Goal: Task Accomplishment & Management: Manage account settings

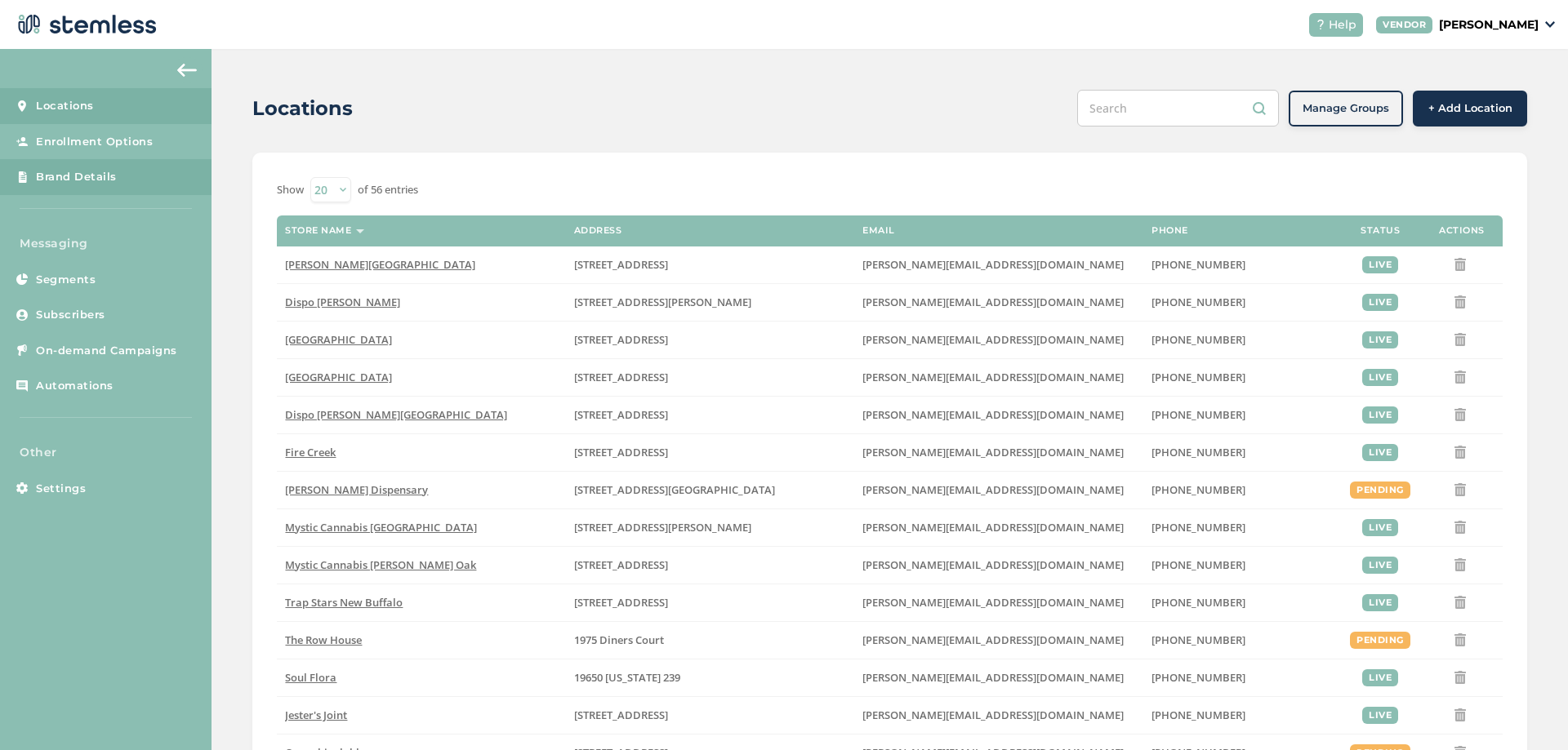
click at [99, 167] on link "Brand Details" at bounding box center [106, 176] width 211 height 35
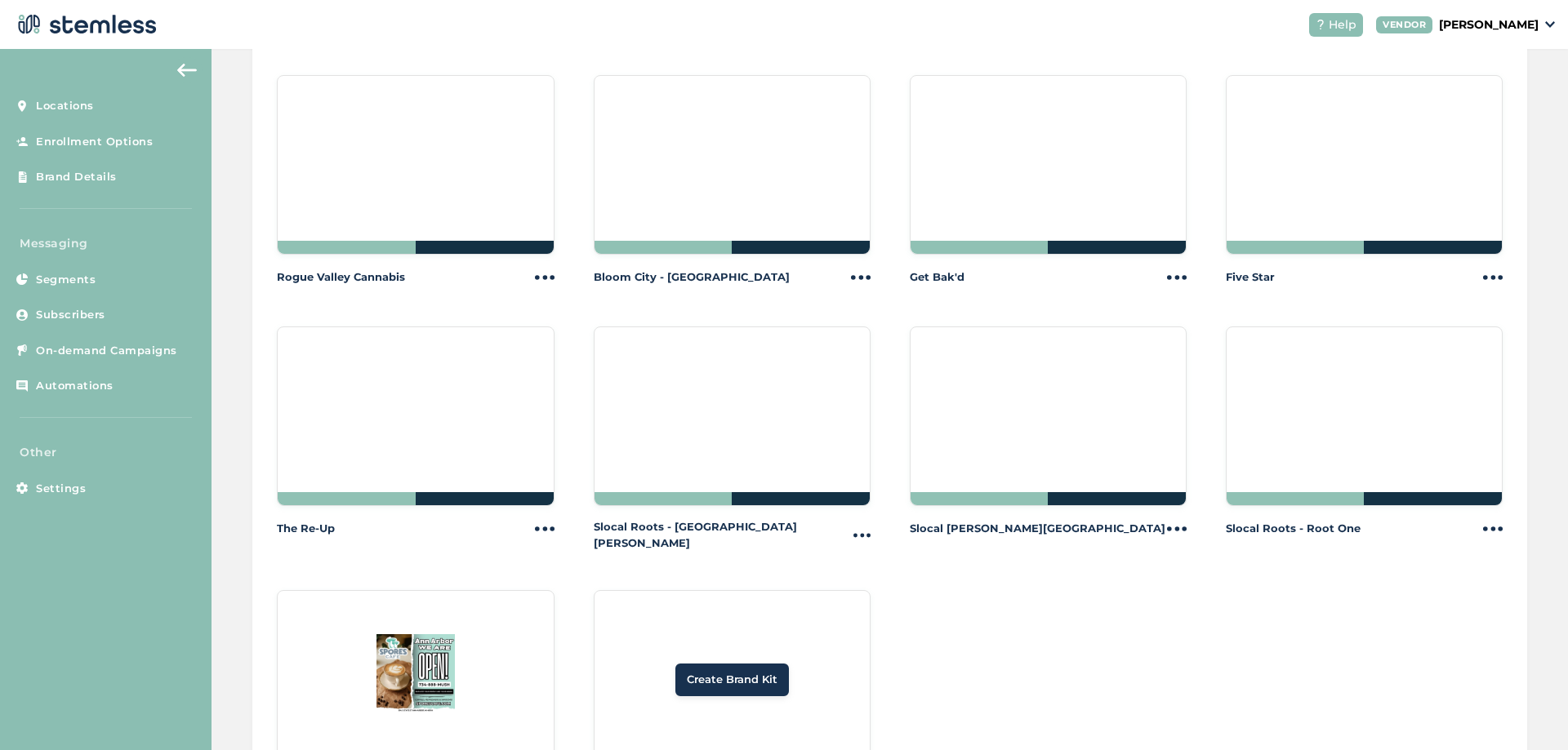
scroll to position [1715, 0]
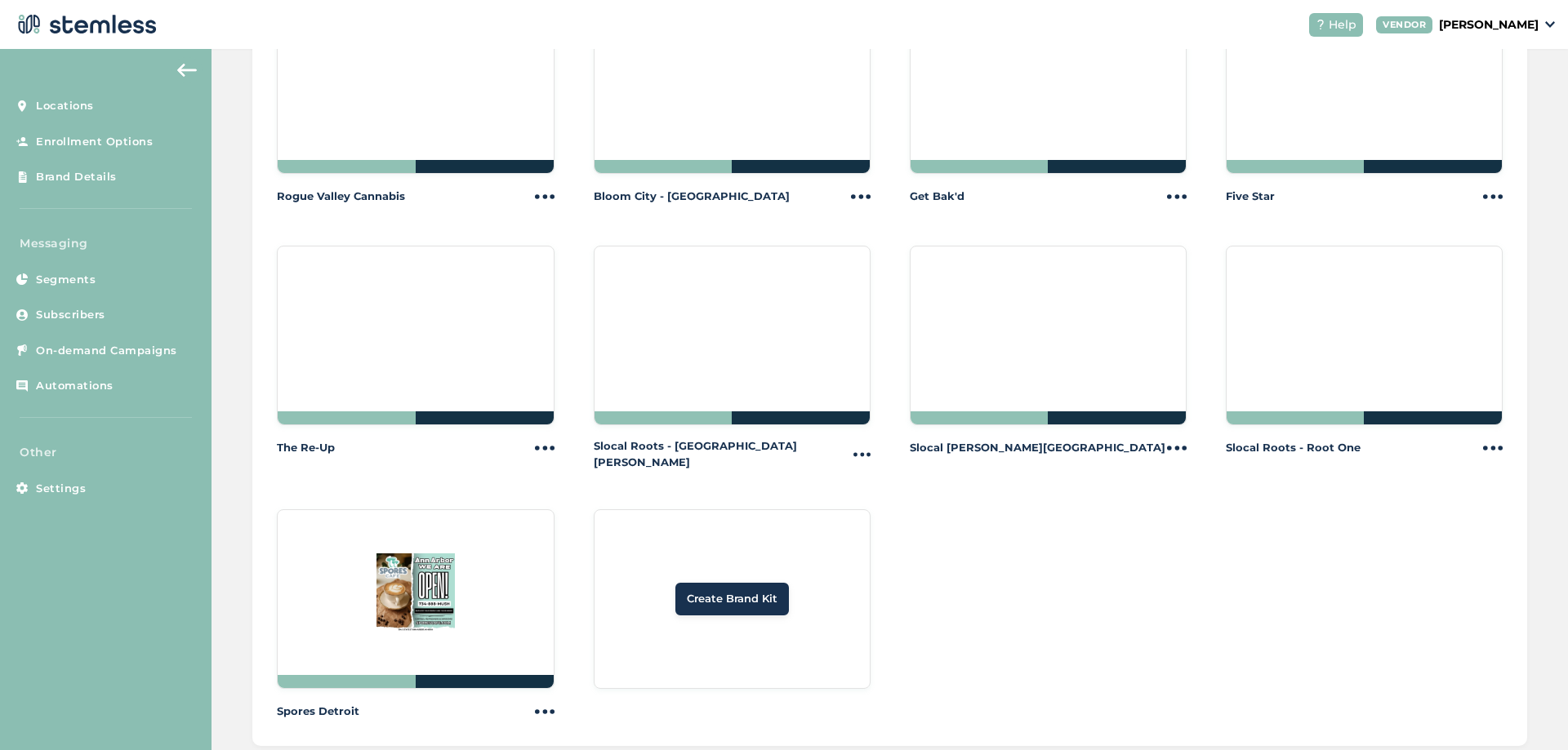
click at [733, 590] on span "Create Brand Kit" at bounding box center [732, 598] width 91 height 17
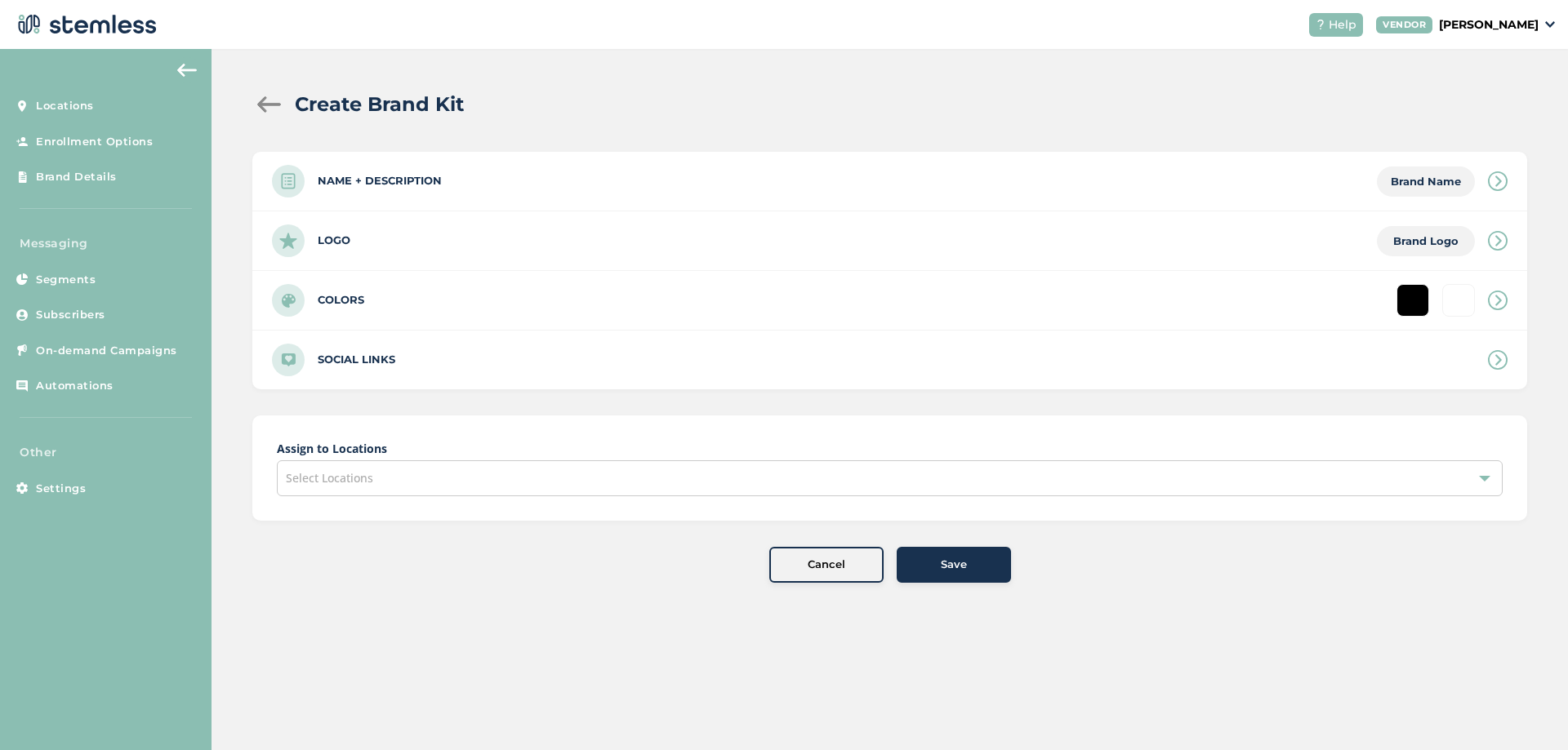
click at [1402, 182] on span "Brand Name" at bounding box center [1425, 180] width 70 height 13
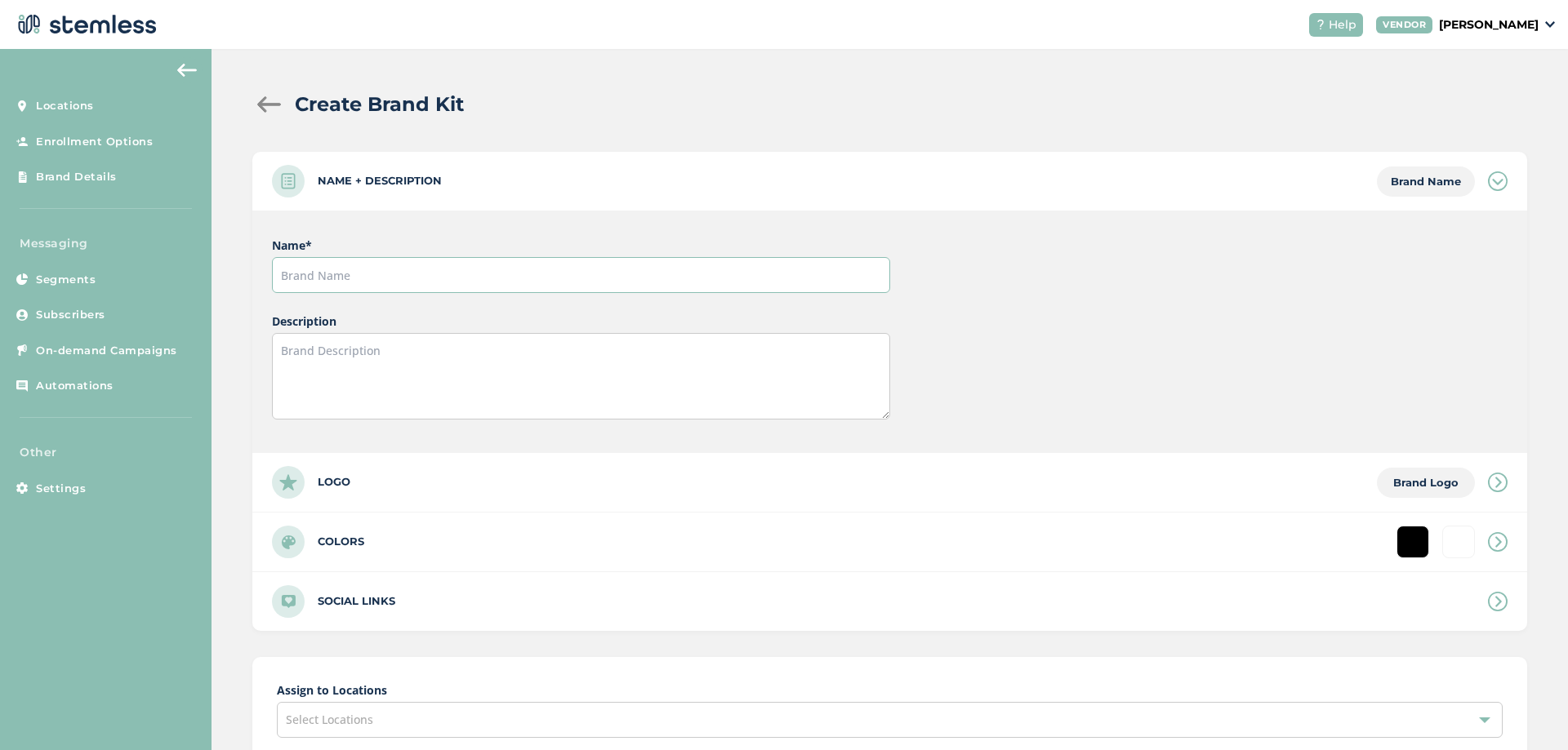
click at [454, 280] on input "text" at bounding box center [581, 275] width 617 height 35
type input "Embarc"
click at [385, 485] on div "Logo Brand Logo" at bounding box center [890, 483] width 1275 height 59
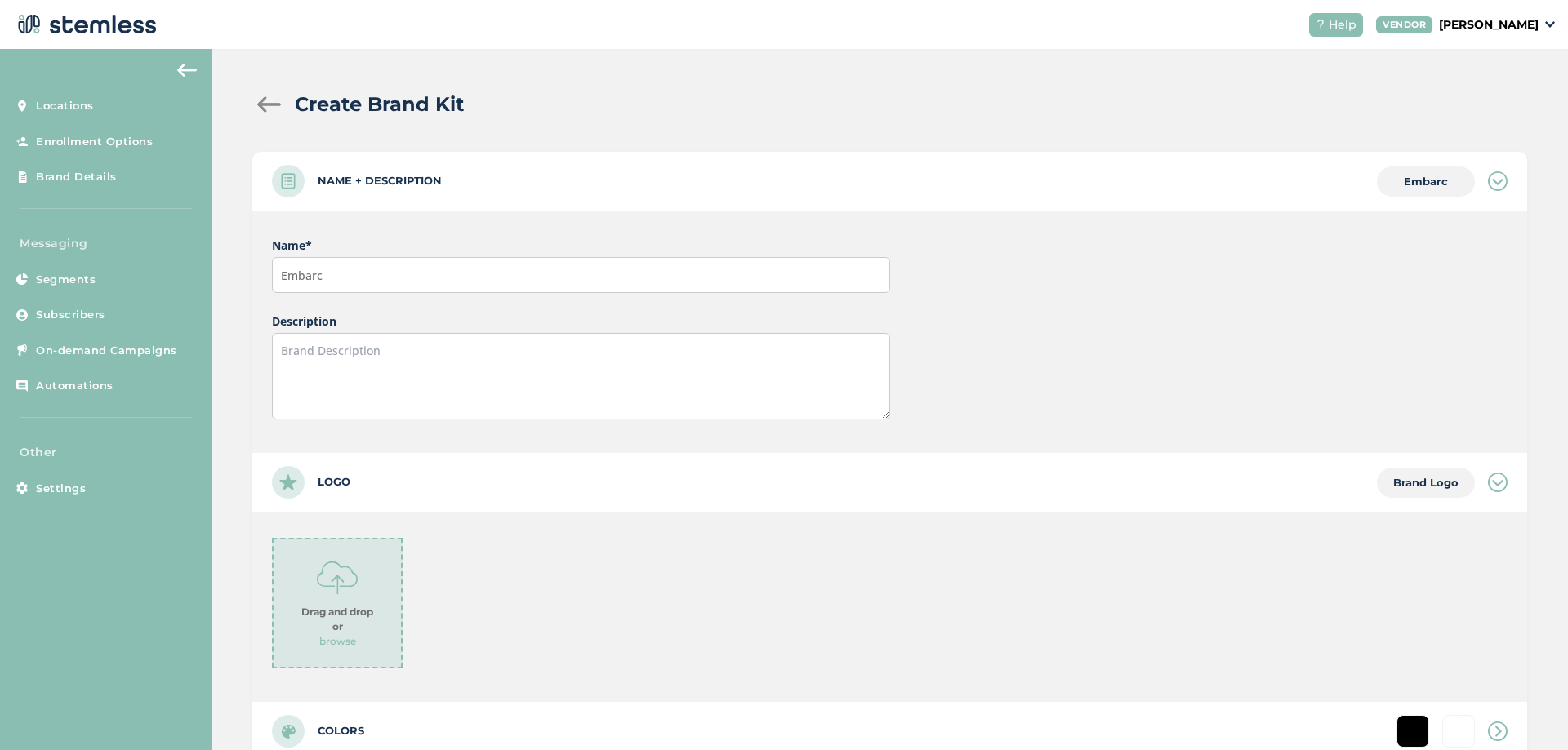
click at [358, 571] on img at bounding box center [336, 578] width 40 height 40
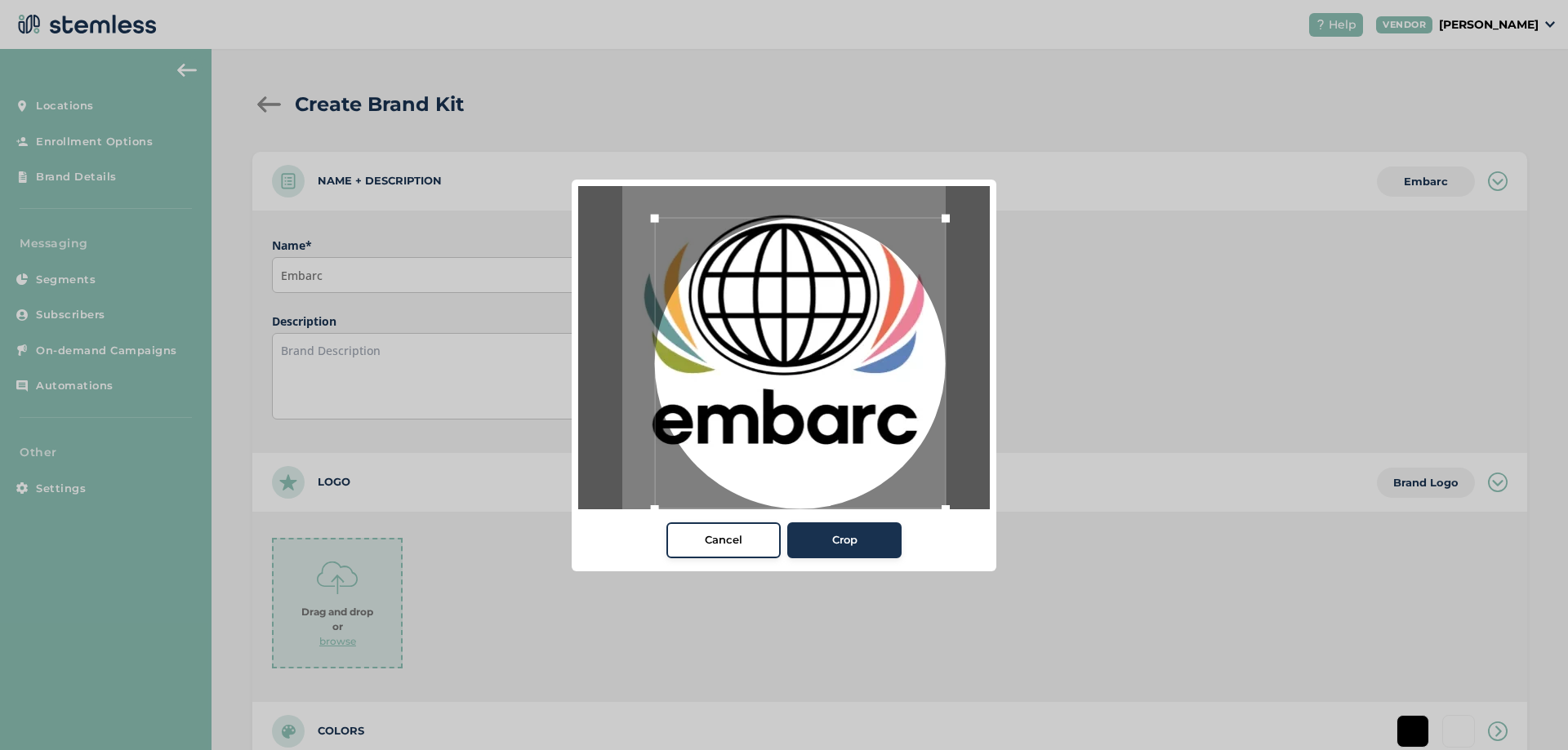
drag, startPoint x: 914, startPoint y: 483, endPoint x: 877, endPoint y: 418, distance: 74.8
click at [1053, 561] on div "Cancel Crop" at bounding box center [784, 375] width 1568 height 750
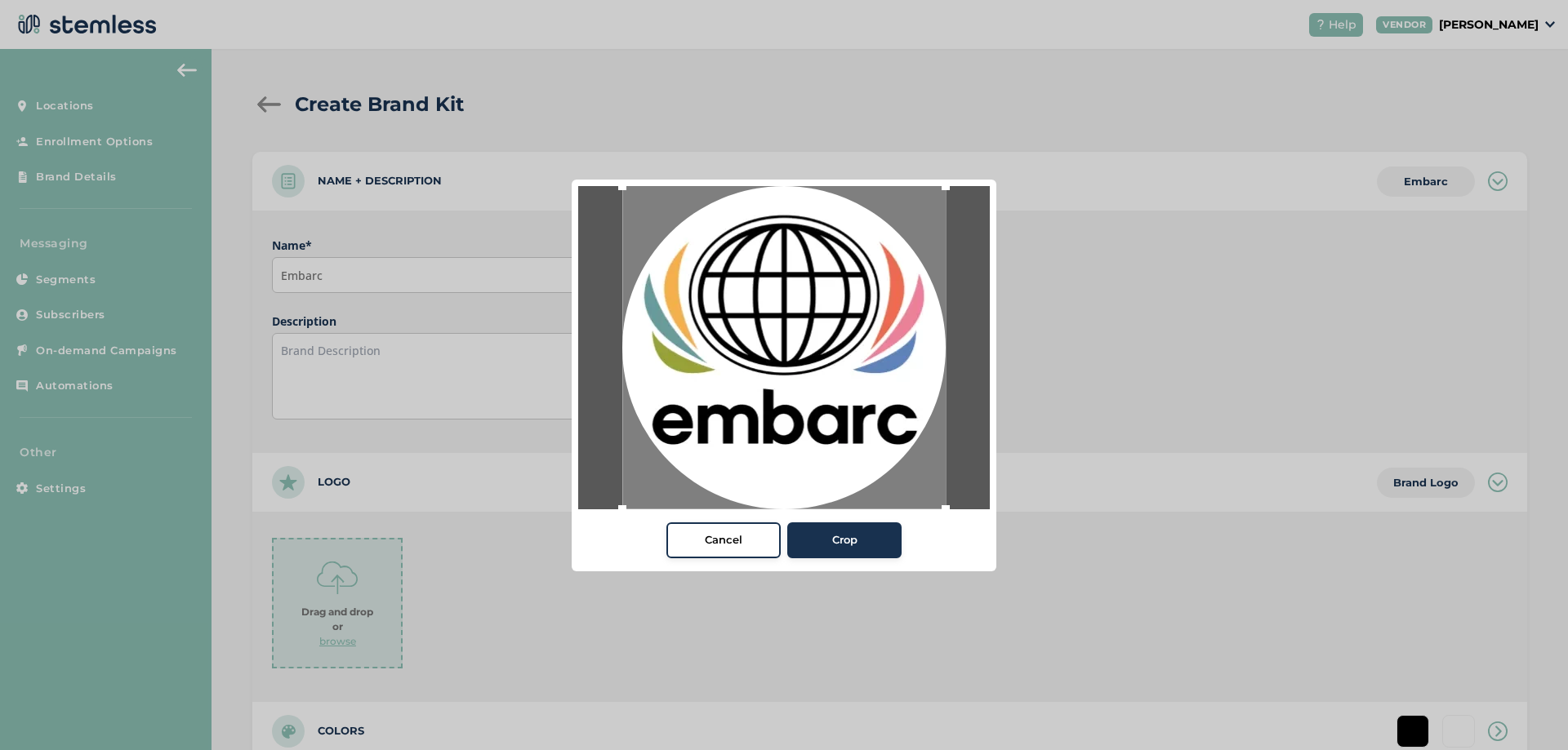
drag, startPoint x: 652, startPoint y: 214, endPoint x: 555, endPoint y: 113, distance: 140.0
click at [555, 113] on div "Cancel Crop" at bounding box center [784, 375] width 1568 height 750
click at [868, 543] on div "Crop" at bounding box center [843, 540] width 88 height 17
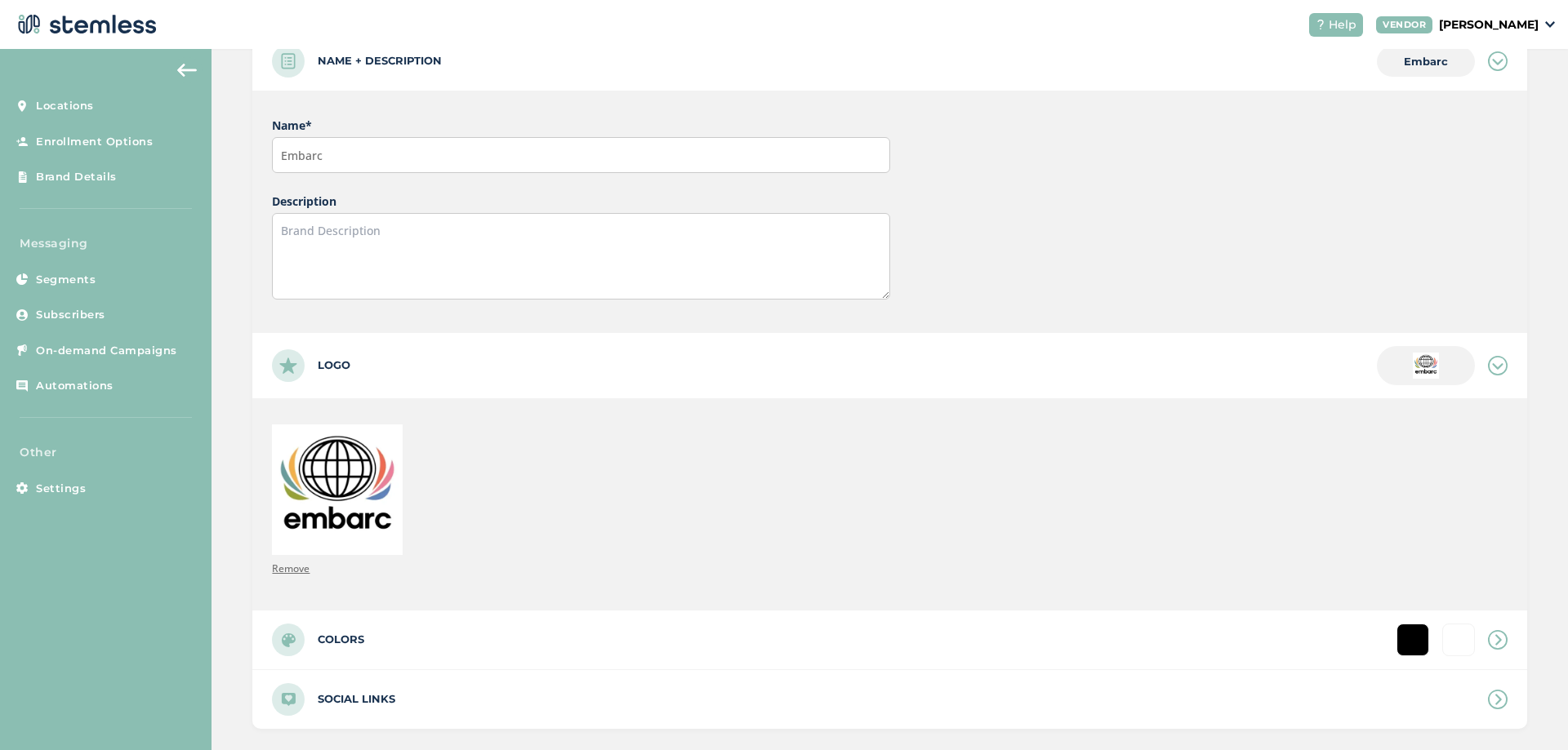
scroll to position [196, 0]
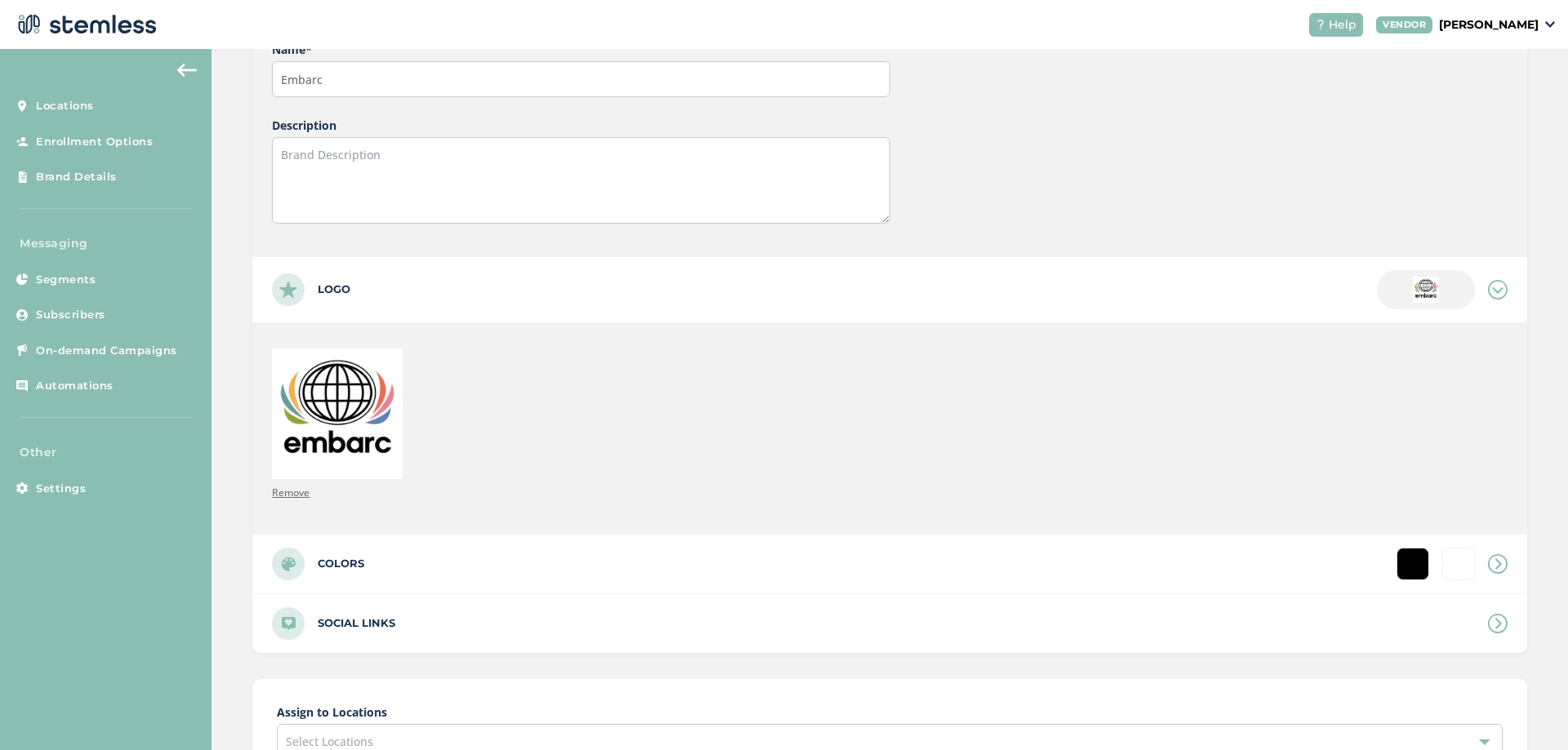
click at [1396, 574] on div at bounding box center [1412, 564] width 33 height 33
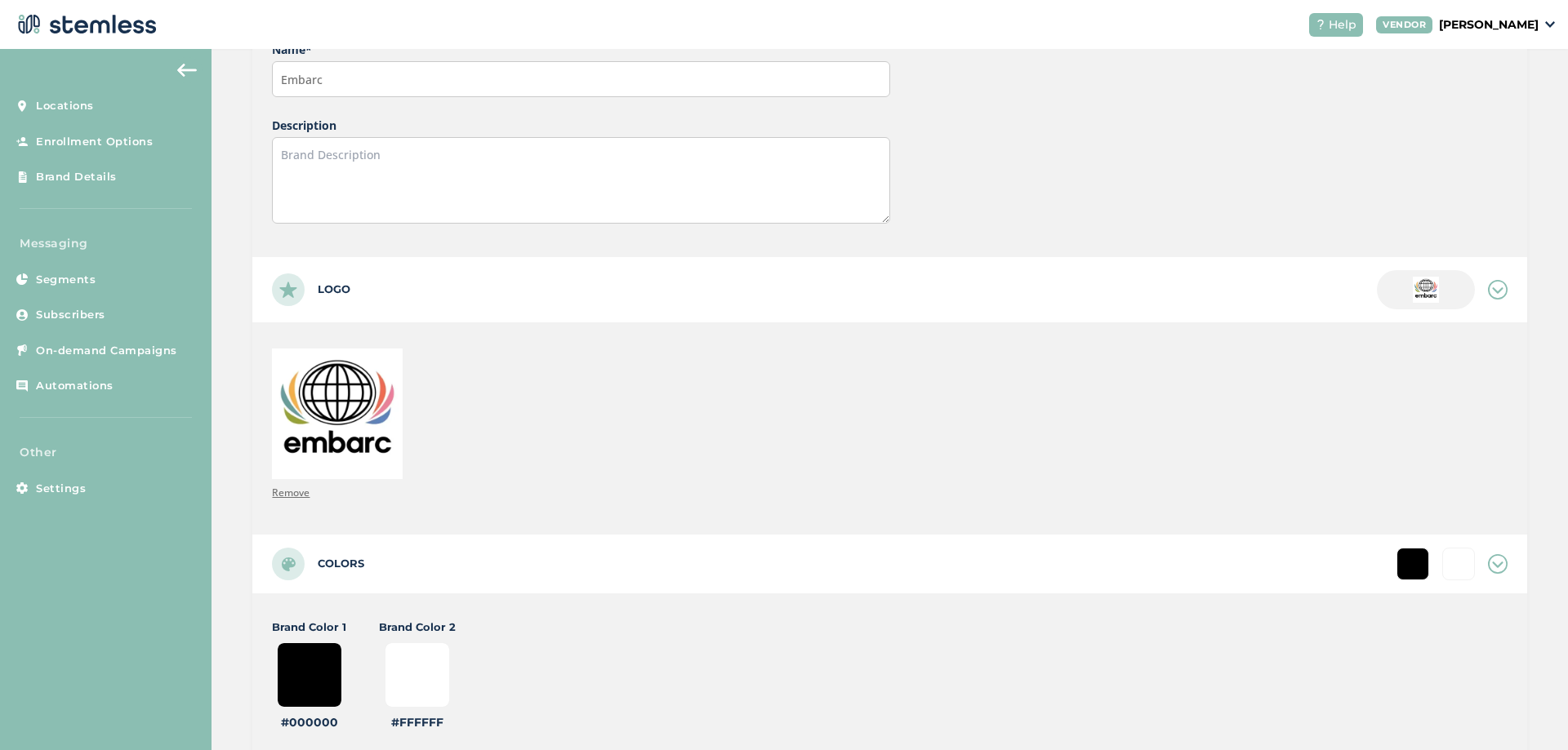
click at [289, 677] on input "#000000" at bounding box center [310, 675] width 65 height 65
drag, startPoint x: 1411, startPoint y: 561, endPoint x: 1242, endPoint y: 543, distance: 170.0
click at [1411, 560] on div at bounding box center [1412, 564] width 33 height 33
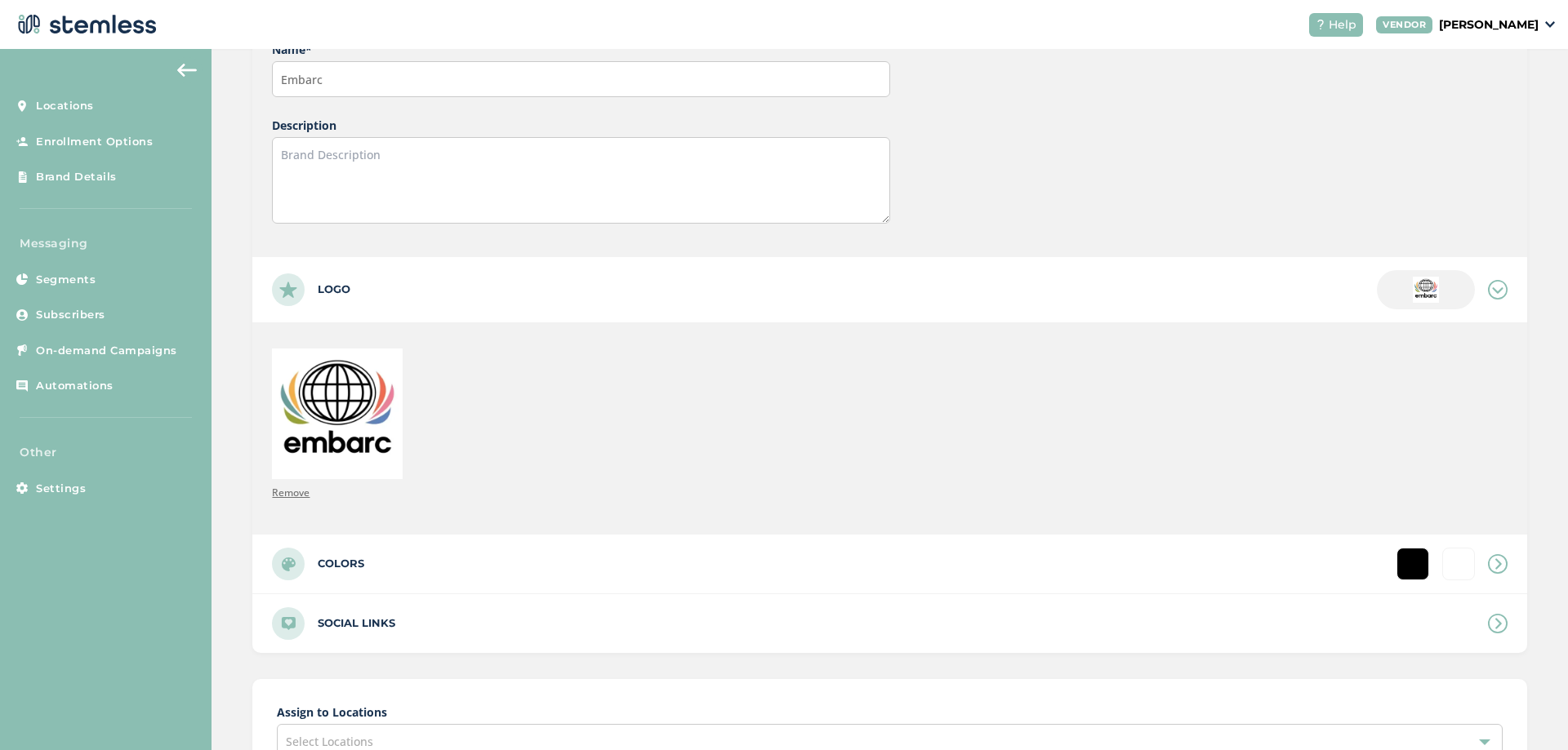
click at [1413, 562] on div at bounding box center [1412, 564] width 33 height 33
type input "#ffffff"
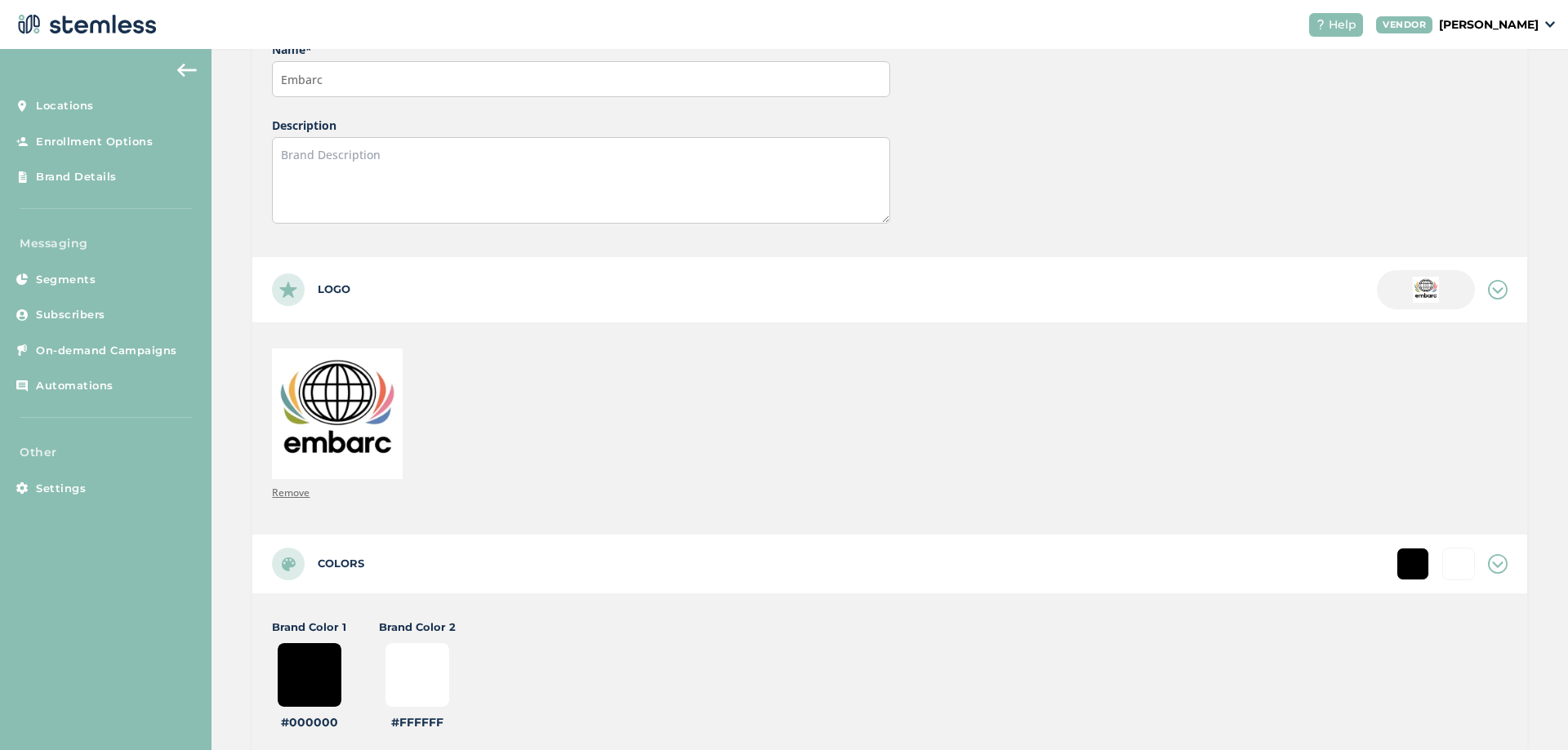
click at [308, 676] on input "#000000" at bounding box center [310, 675] width 65 height 65
type input "#000009"
type input "#ffffff"
type input "#000090"
type input "#ffffff"
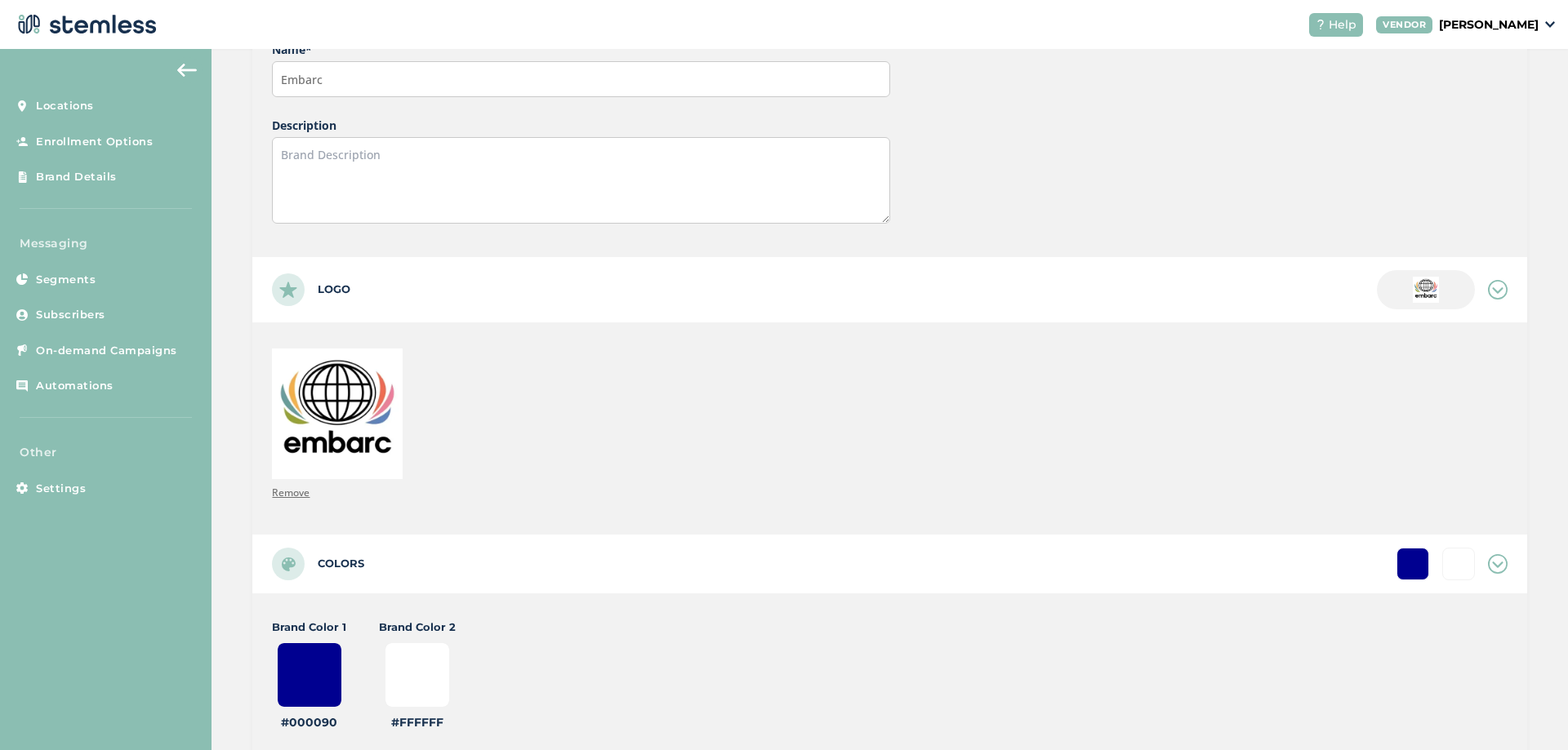
type input "#00090c"
type input "#ffffff"
type input "#0090c1"
type input "#ffffff"
type input "#090c1b"
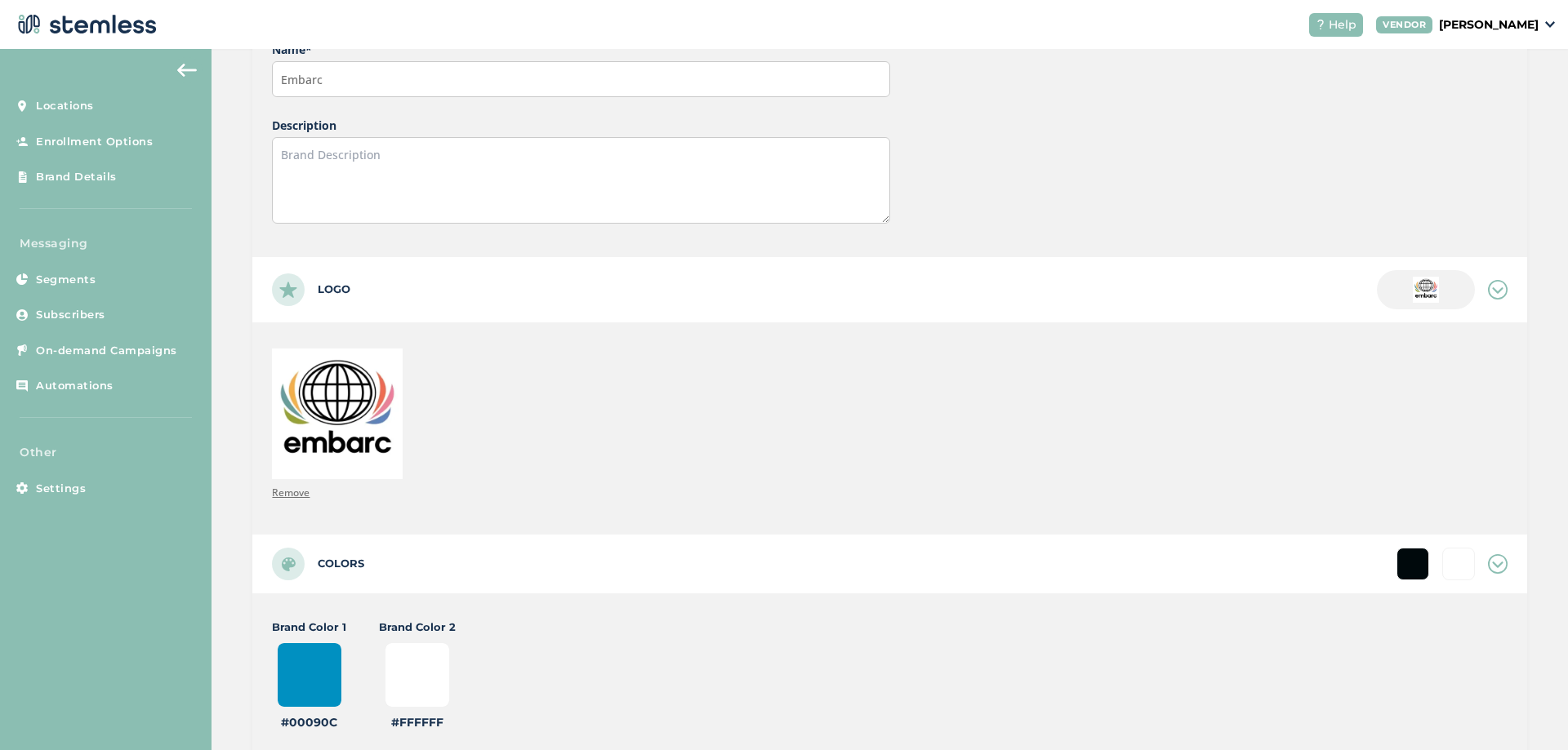
type input "#ffffff"
type input "#90c1b4"
type input "#ffffff"
type input "#90c1b4"
click at [413, 683] on input "#ffffff" at bounding box center [417, 675] width 65 height 65
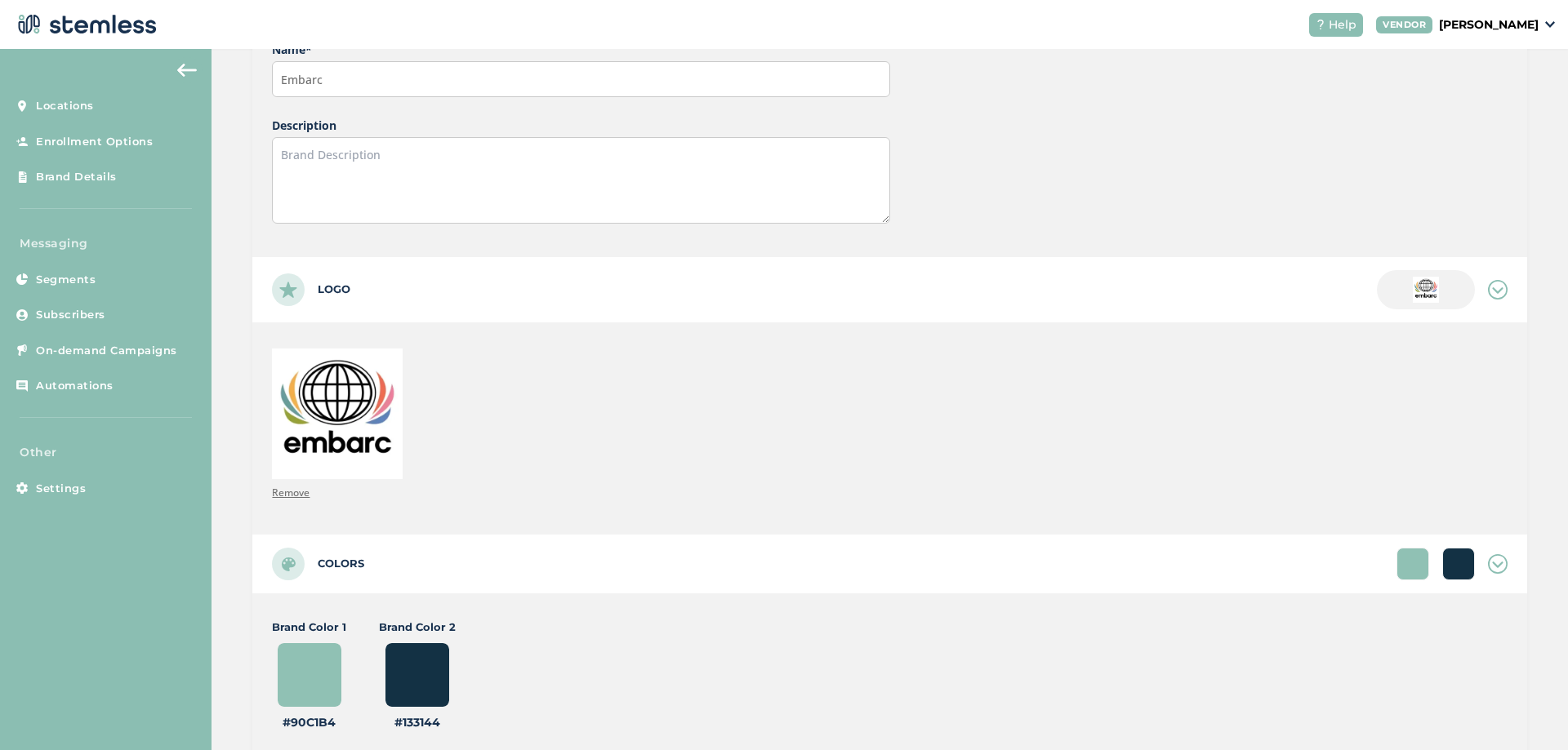
type input "#133144"
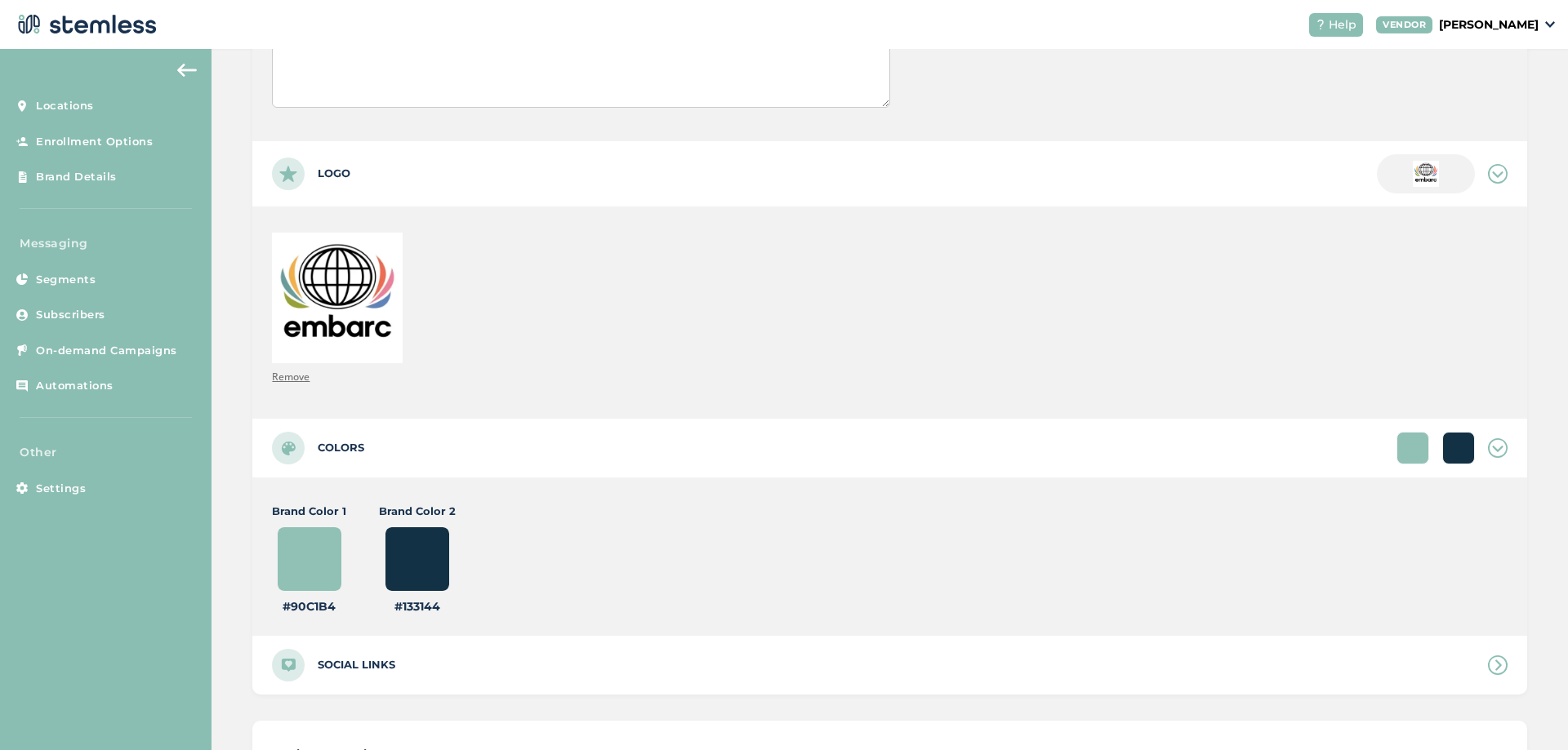
scroll to position [491, 0]
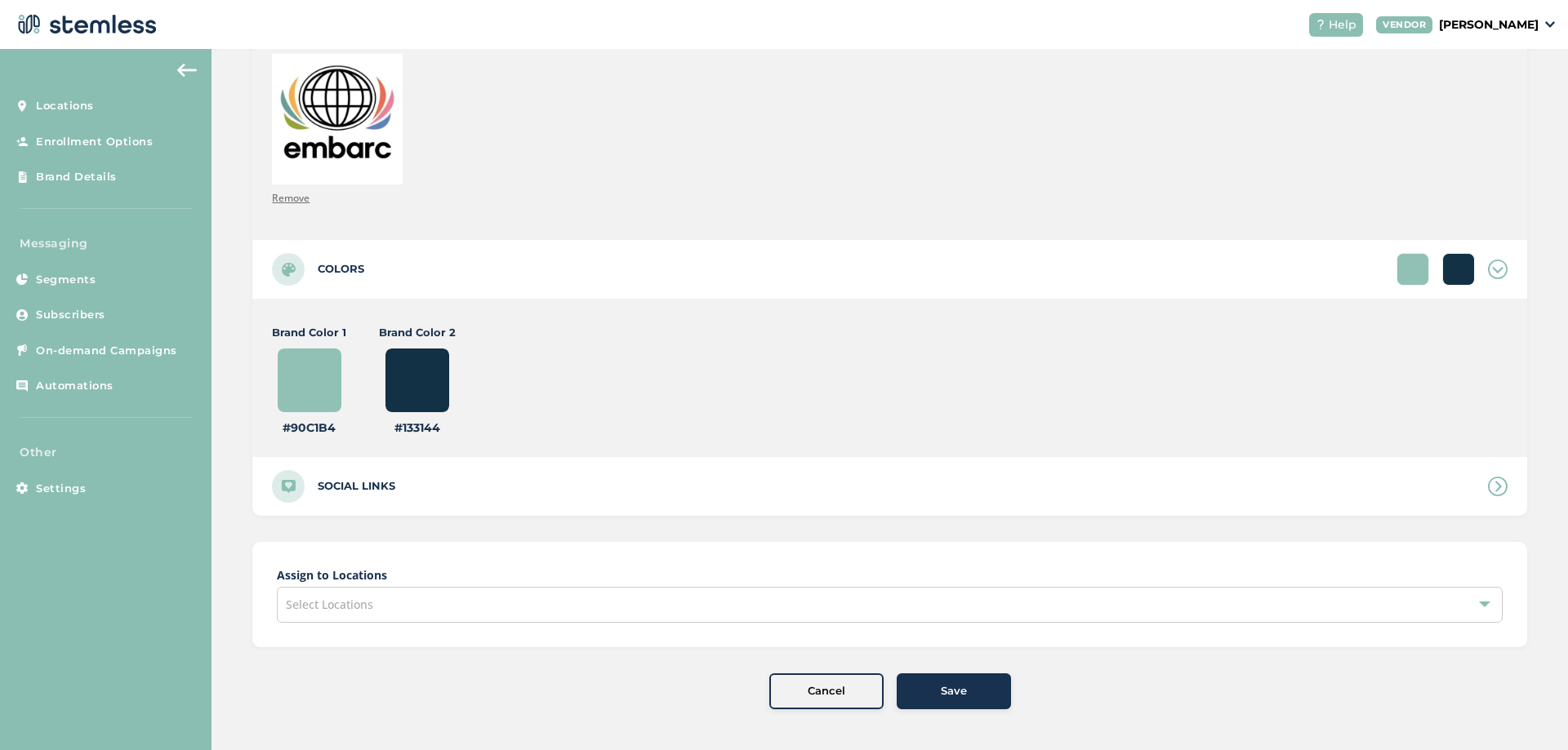
click at [820, 606] on div "Select Locations" at bounding box center [890, 604] width 1226 height 35
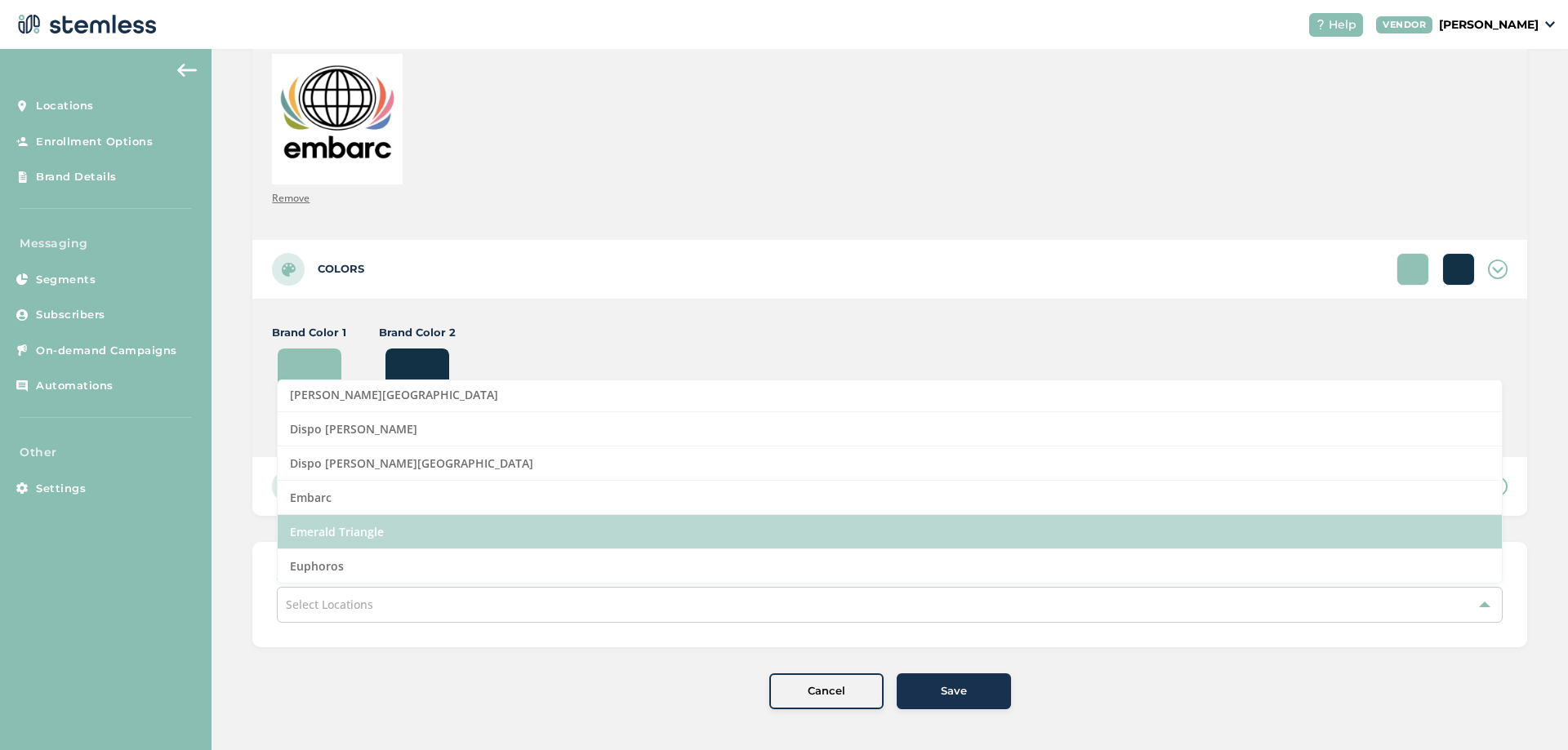
scroll to position [391, 0]
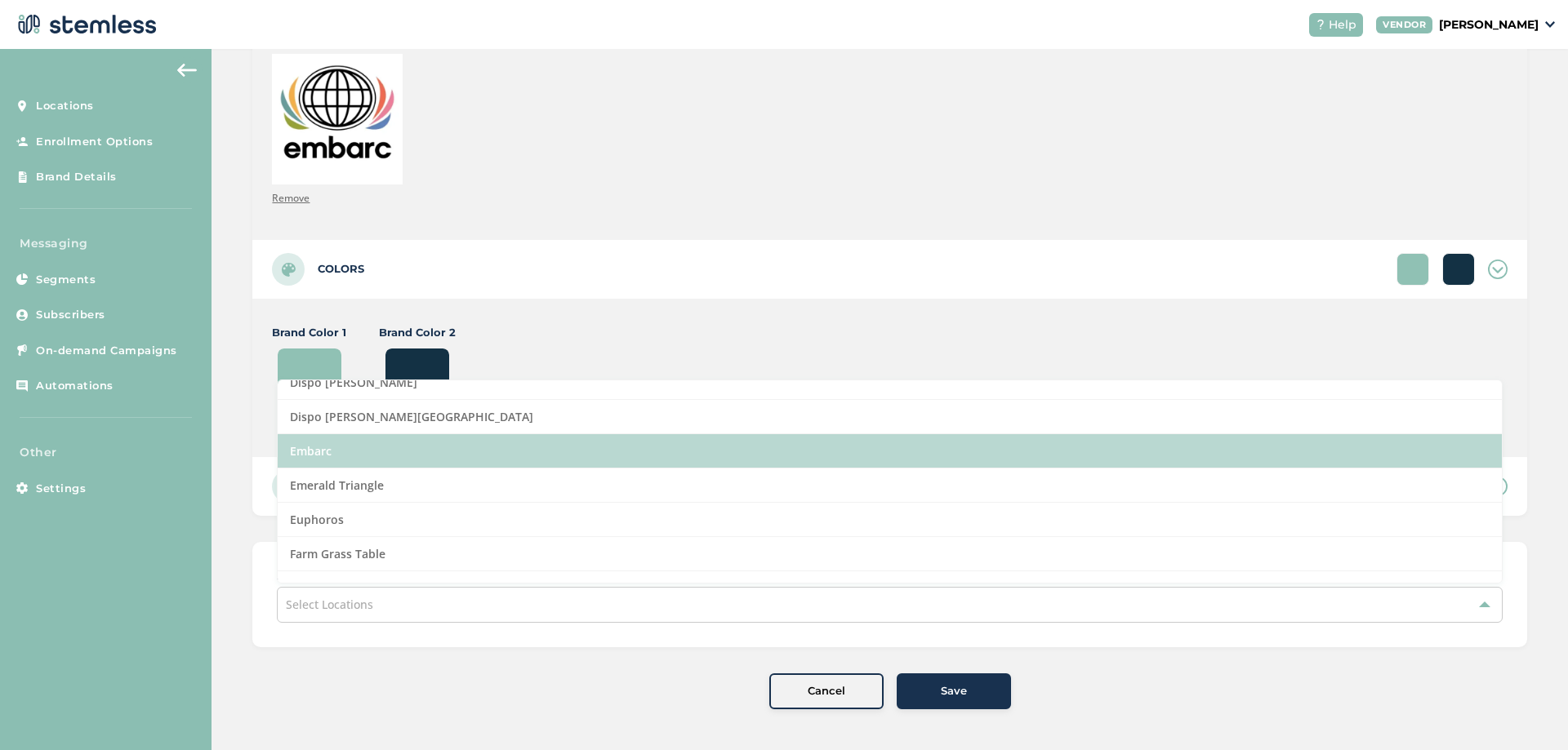
click at [340, 457] on li "Embarc" at bounding box center [890, 451] width 1224 height 34
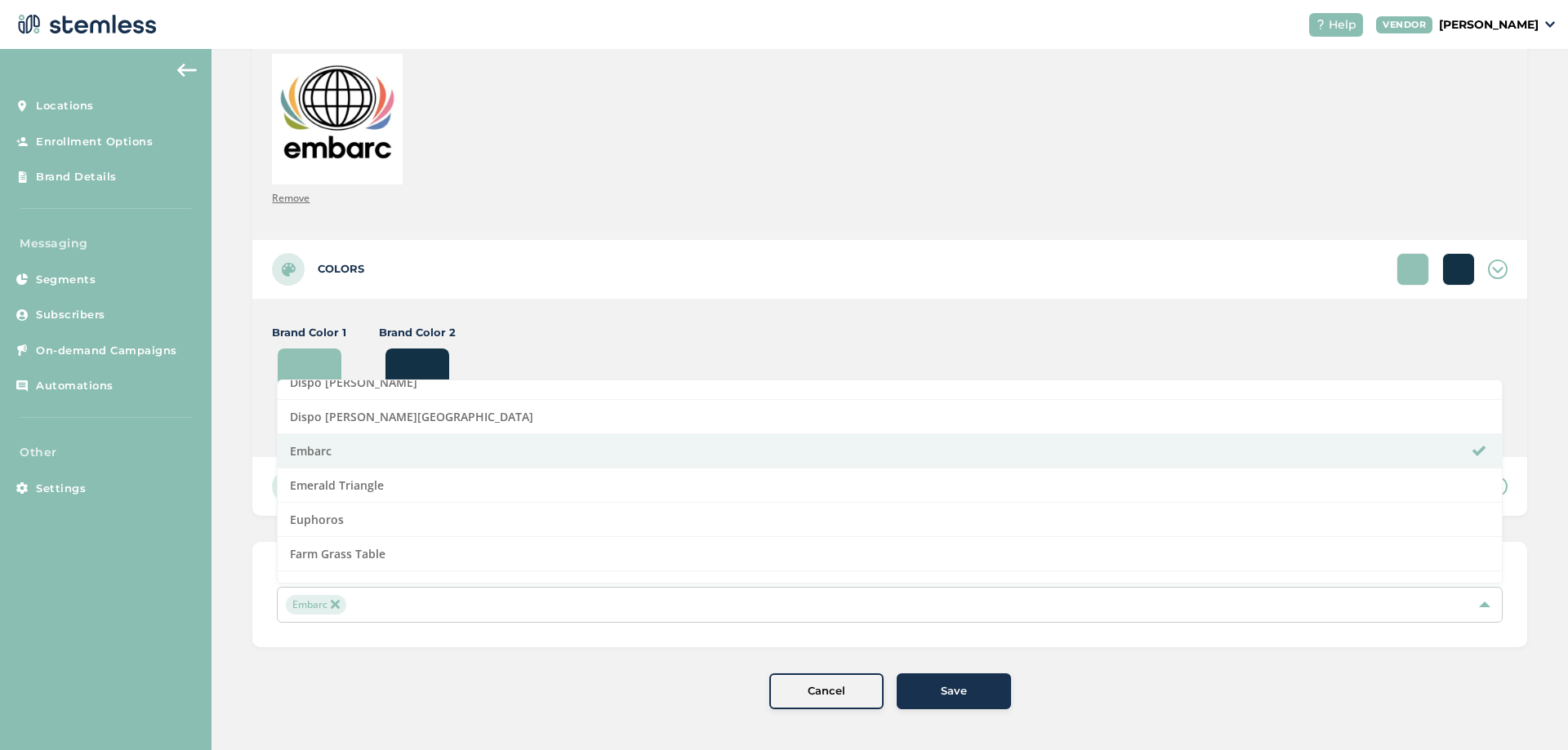
click at [913, 694] on div "Save" at bounding box center [953, 691] width 88 height 17
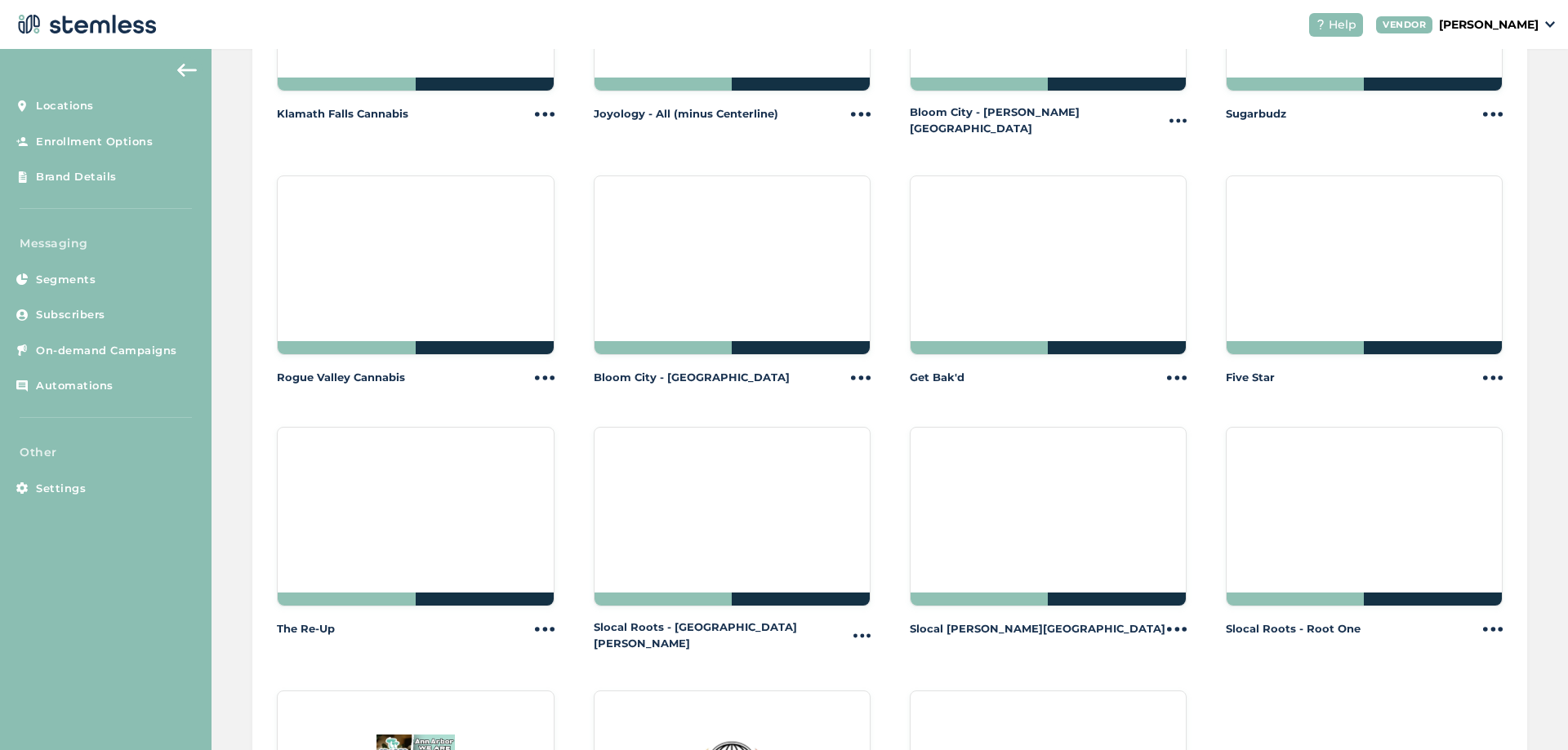
scroll to position [1323, 0]
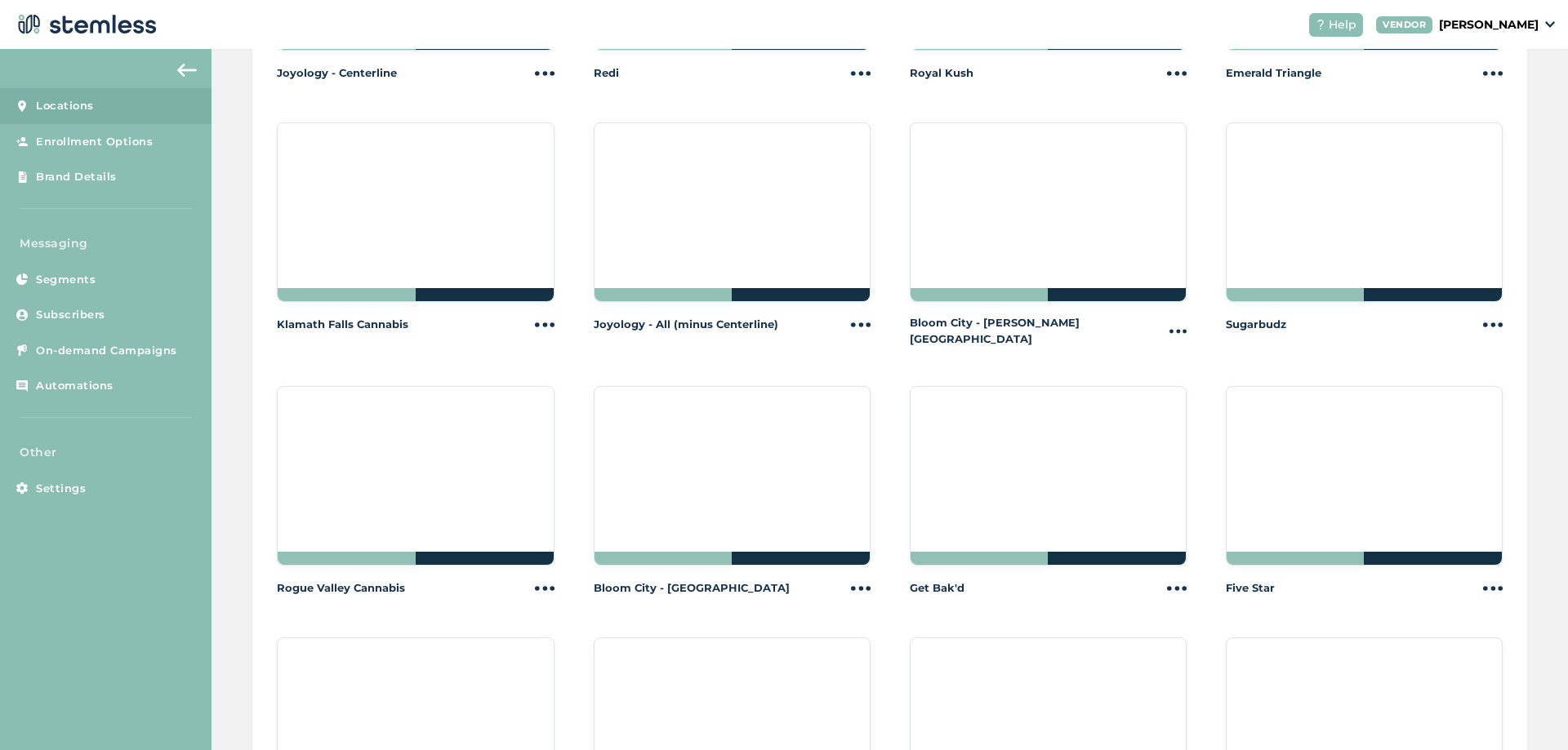
click at [111, 112] on link "Locations" at bounding box center [106, 105] width 211 height 35
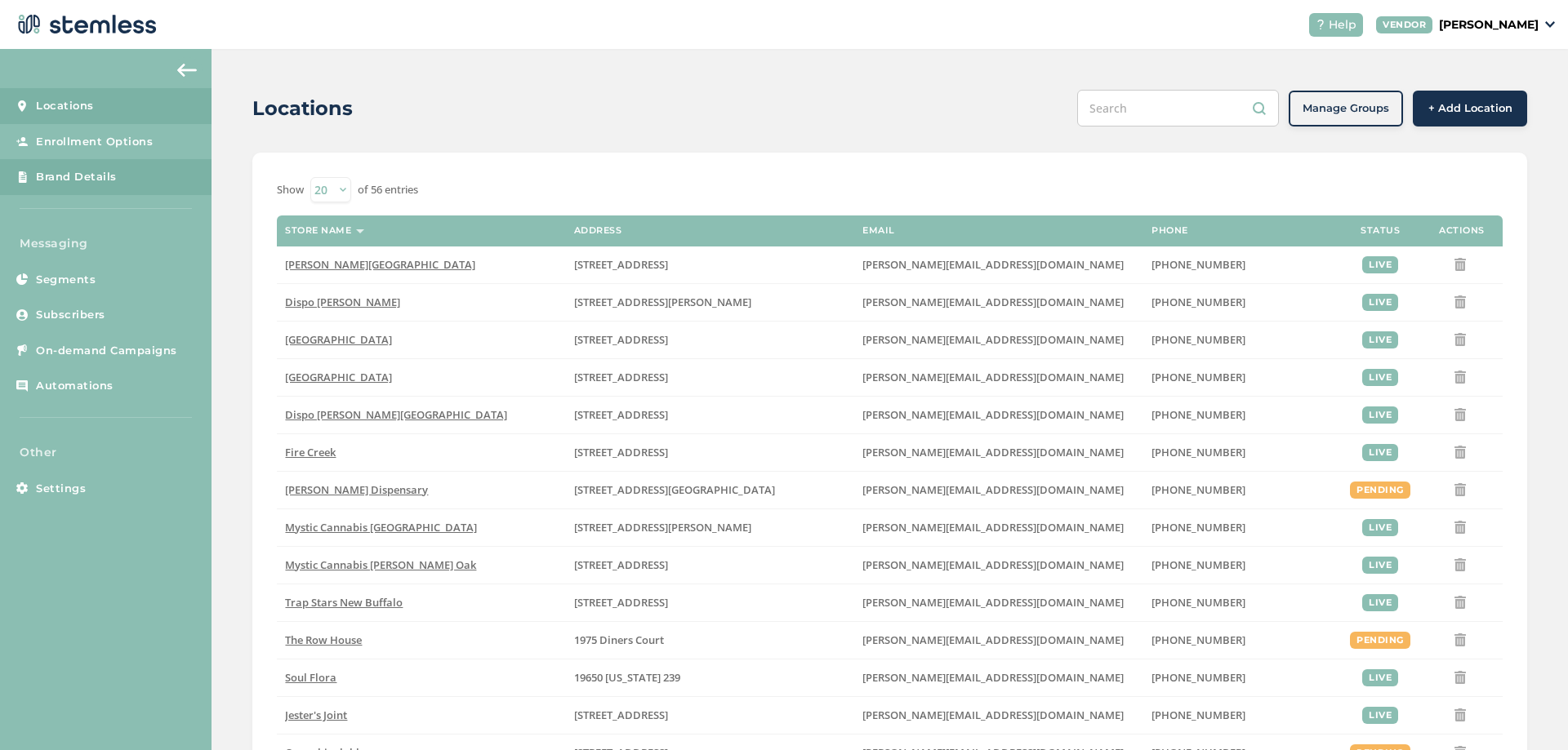
click at [76, 179] on span "Brand Details" at bounding box center [76, 176] width 81 height 17
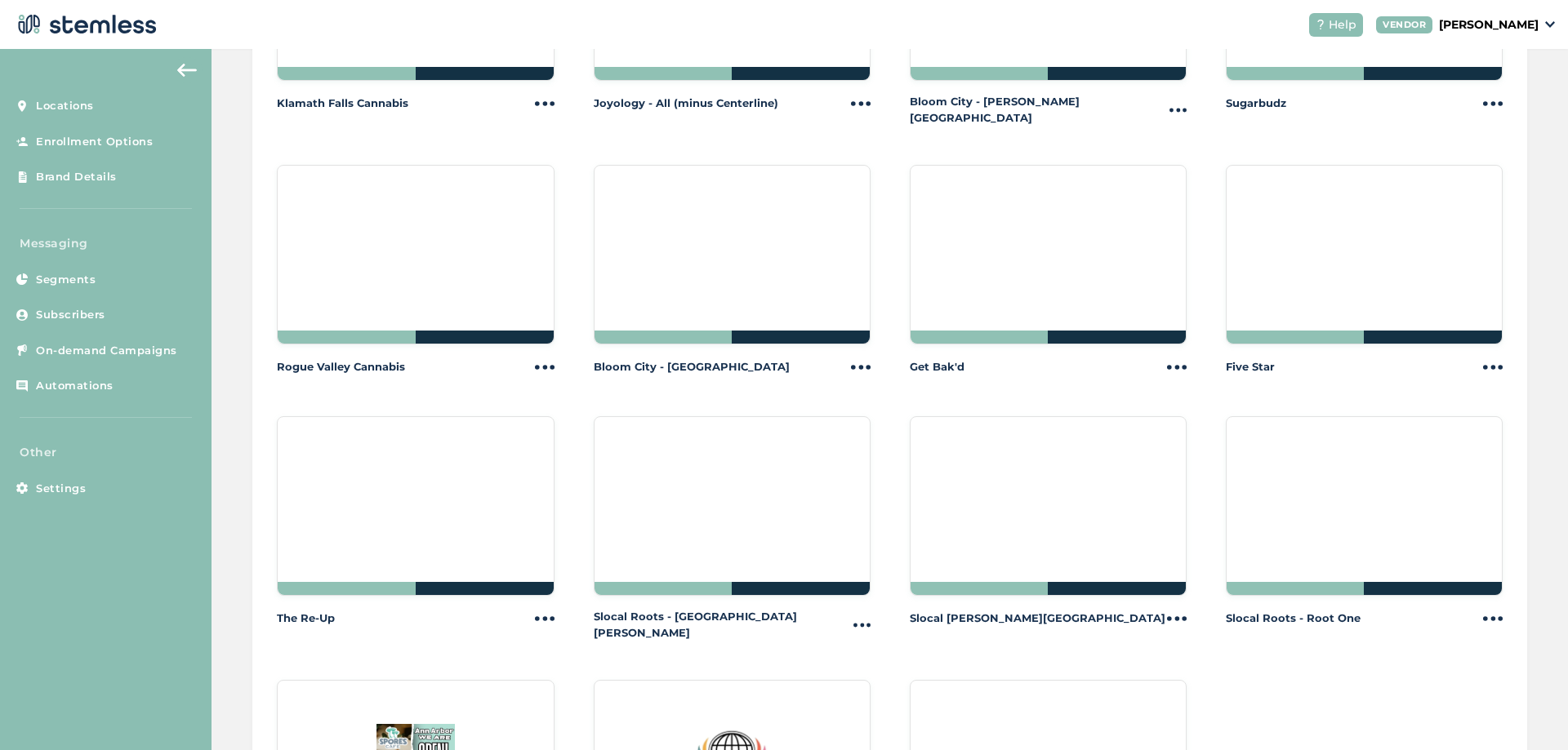
scroll to position [1715, 0]
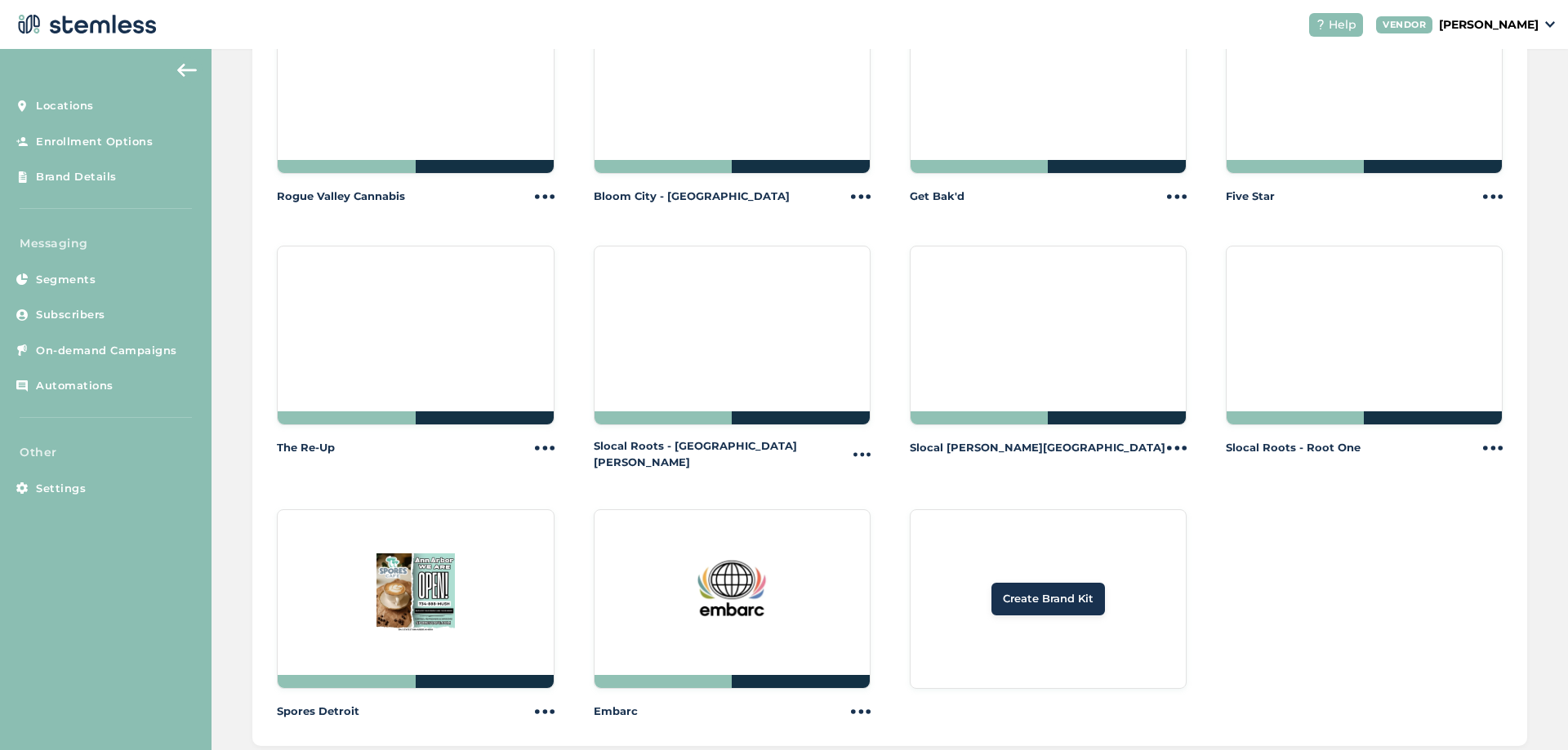
click at [1079, 582] on button "Create Brand Kit" at bounding box center [1047, 598] width 113 height 33
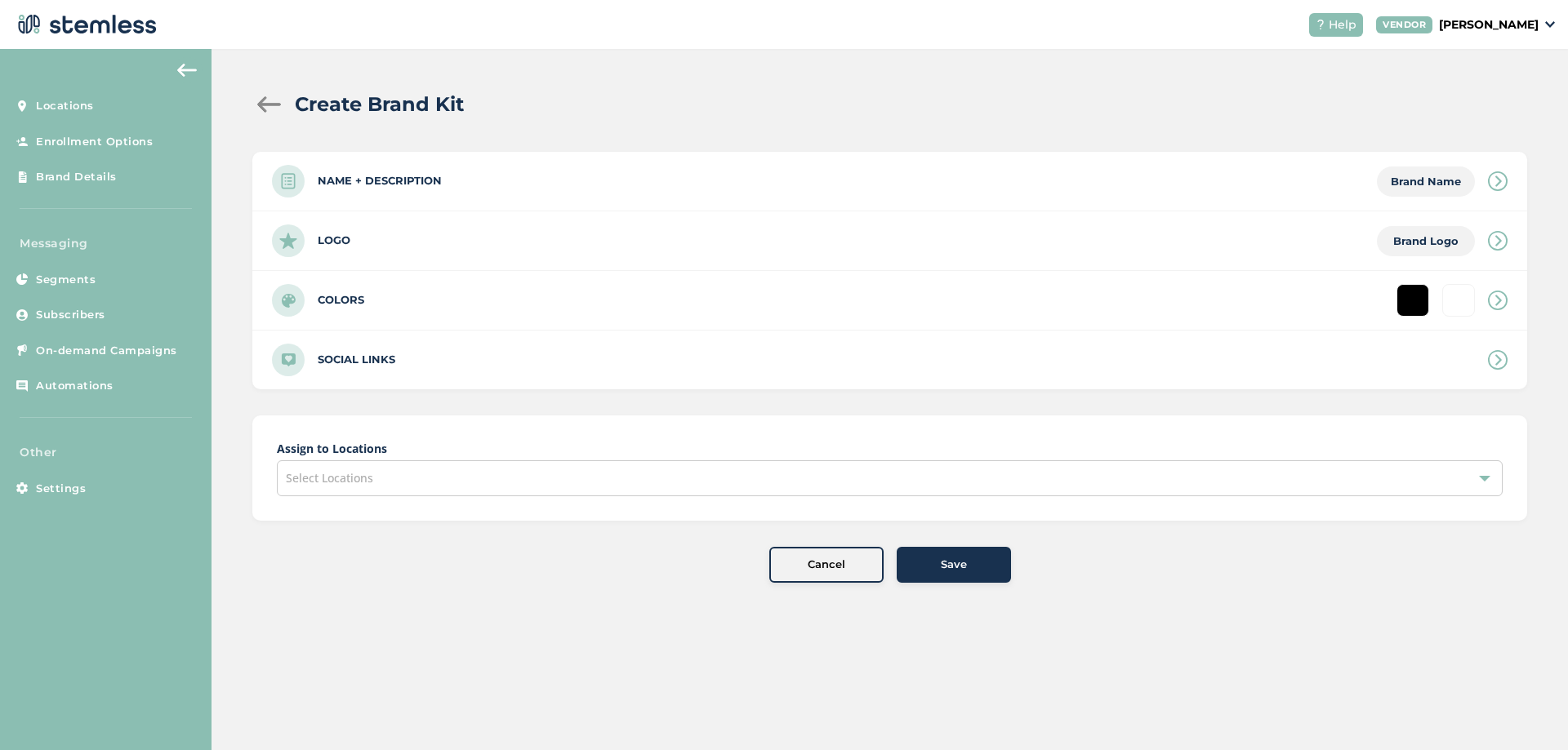
click at [425, 177] on label "Name + Description" at bounding box center [380, 181] width 124 height 17
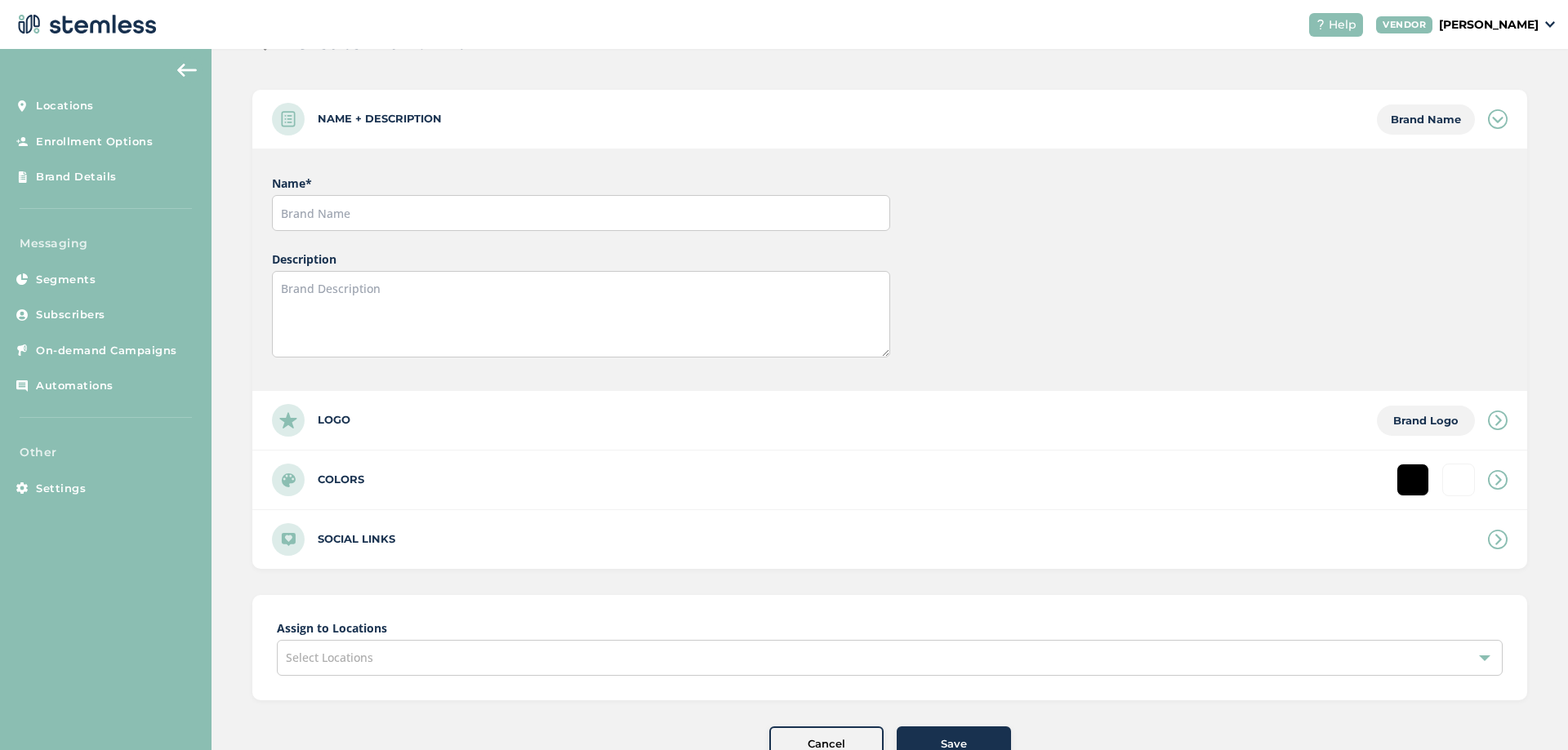
scroll to position [98, 0]
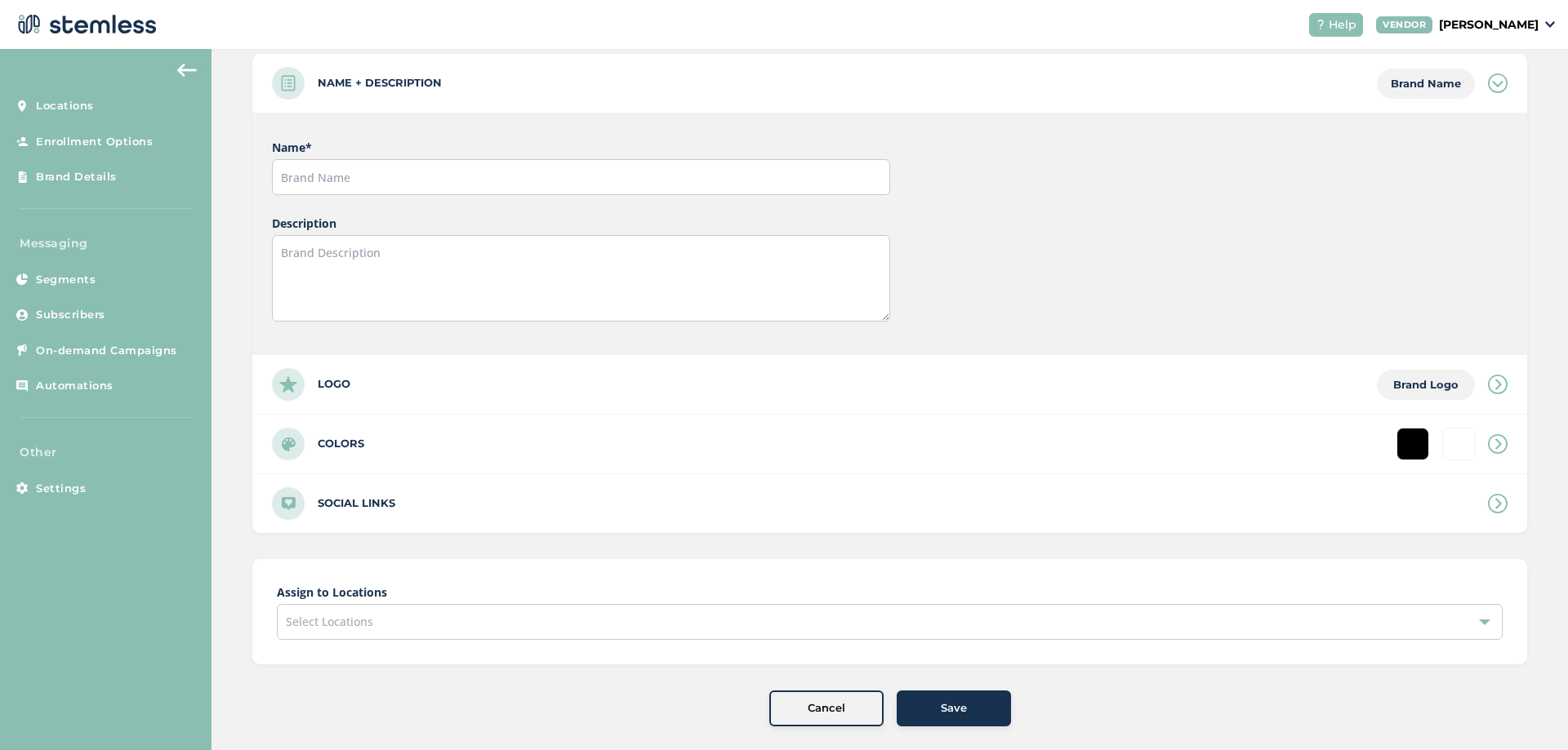
click at [1230, 430] on div "Colors" at bounding box center [890, 444] width 1275 height 59
type input "#ffffff"
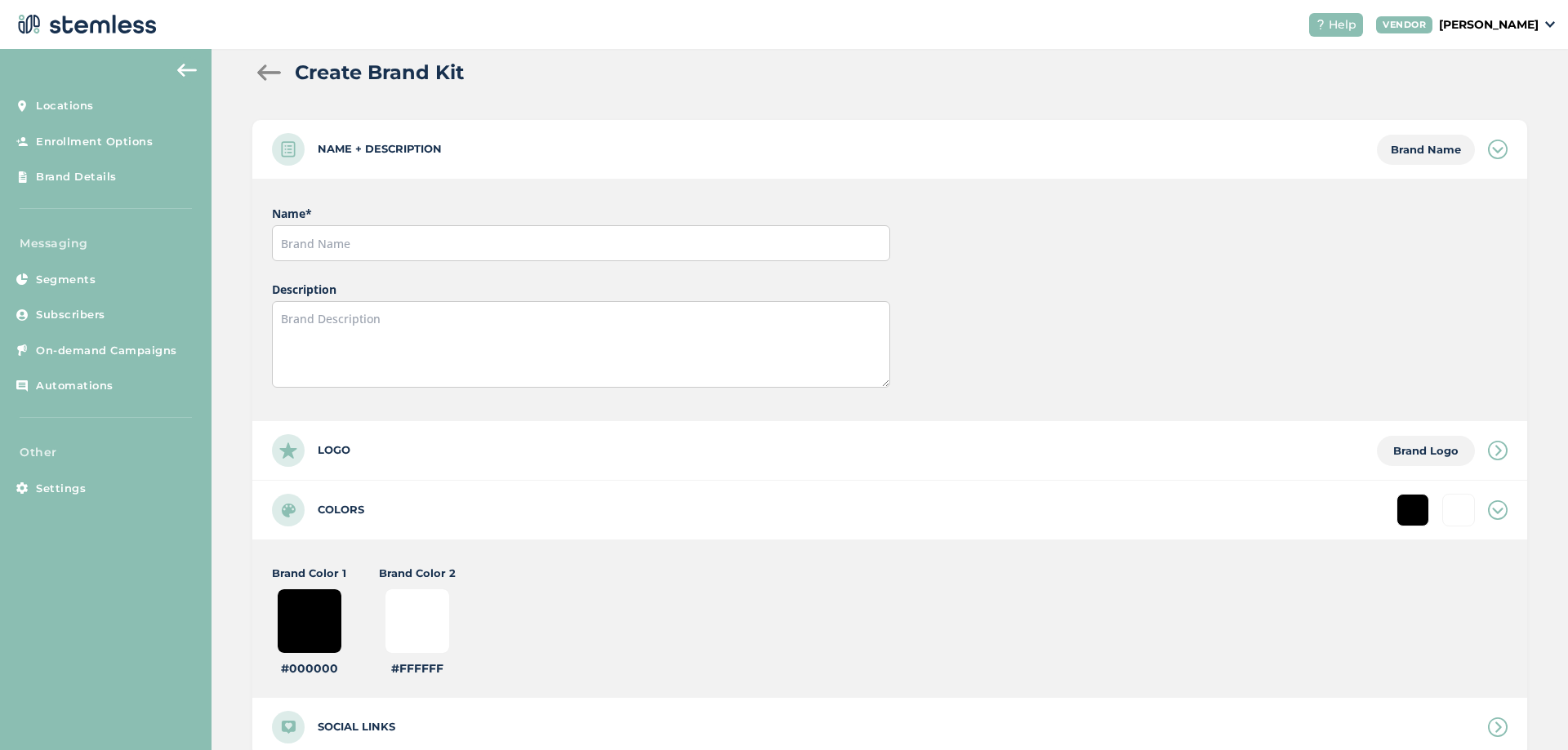
scroll to position [0, 0]
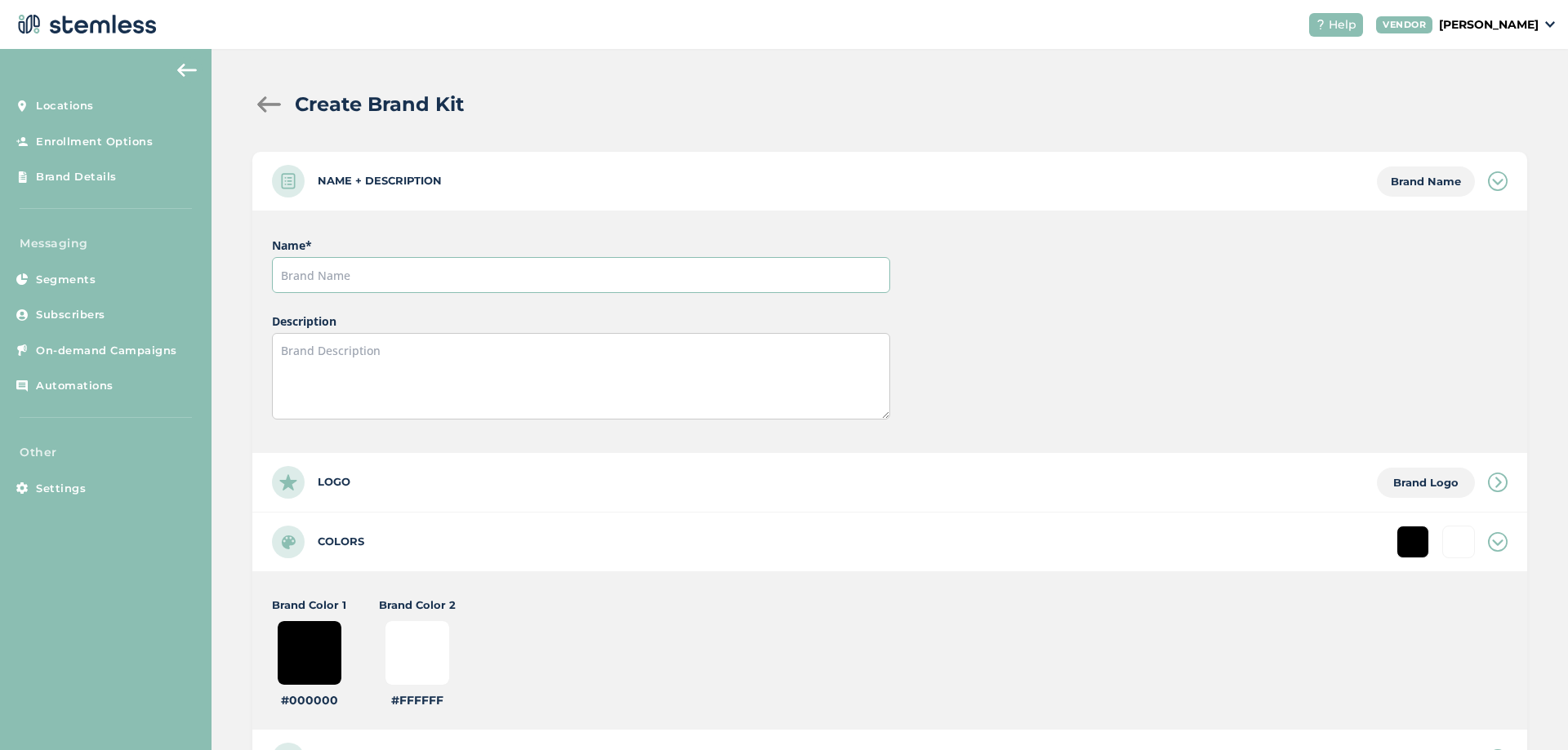
click at [351, 284] on input "text" at bounding box center [581, 275] width 617 height 35
type input "S"
type input "#ffffff"
type input "Sh"
type input "#ffffff"
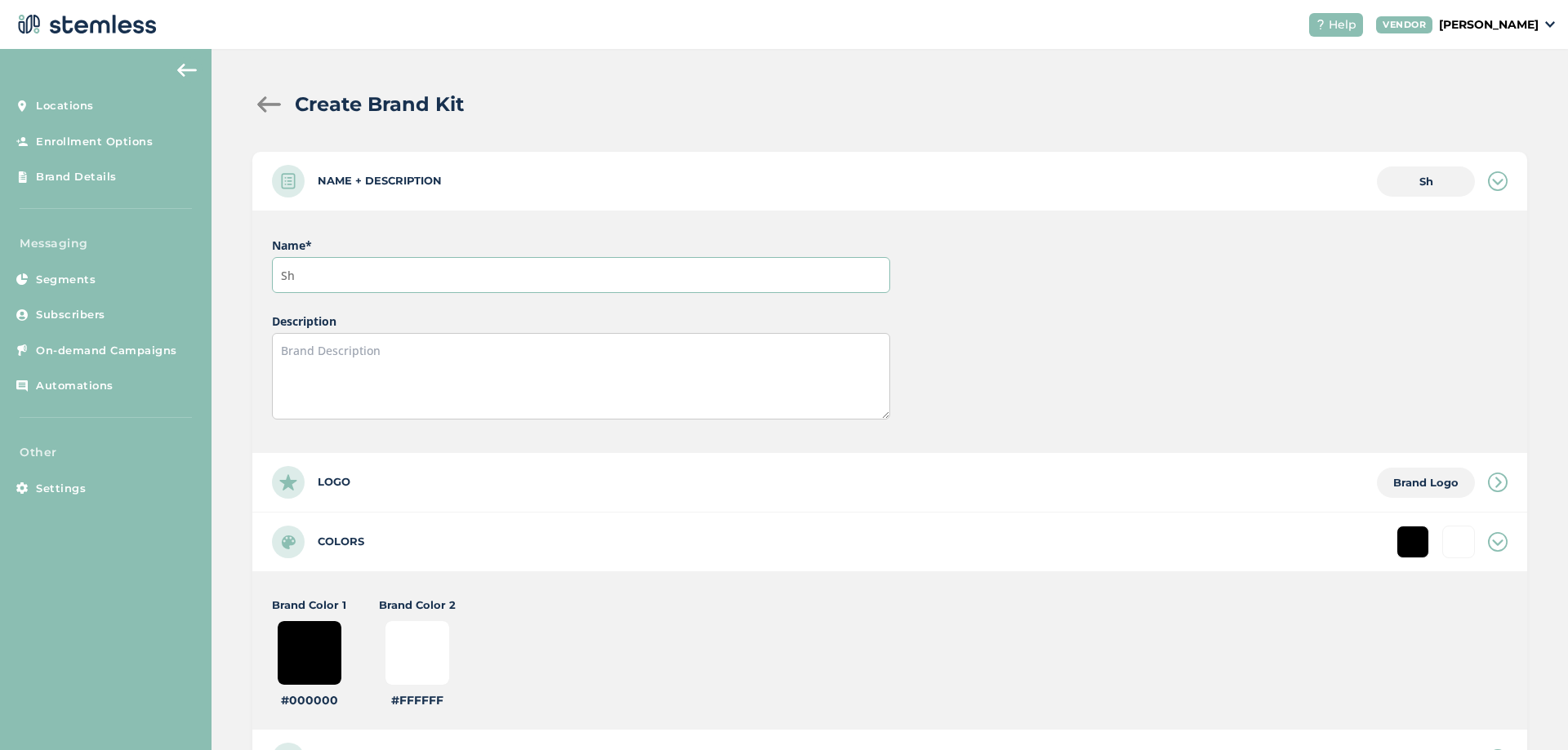
type input "Sha"
type input "#ffffff"
type input "Shan"
type input "#ffffff"
type input "Sha"
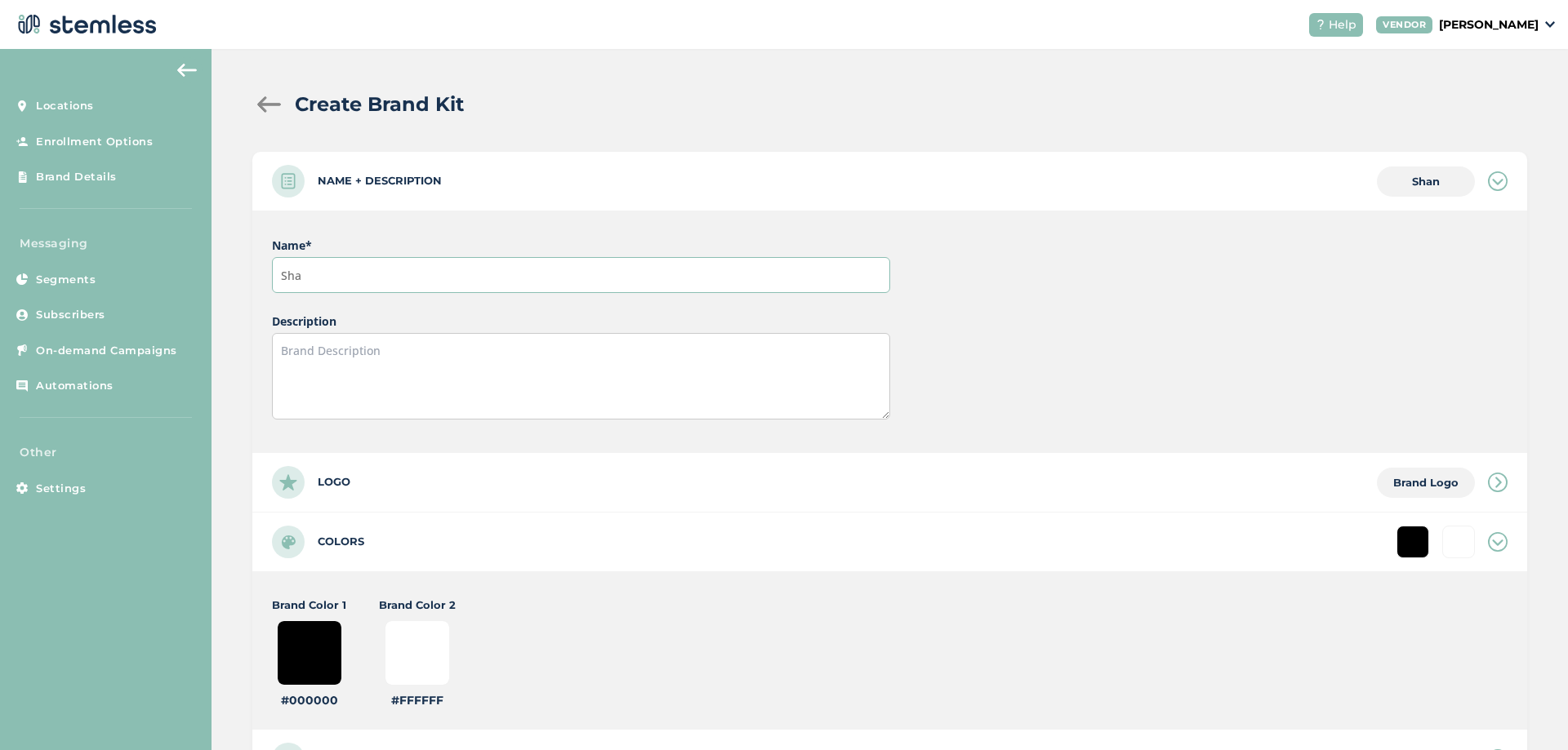
type input "#ffffff"
type input "Sha"
type input "#ffffff"
click at [396, 273] on input "Sha" at bounding box center [581, 275] width 617 height 35
type input "Shan"
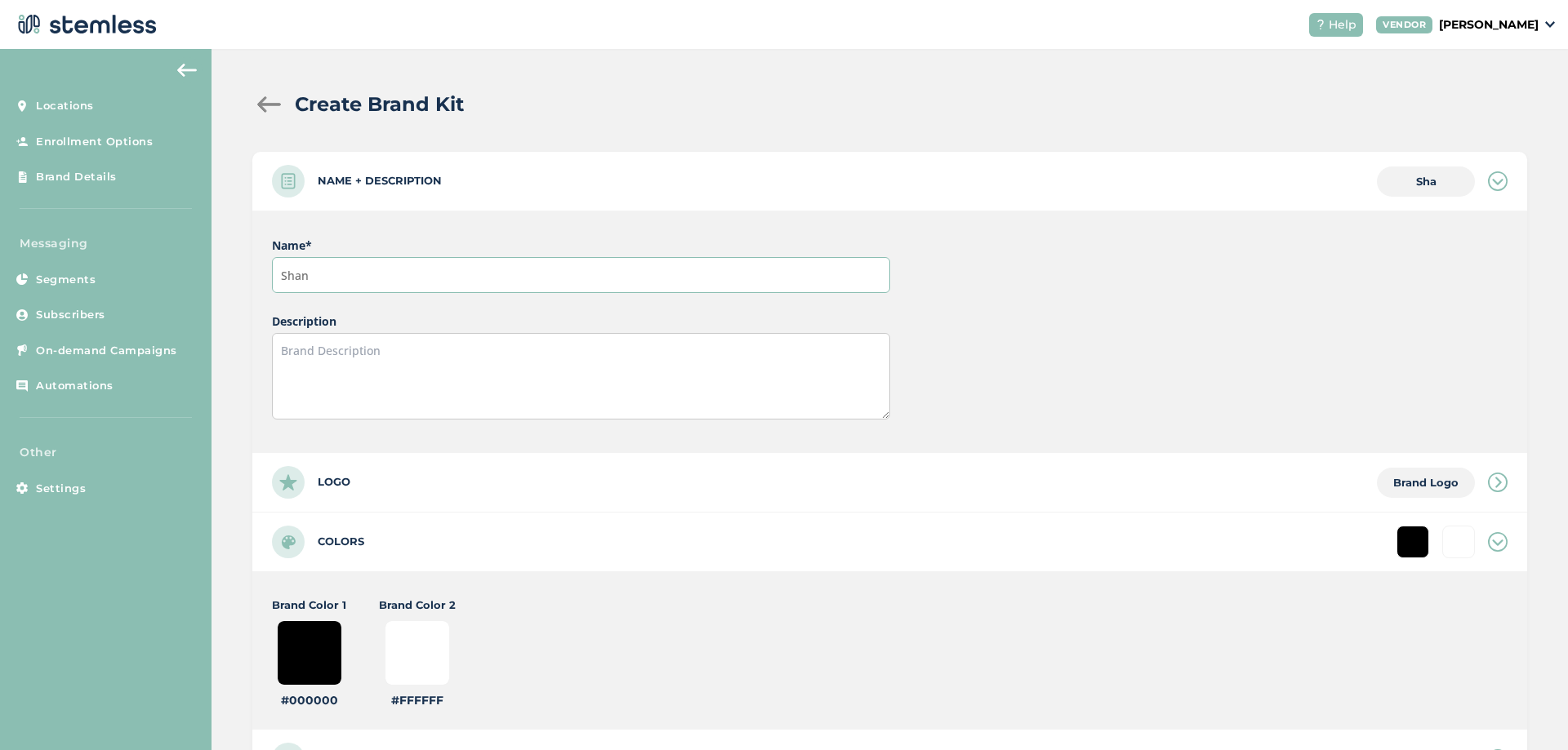
type input "#ffffff"
type input "[PERSON_NAME]"
type input "#ffffff"
type input "Shangr"
type input "#ffffff"
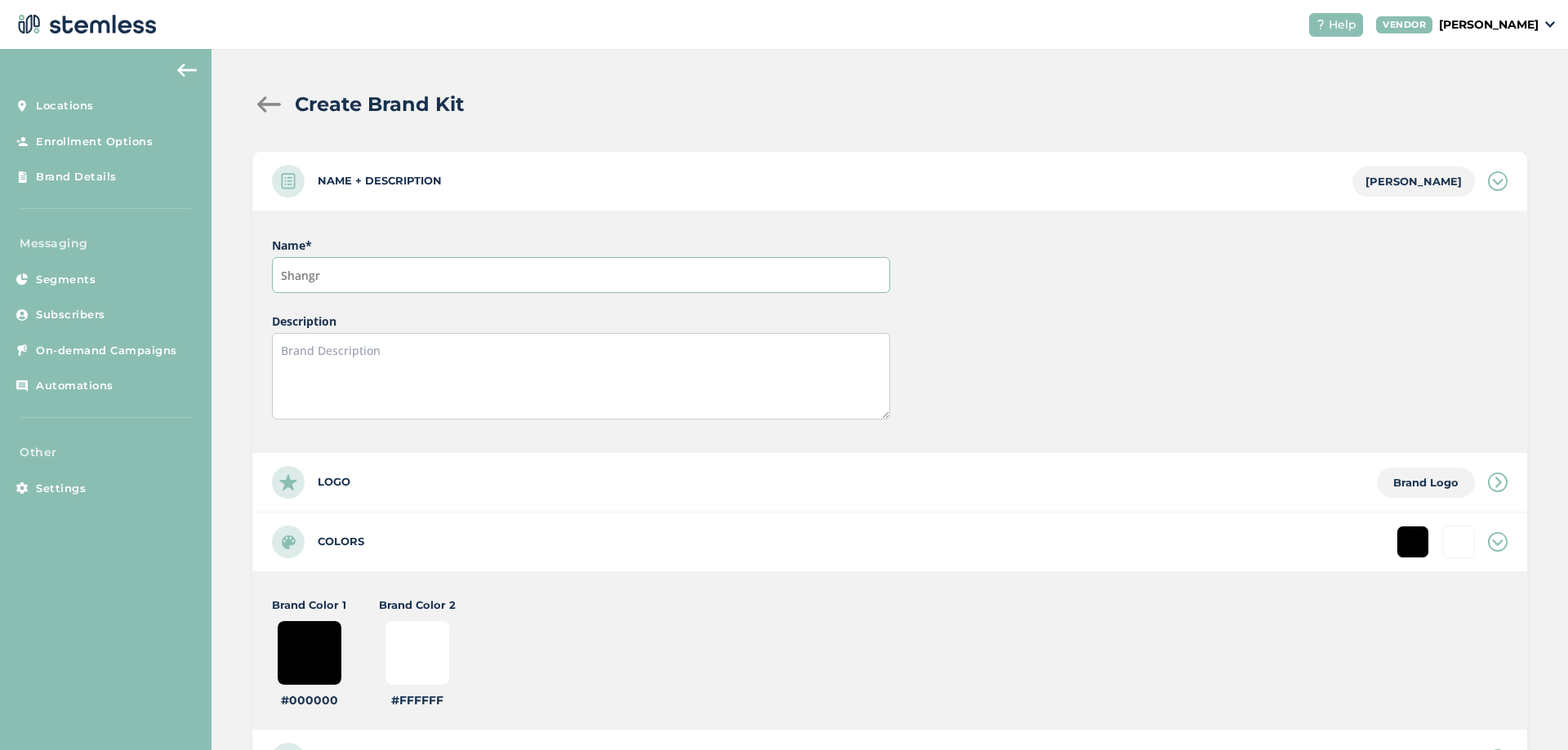
type input "Shangri"
type input "#ffffff"
type input "Shangri-"
type input "#ffffff"
type input "Shangri-l"
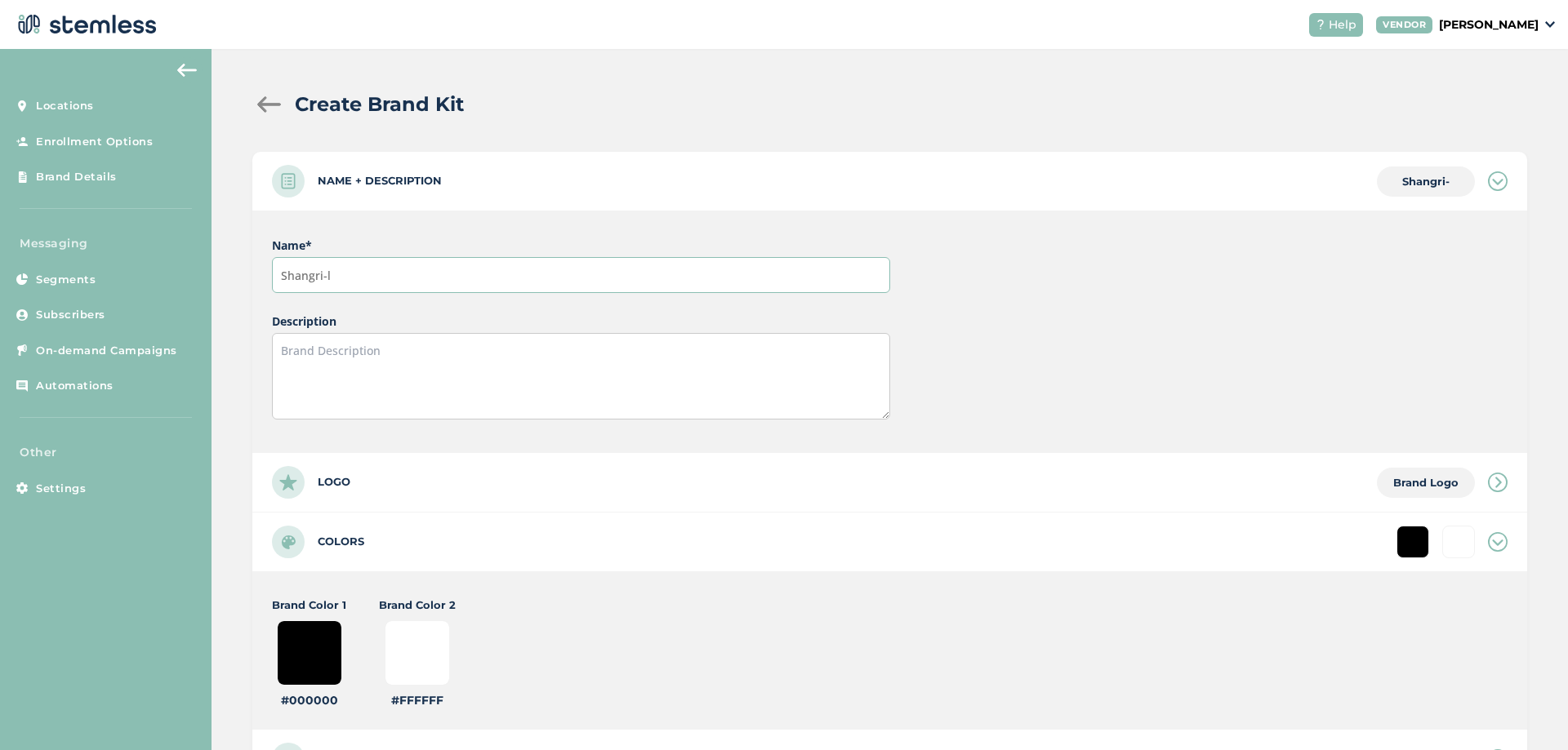
type input "#ffffff"
type input "Shangri-la"
type input "#ffffff"
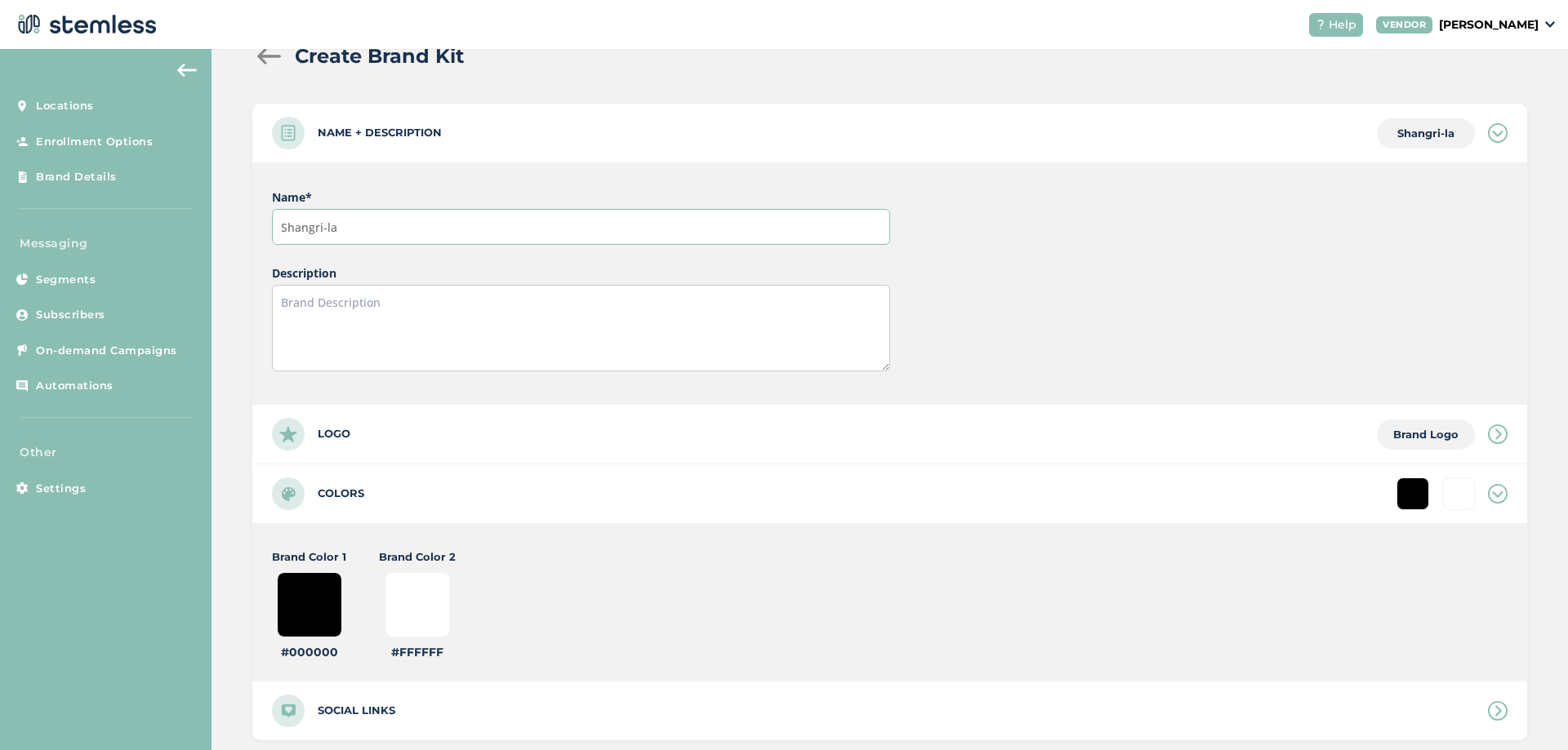
scroll to position [98, 0]
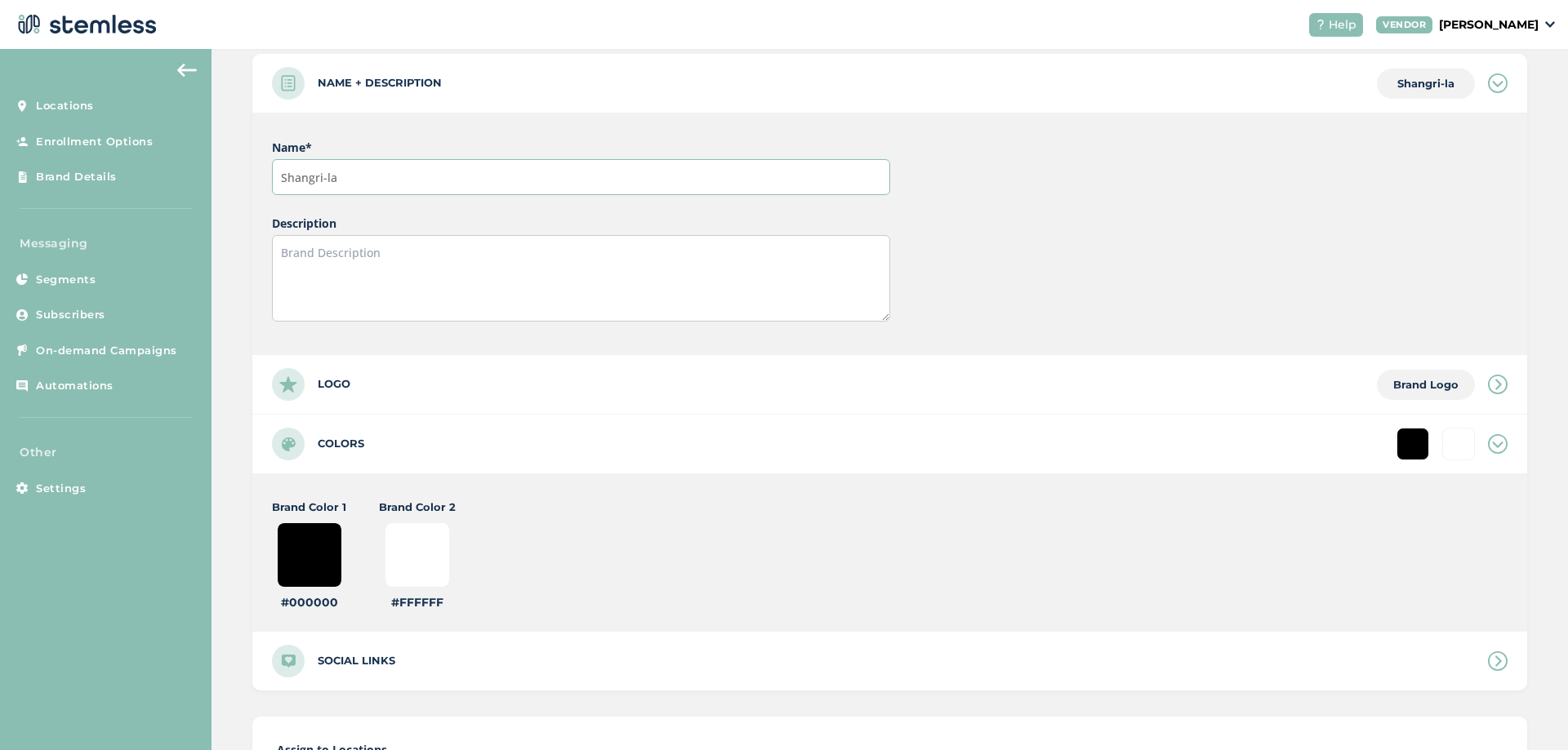
type input "Shangri-la"
type input "#ffffff"
click at [320, 543] on input "#000000" at bounding box center [310, 555] width 65 height 65
click at [317, 550] on input "#000000" at bounding box center [310, 555] width 65 height 65
type input "#000009"
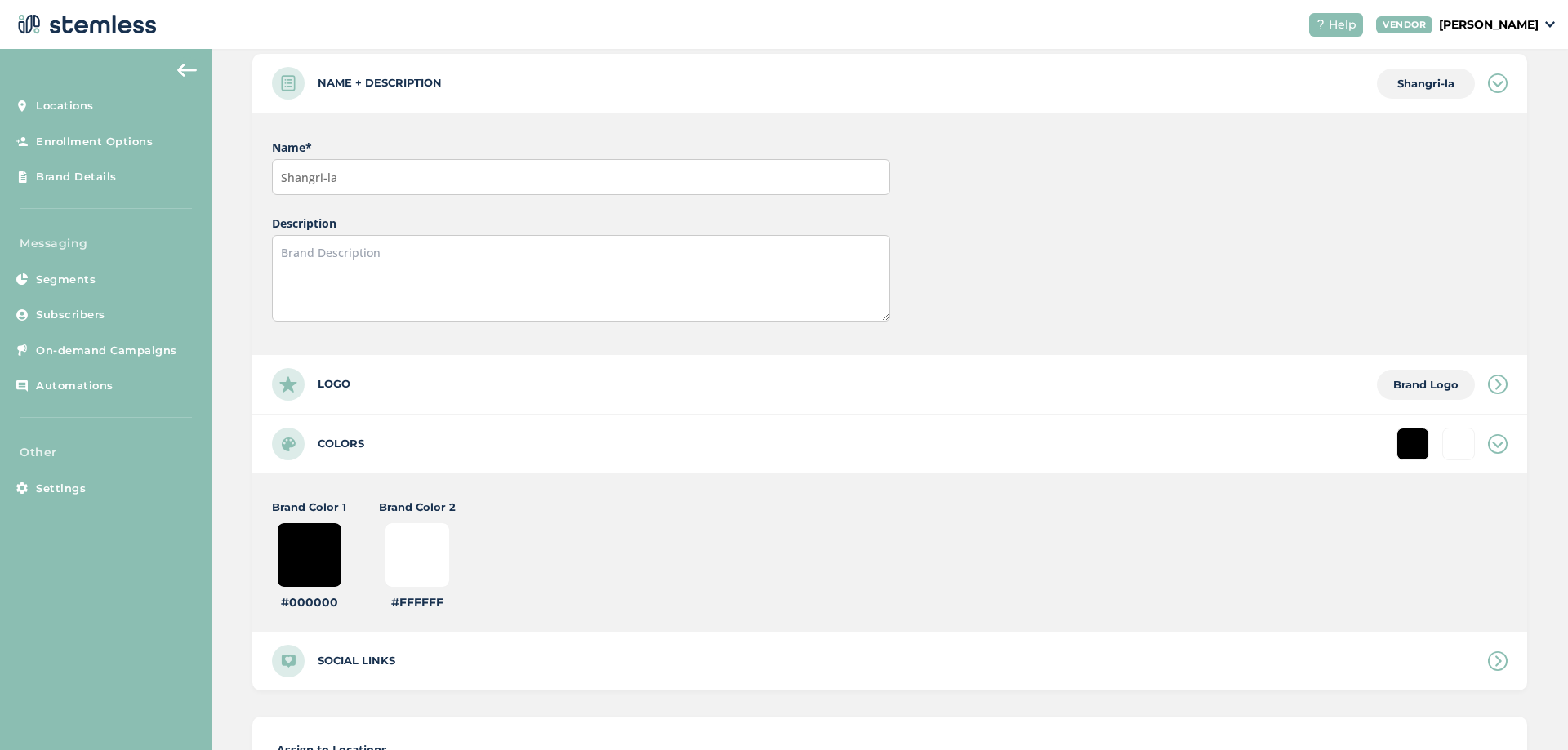
type input "#ffffff"
type input "#000090"
type input "#ffffff"
type input "#00090c"
type input "#ffffff"
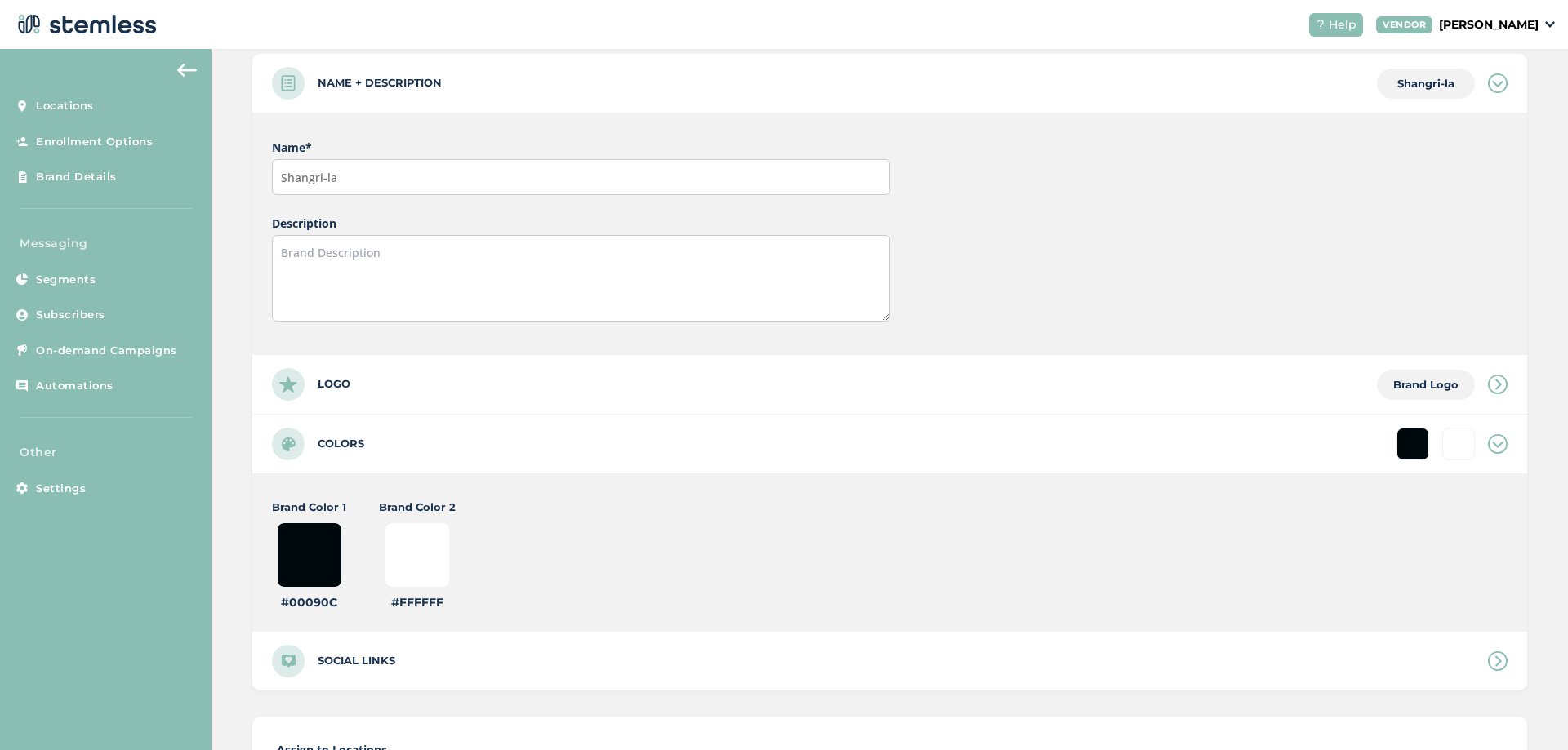
type input "#0090c1"
type input "#ffffff"
type input "#090c1b"
type input "#ffffff"
type input "#90c1b4"
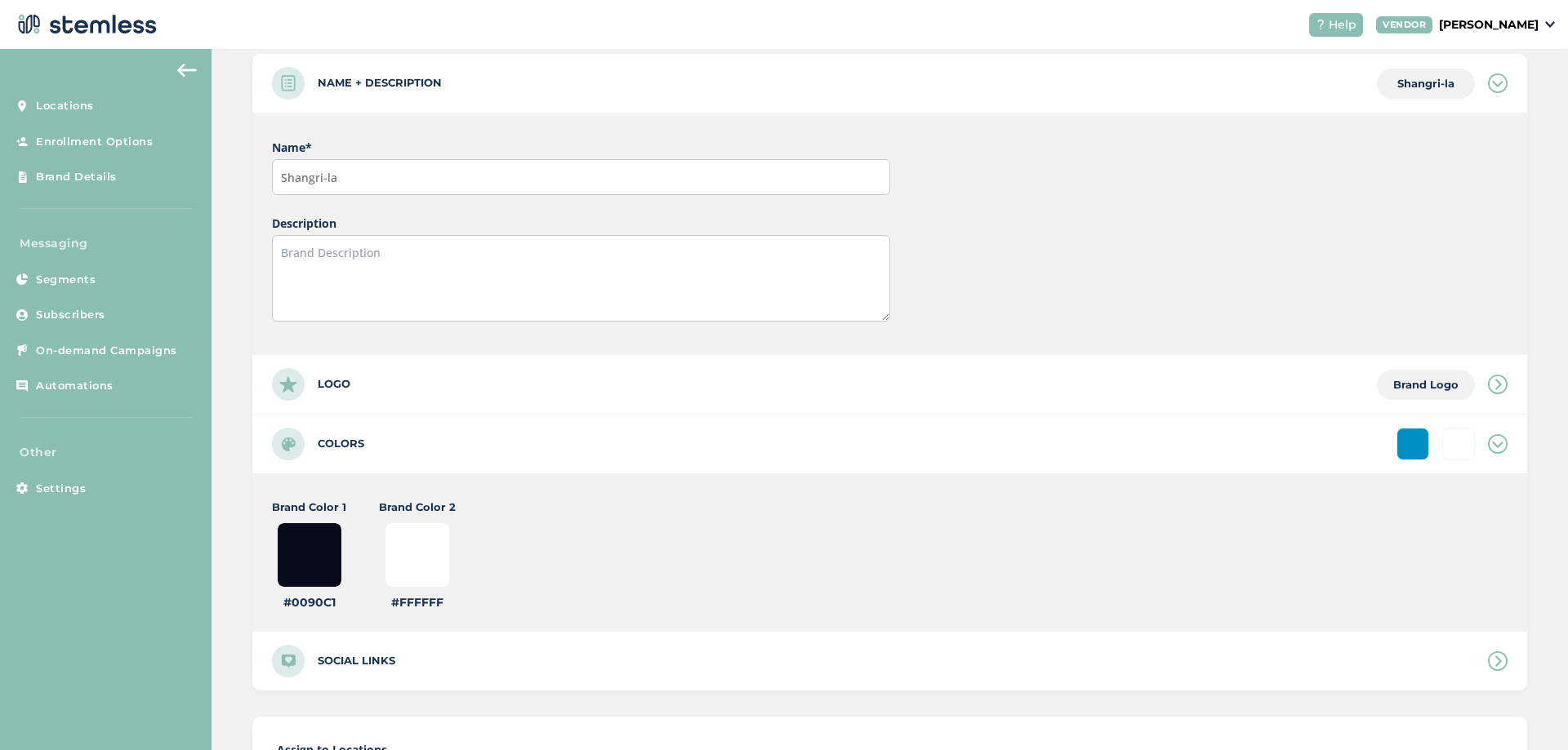
type input "#ffffff"
type input "#90c1b4"
click at [414, 557] on input "#ffffff" at bounding box center [417, 555] width 65 height 65
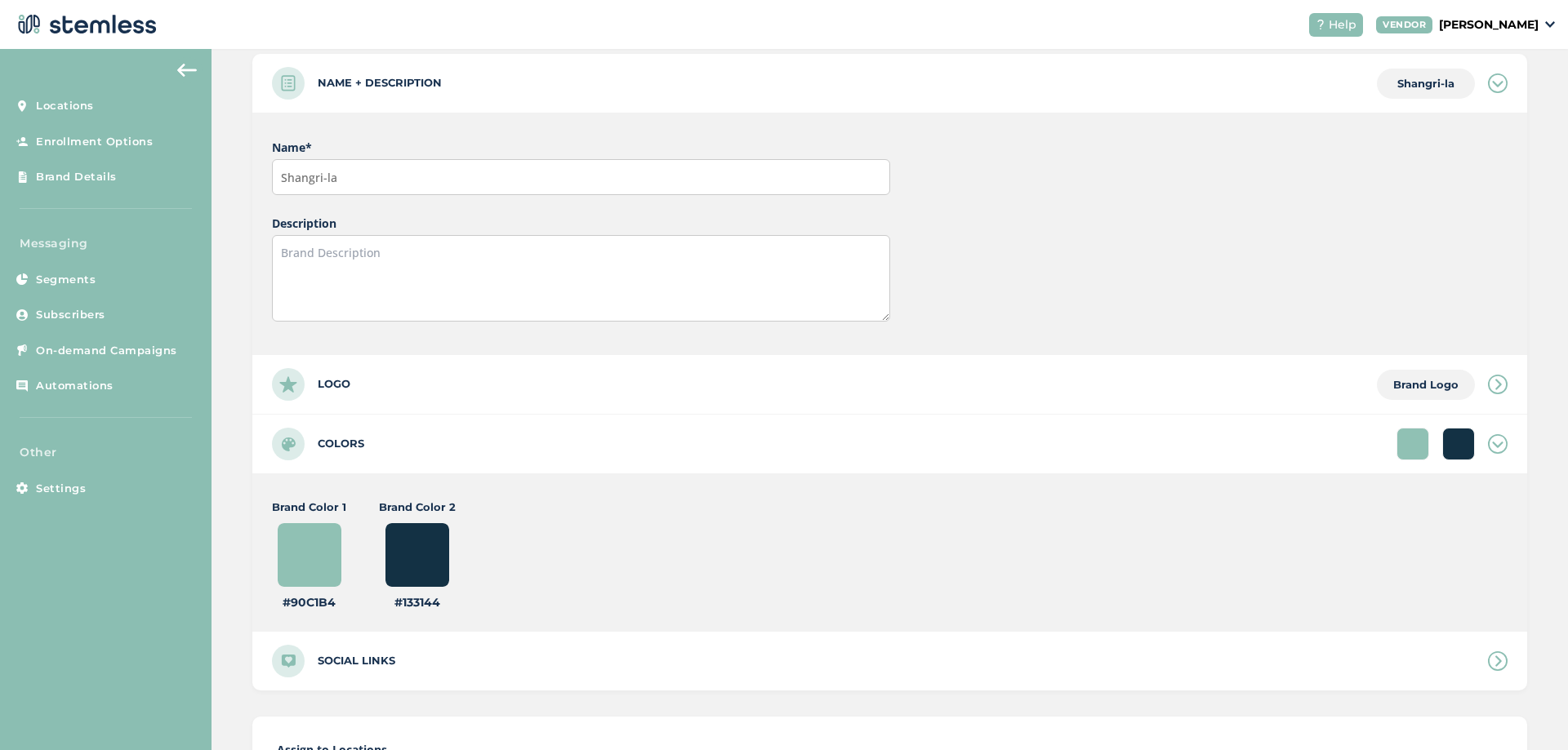
type input "#133144"
click at [458, 390] on div "Logo Brand Logo" at bounding box center [890, 384] width 1275 height 59
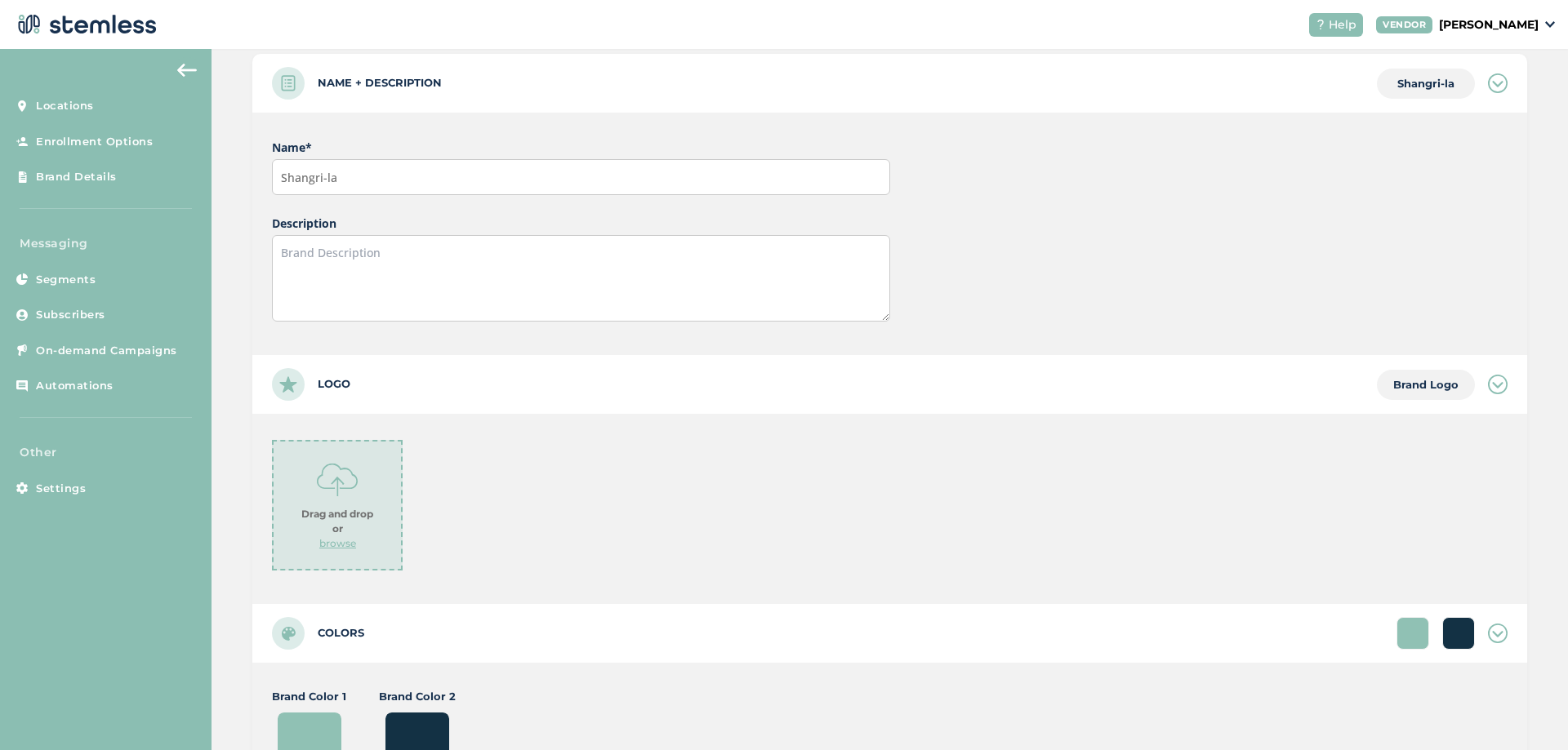
click at [333, 502] on div "Drag and drop or browse" at bounding box center [337, 505] width 130 height 130
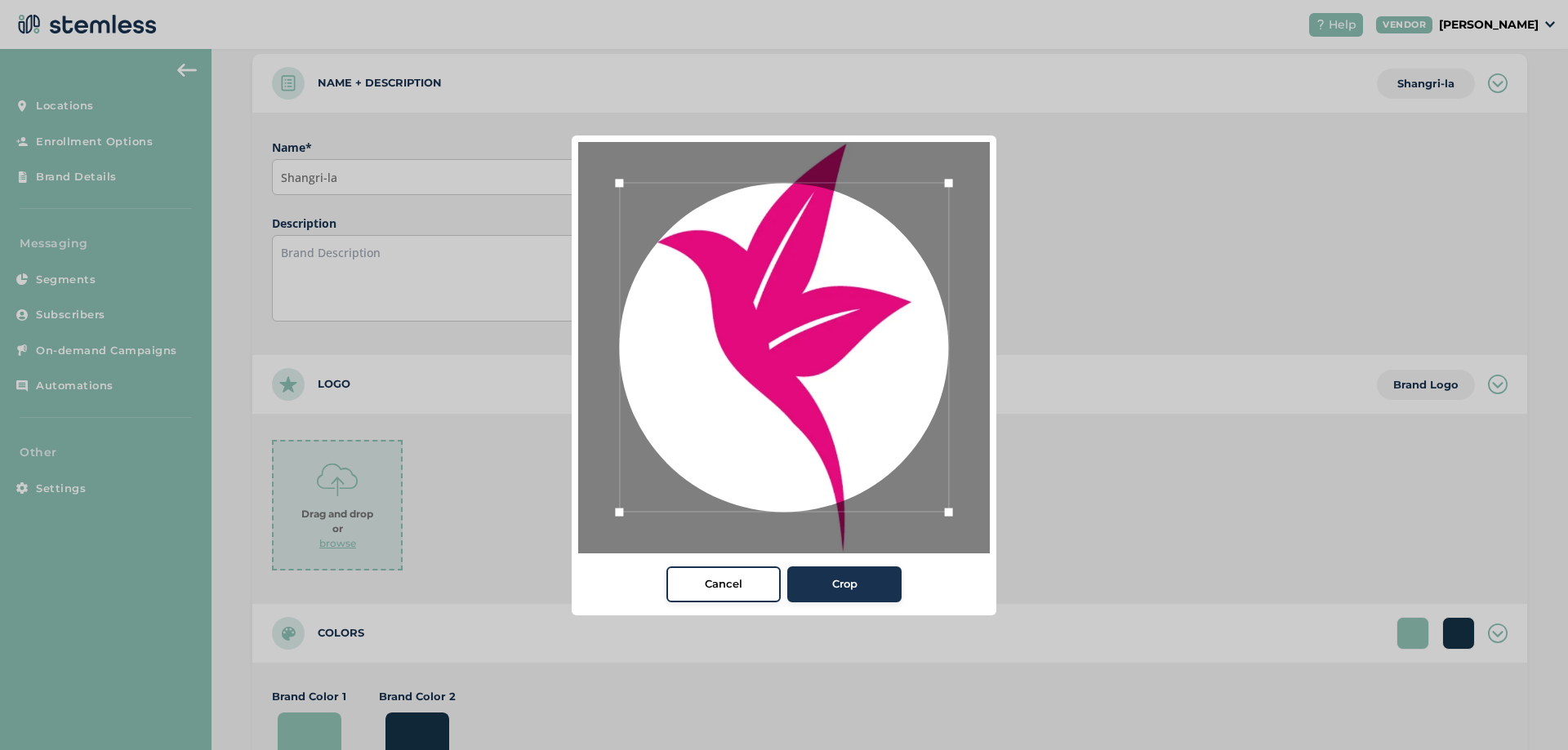
drag, startPoint x: 962, startPoint y: 511, endPoint x: 978, endPoint y: 536, distance: 29.7
click at [1019, 577] on div "Cancel Crop" at bounding box center [784, 375] width 1568 height 750
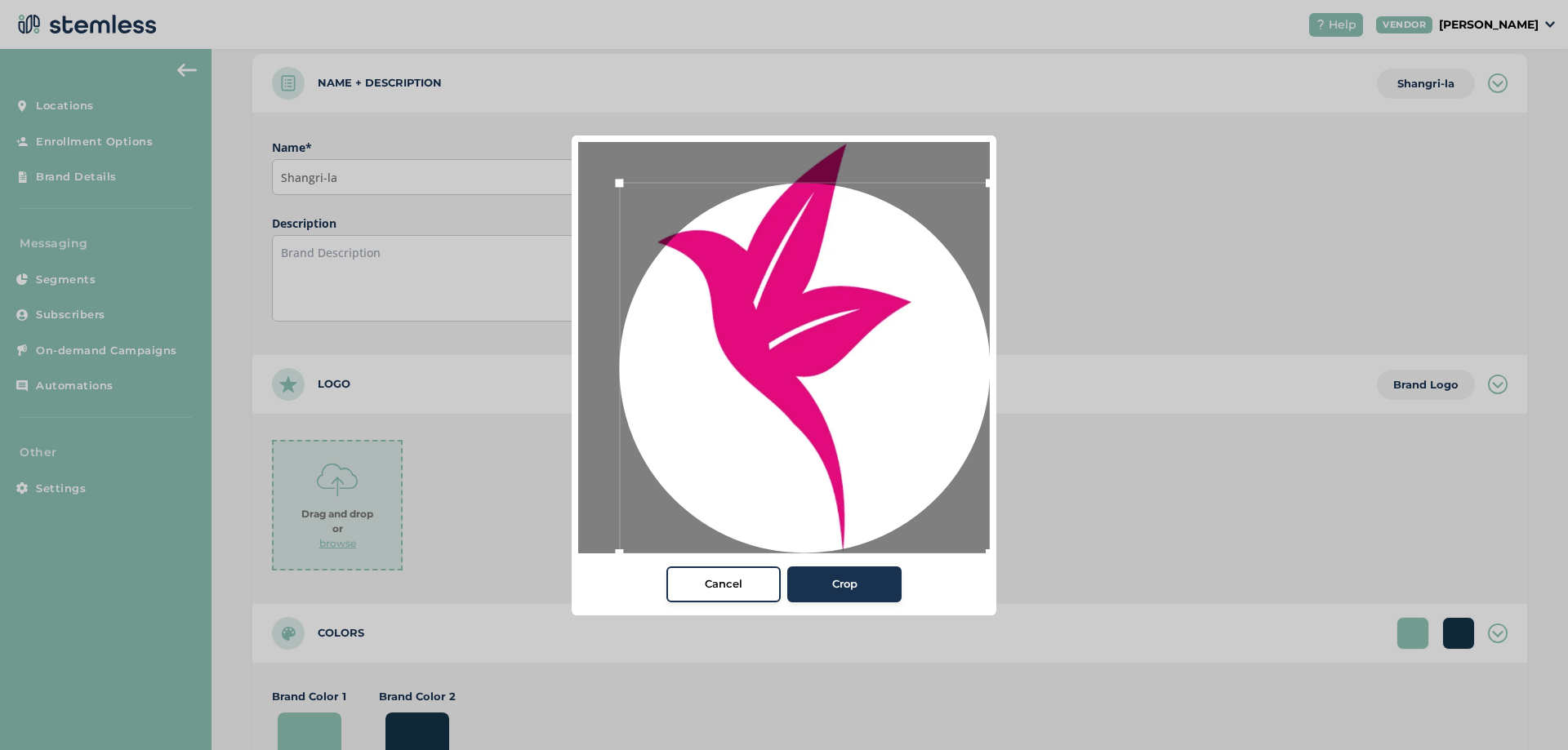
drag, startPoint x: 944, startPoint y: 509, endPoint x: 1126, endPoint y: 630, distance: 218.6
click at [1126, 630] on div "Cancel Crop" at bounding box center [784, 375] width 1568 height 750
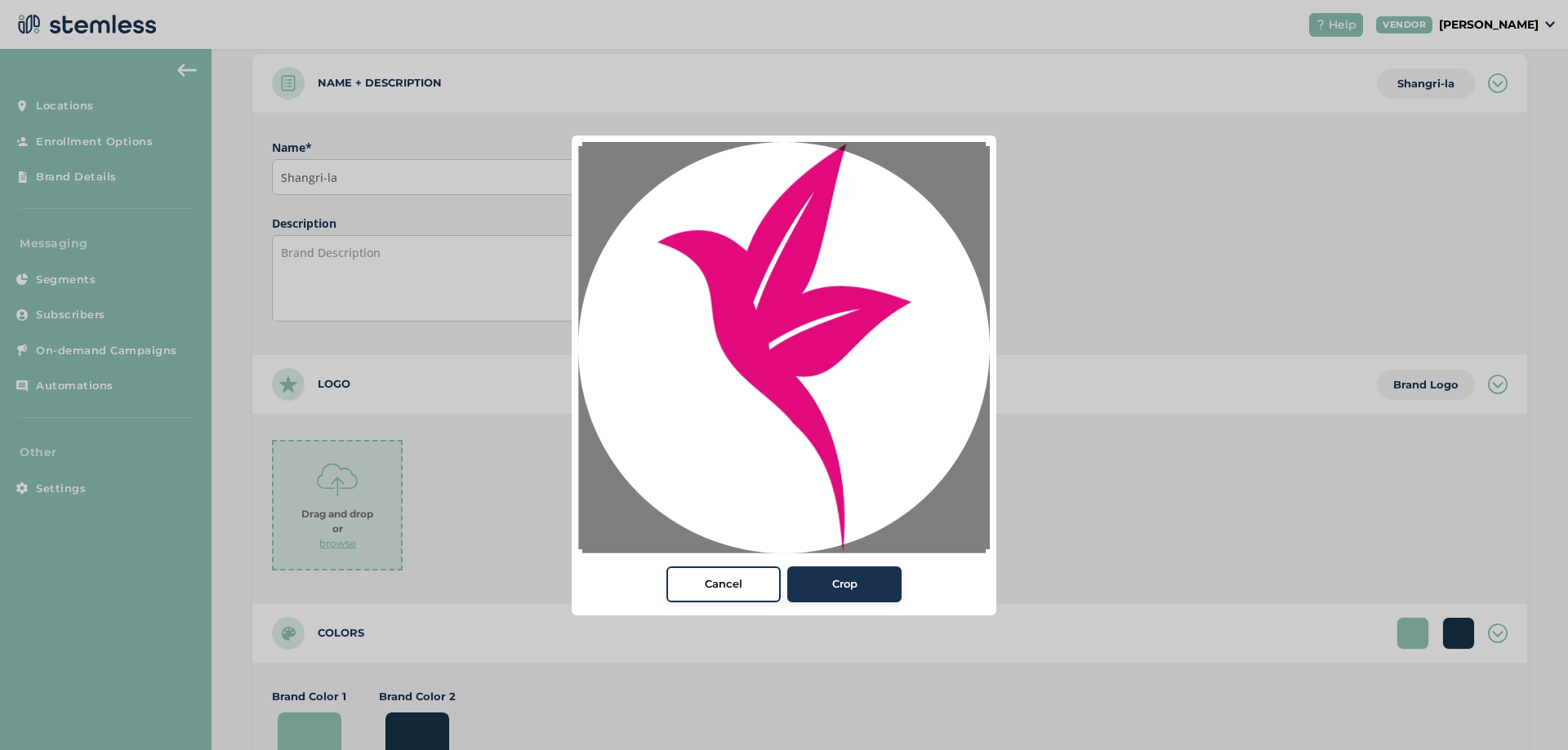
drag, startPoint x: 619, startPoint y: 189, endPoint x: 604, endPoint y: 170, distance: 24.2
click at [490, 63] on div "Cancel Crop" at bounding box center [784, 375] width 1568 height 750
click at [855, 579] on span "Crop" at bounding box center [845, 584] width 26 height 17
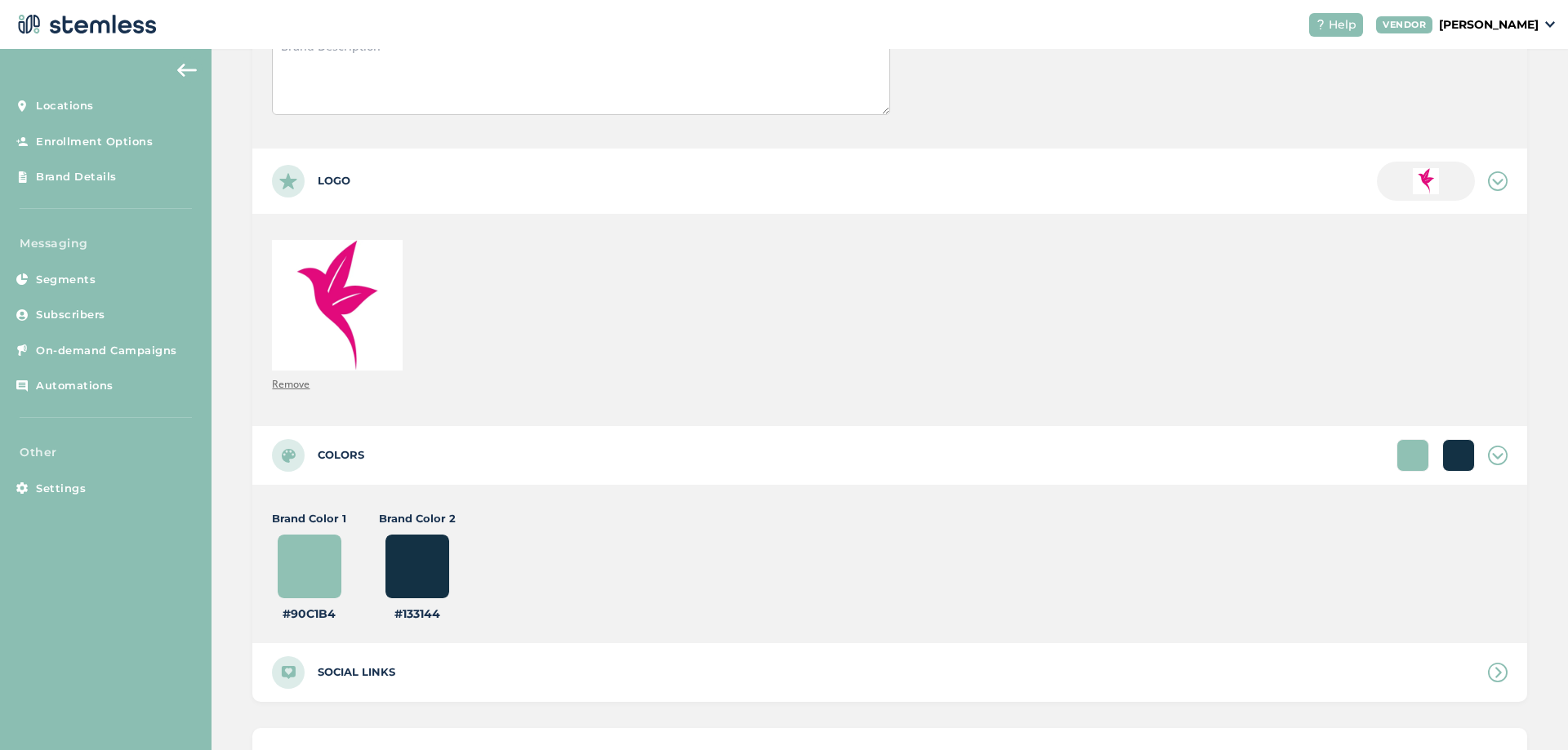
scroll to position [490, 0]
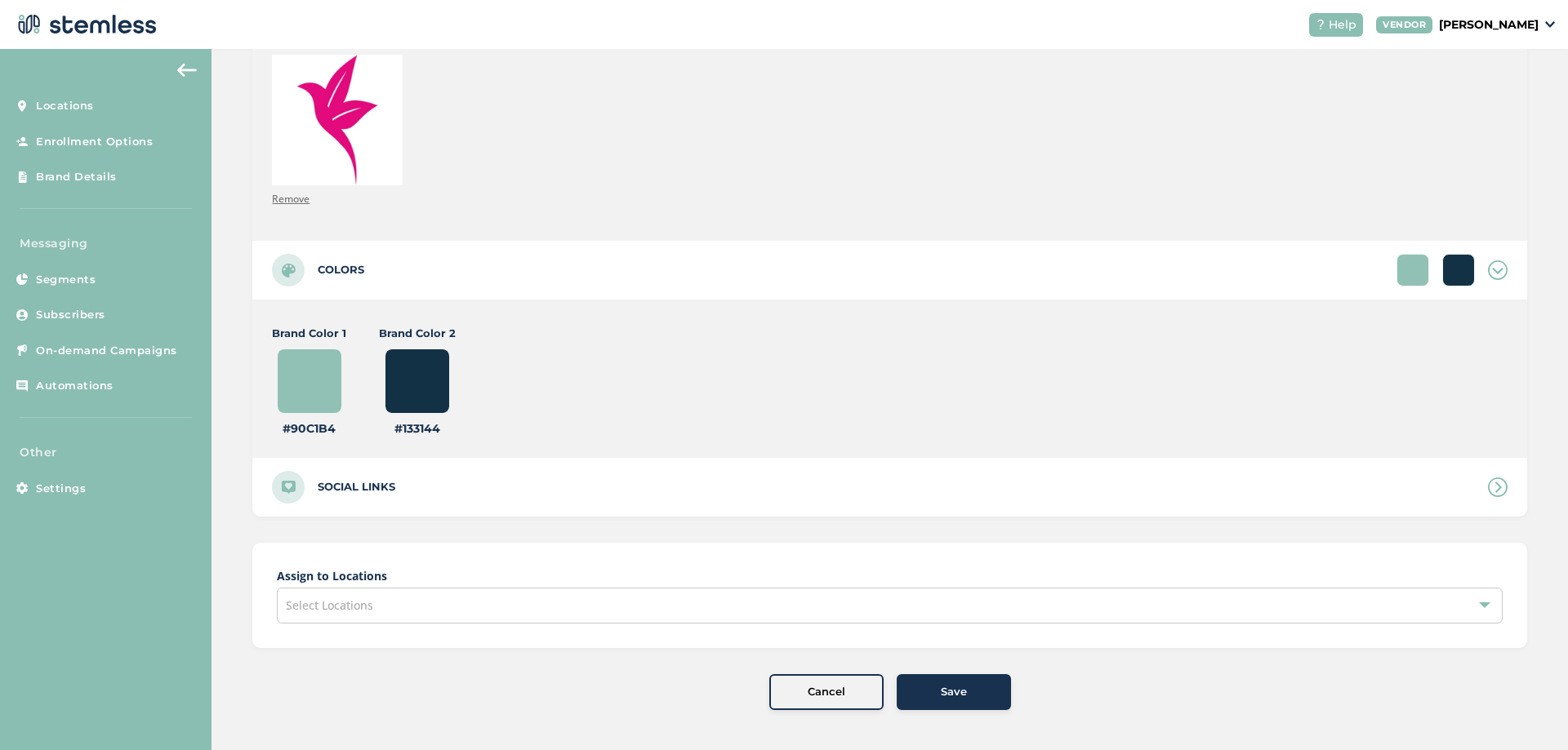
click at [606, 601] on div "Select Locations" at bounding box center [890, 605] width 1226 height 35
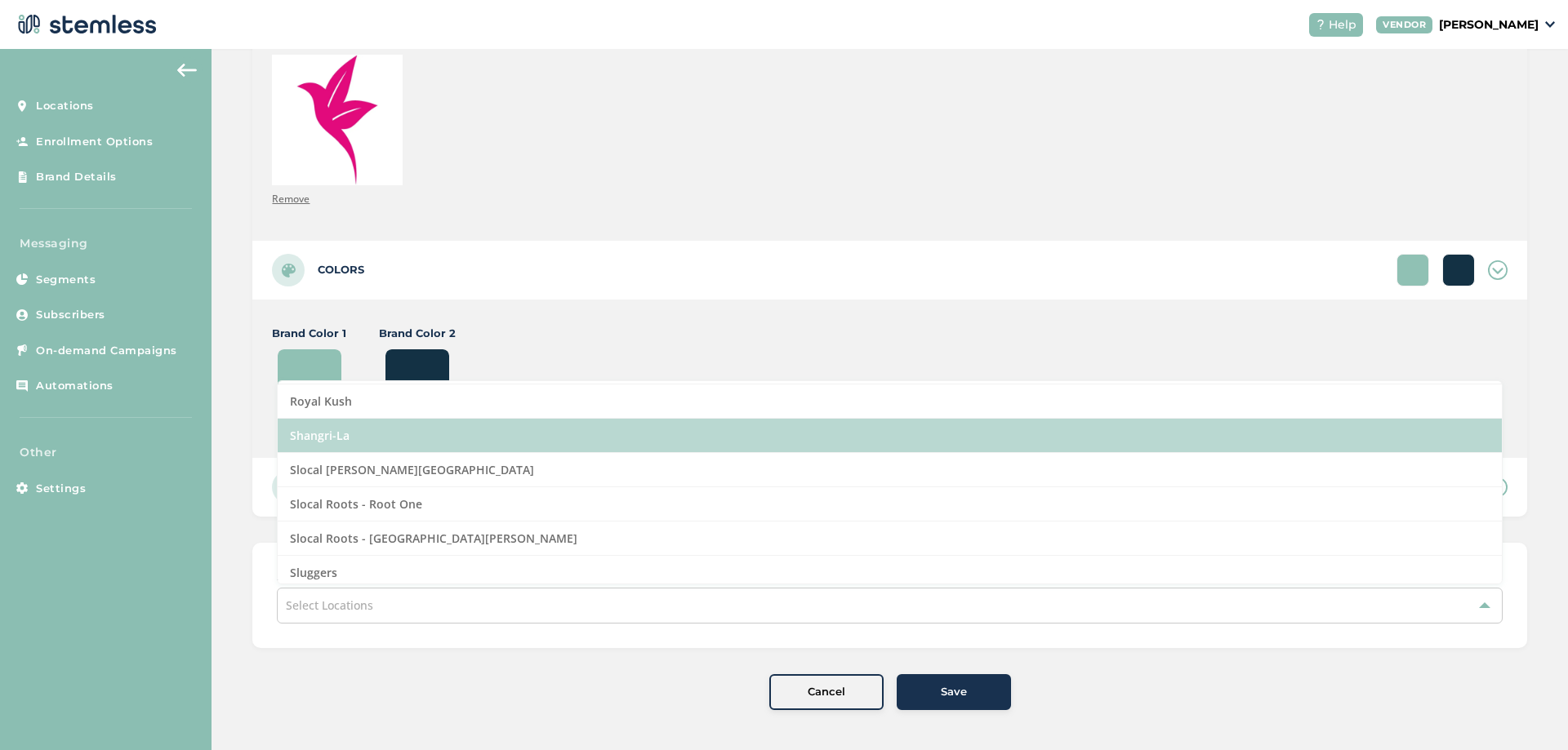
scroll to position [1468, 0]
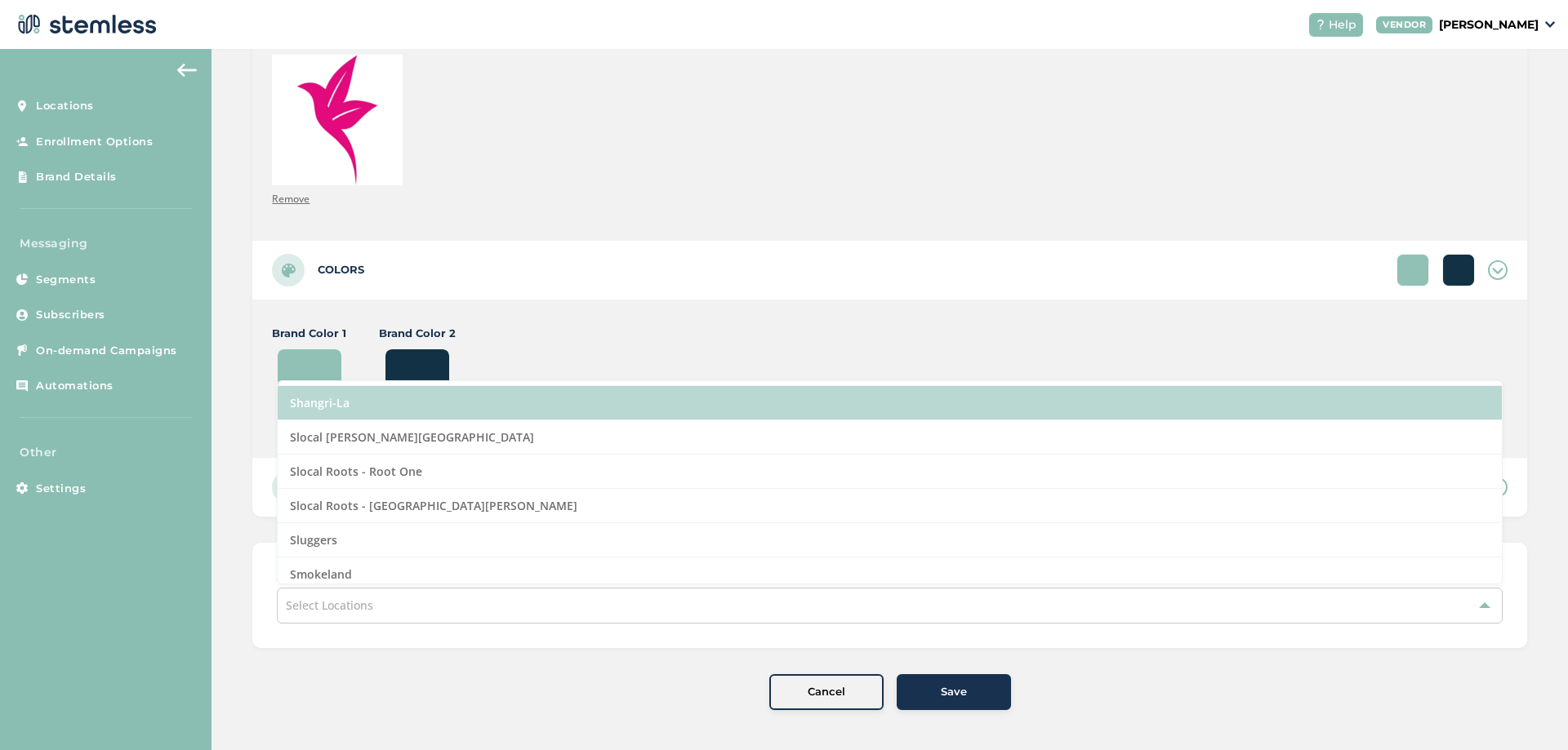
click at [339, 410] on li "Shangri-La" at bounding box center [890, 403] width 1224 height 34
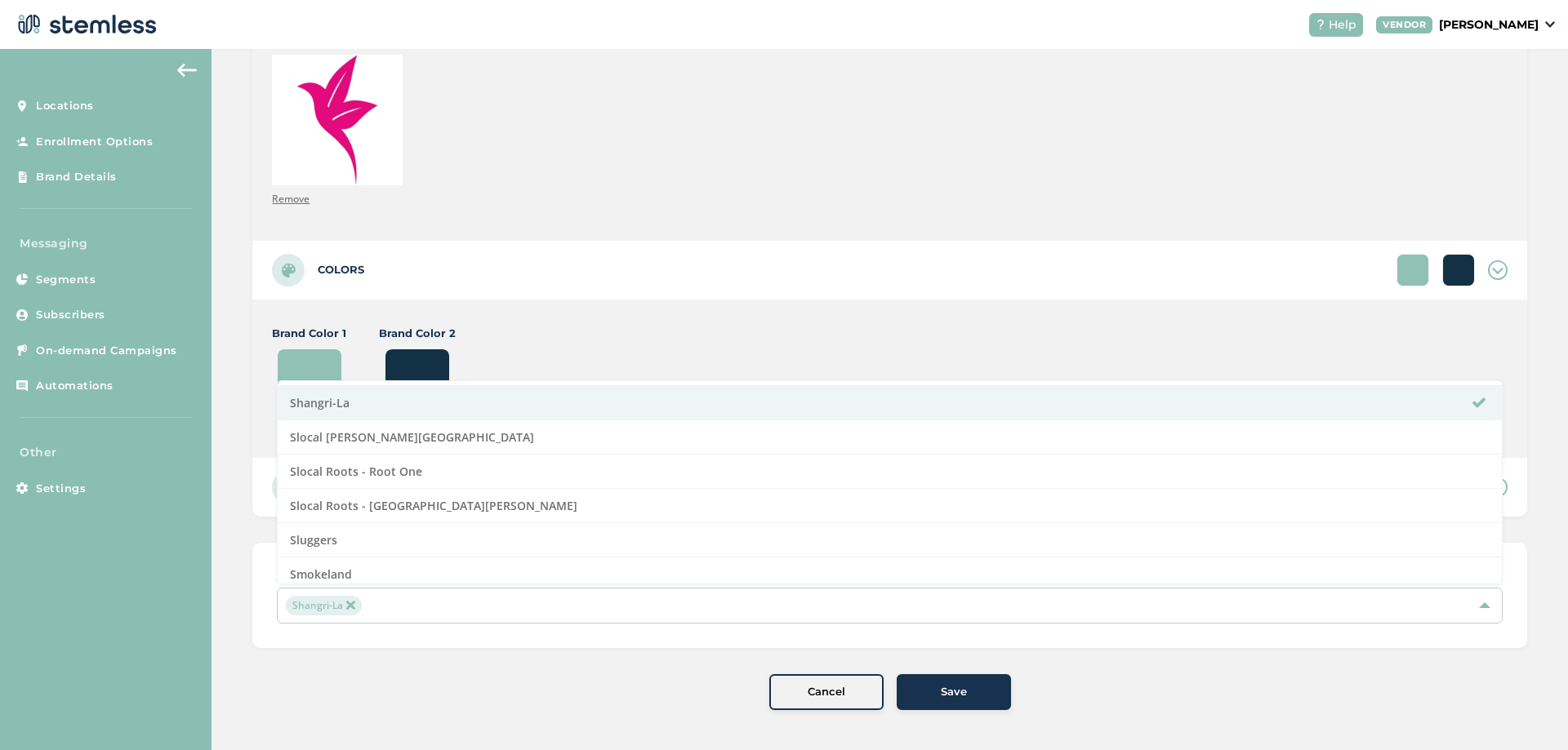
click at [948, 695] on span "Save" at bounding box center [954, 692] width 26 height 17
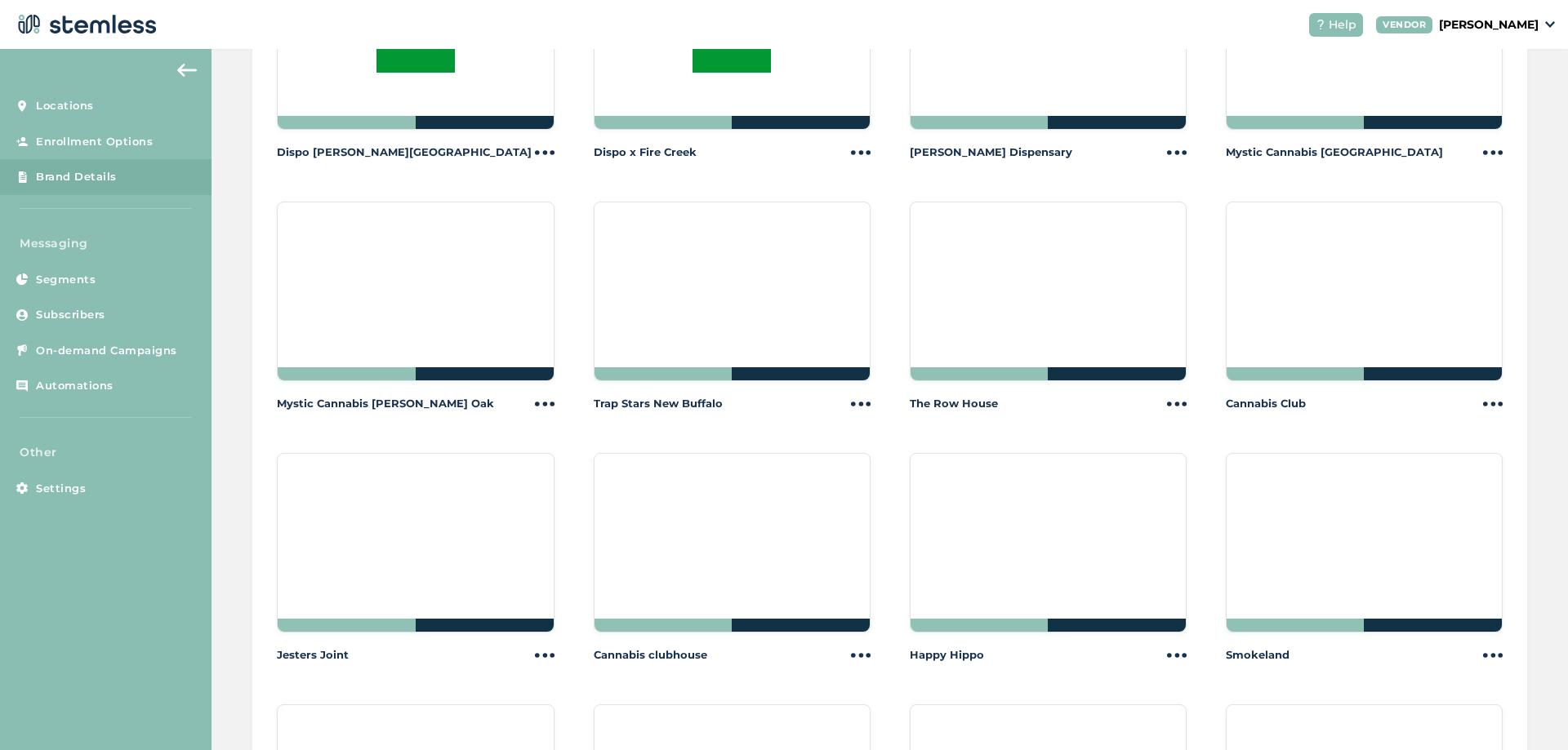
click at [69, 175] on span "Brand Details" at bounding box center [76, 176] width 81 height 17
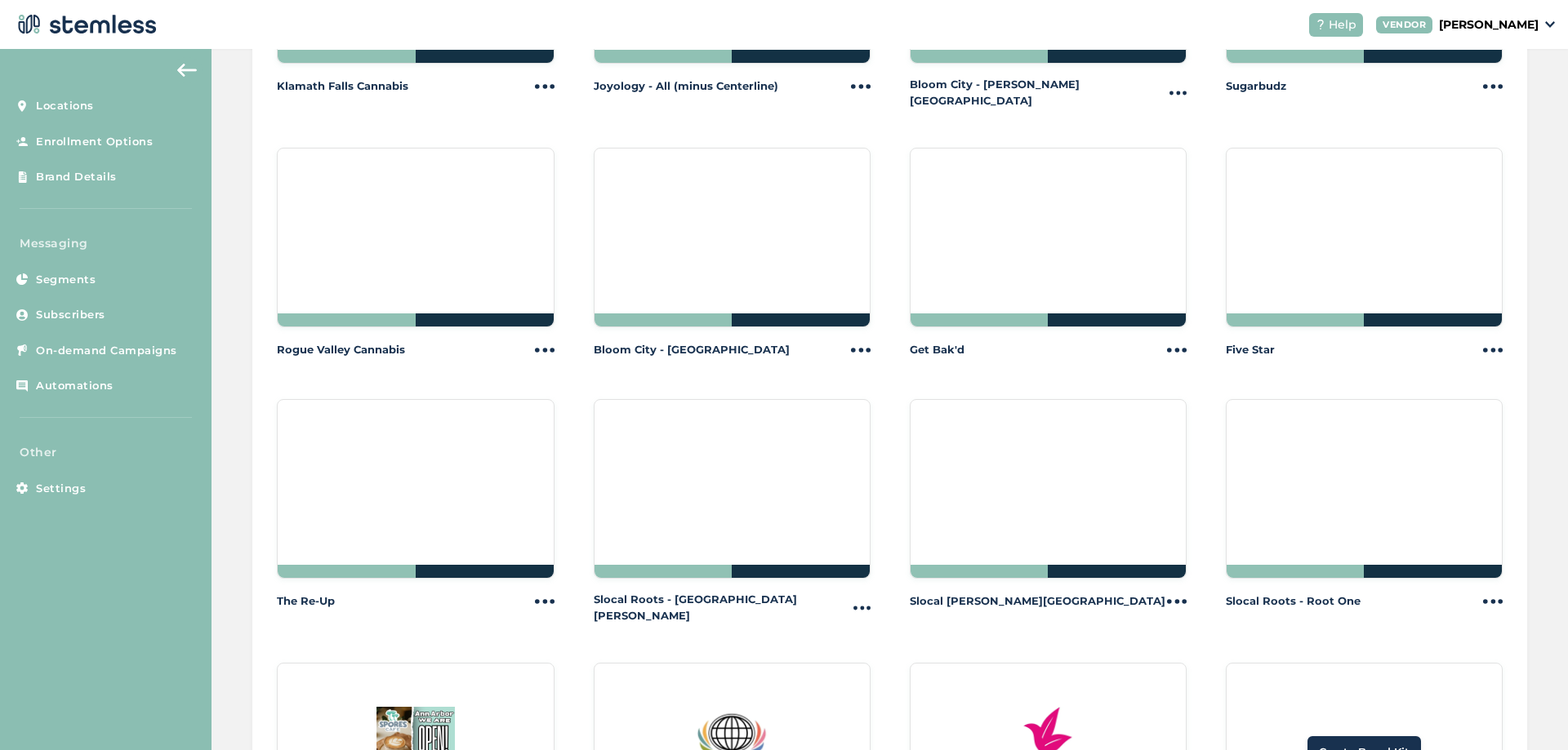
scroll to position [1715, 0]
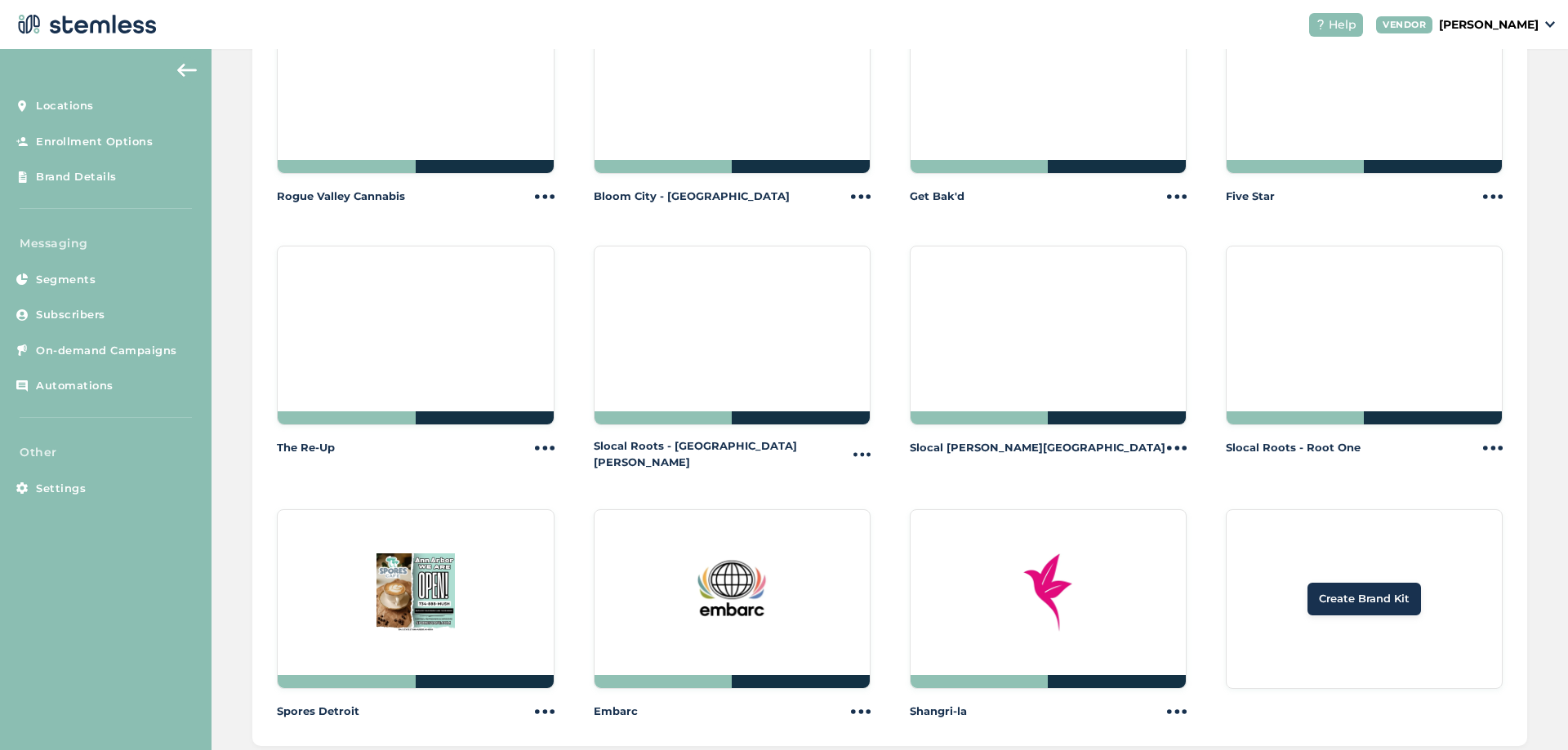
click at [1388, 590] on span "Create Brand Kit" at bounding box center [1364, 598] width 91 height 17
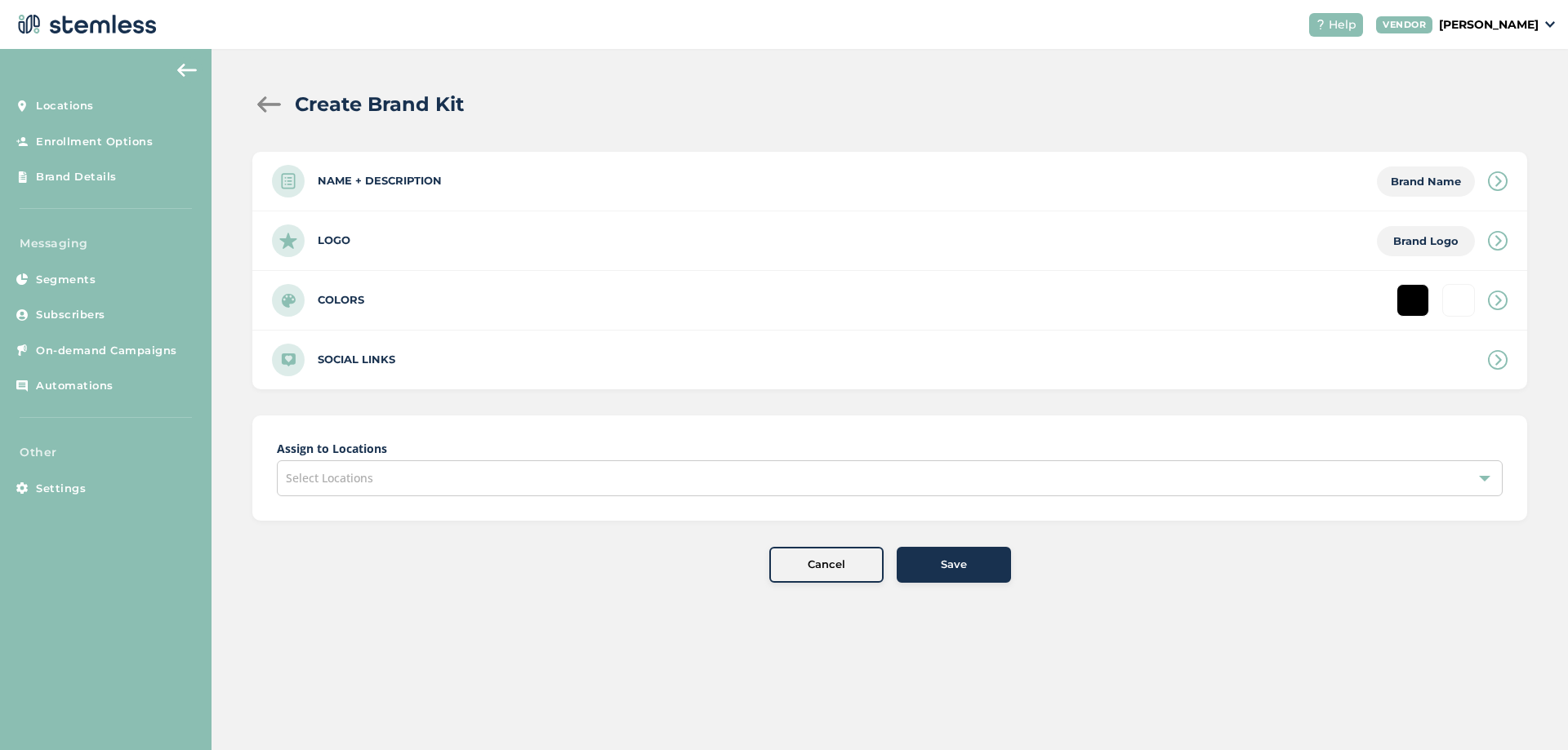
click at [521, 186] on div "Name + Description Brand Name" at bounding box center [890, 181] width 1275 height 59
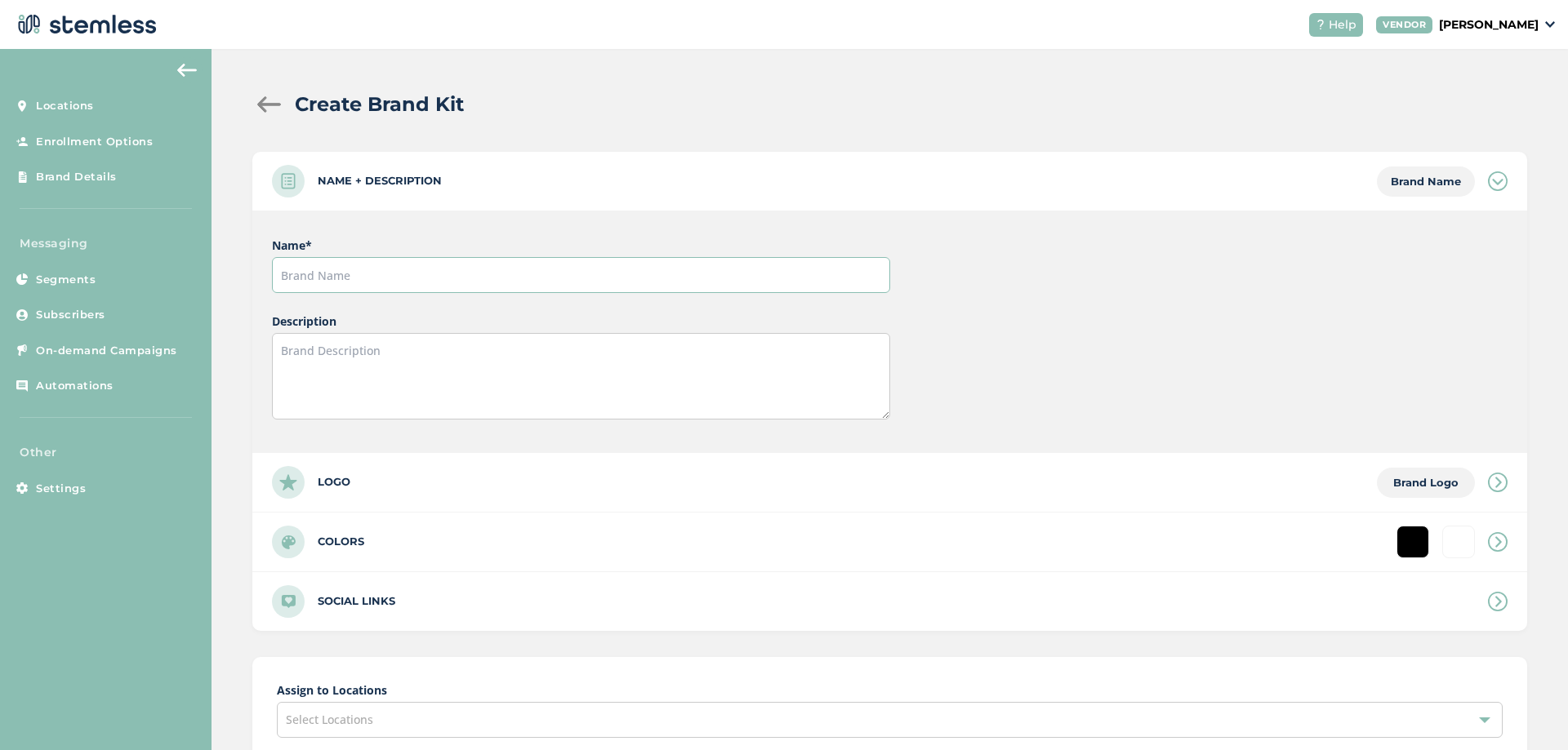
click at [408, 267] on input "text" at bounding box center [581, 275] width 617 height 35
type input "SoulF"
type input "#ffffff"
type input "SoulFl"
type input "#ffffff"
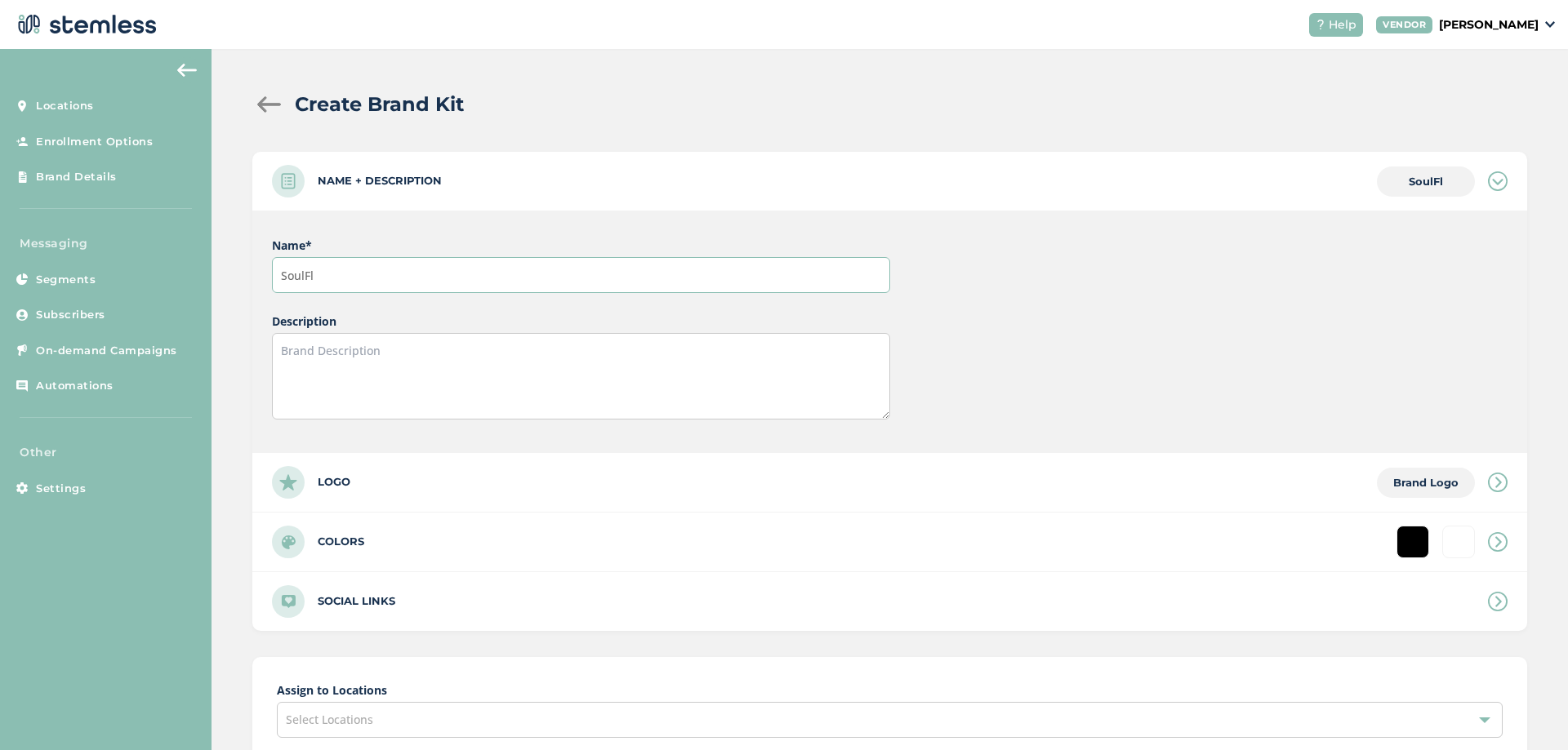
type input "SoulFlo"
type input "#ffffff"
type input "SoulFlor"
type input "#ffffff"
type input "SoulFlora"
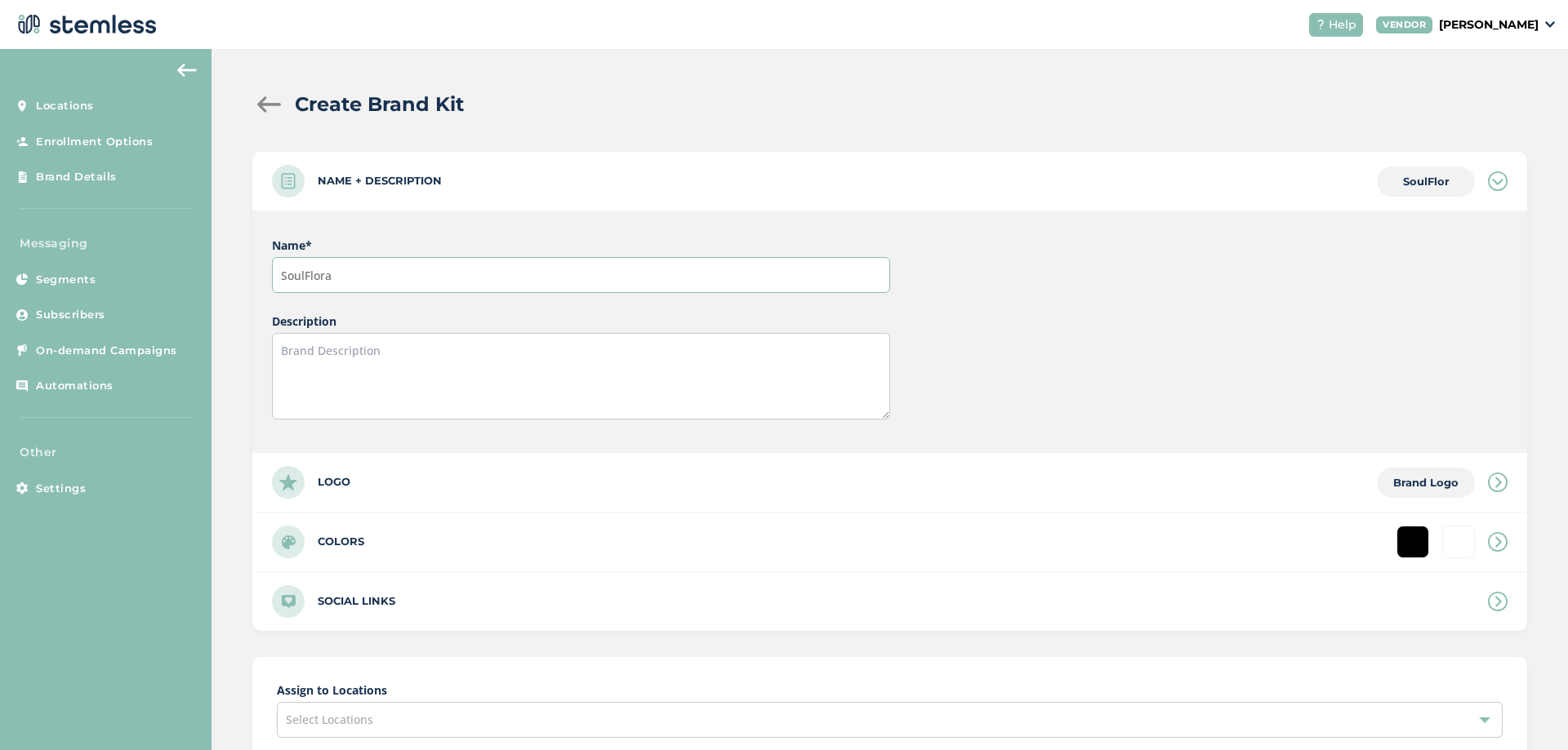
type input "#ffffff"
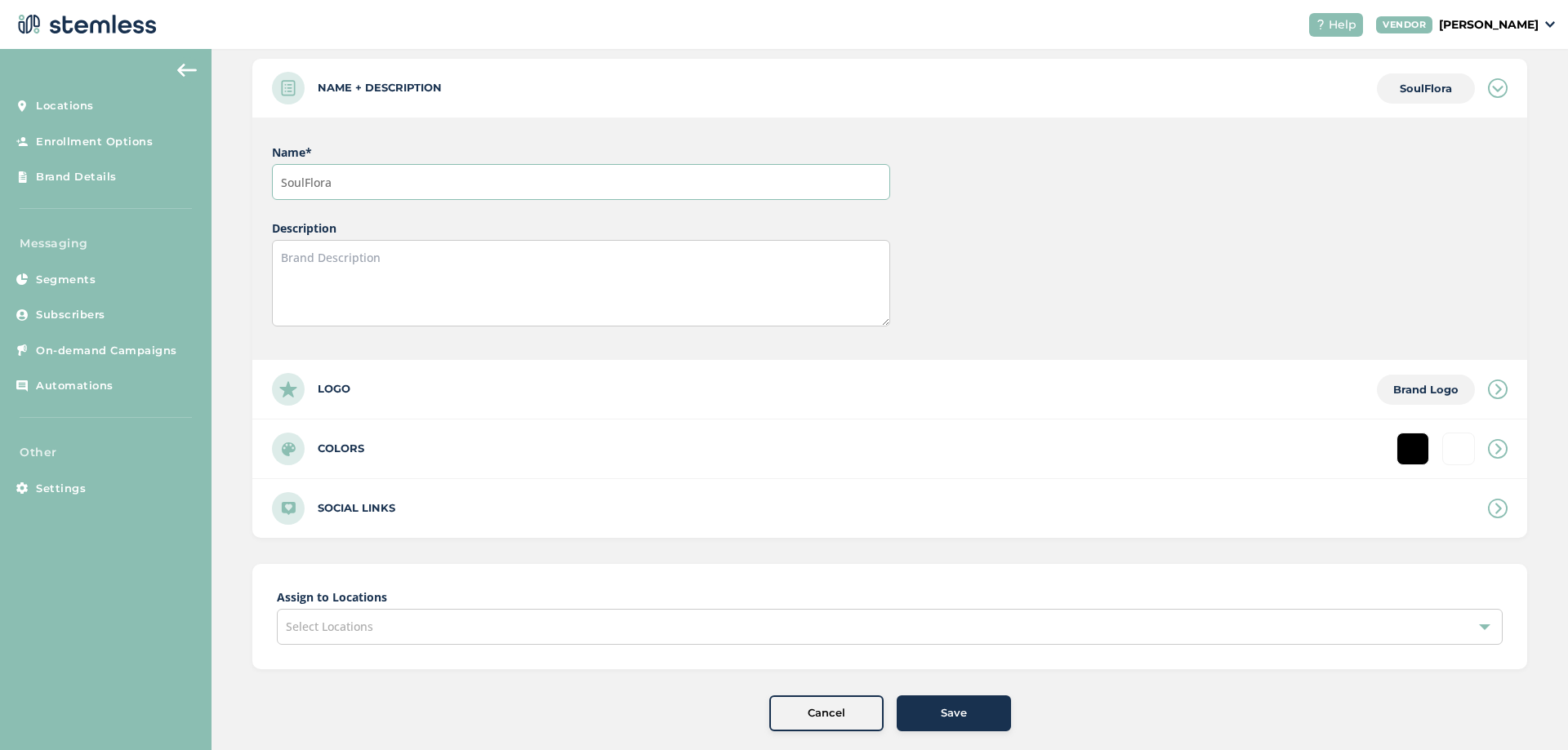
scroll to position [115, 0]
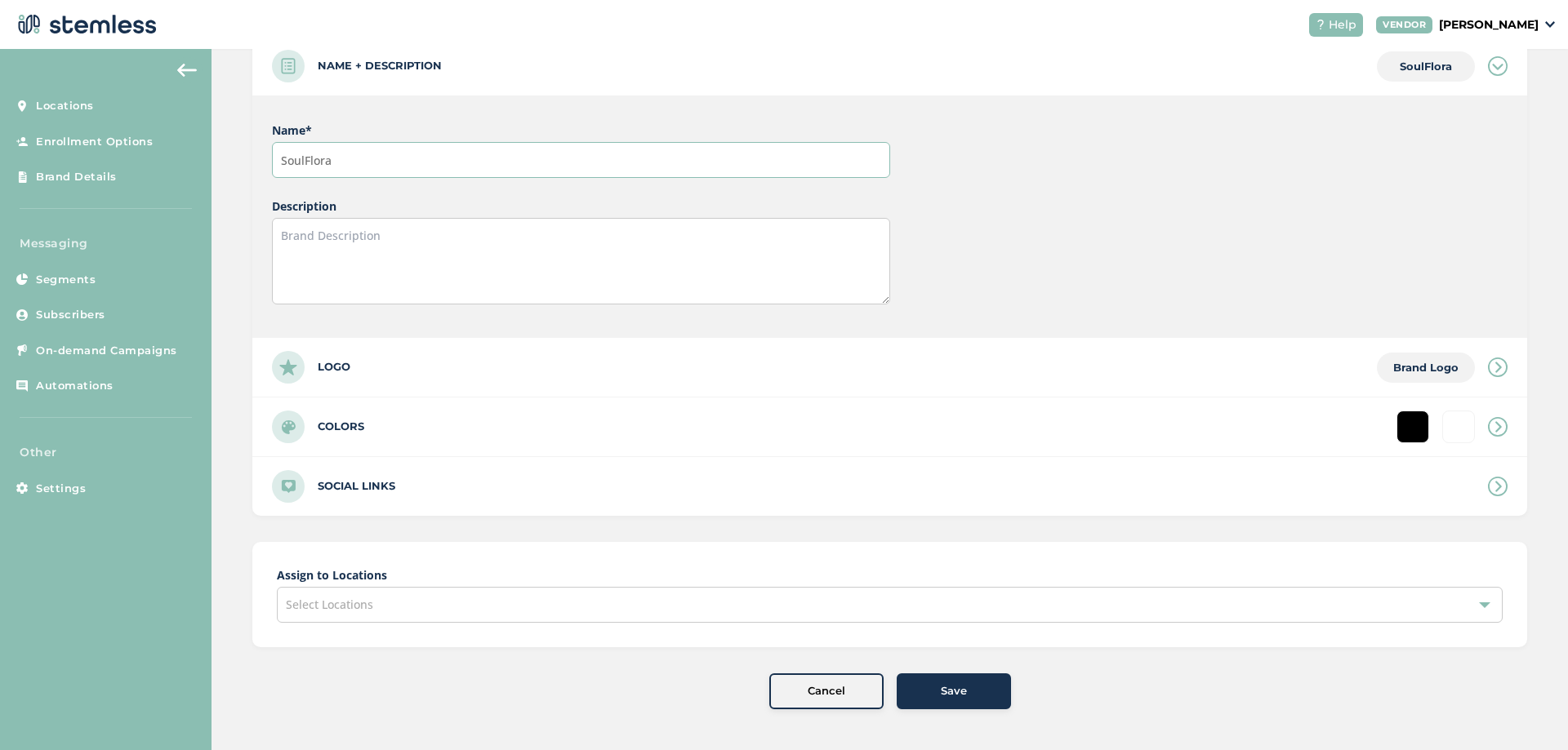
type input "SoulFlora"
click at [423, 430] on div "Colors" at bounding box center [890, 427] width 1275 height 59
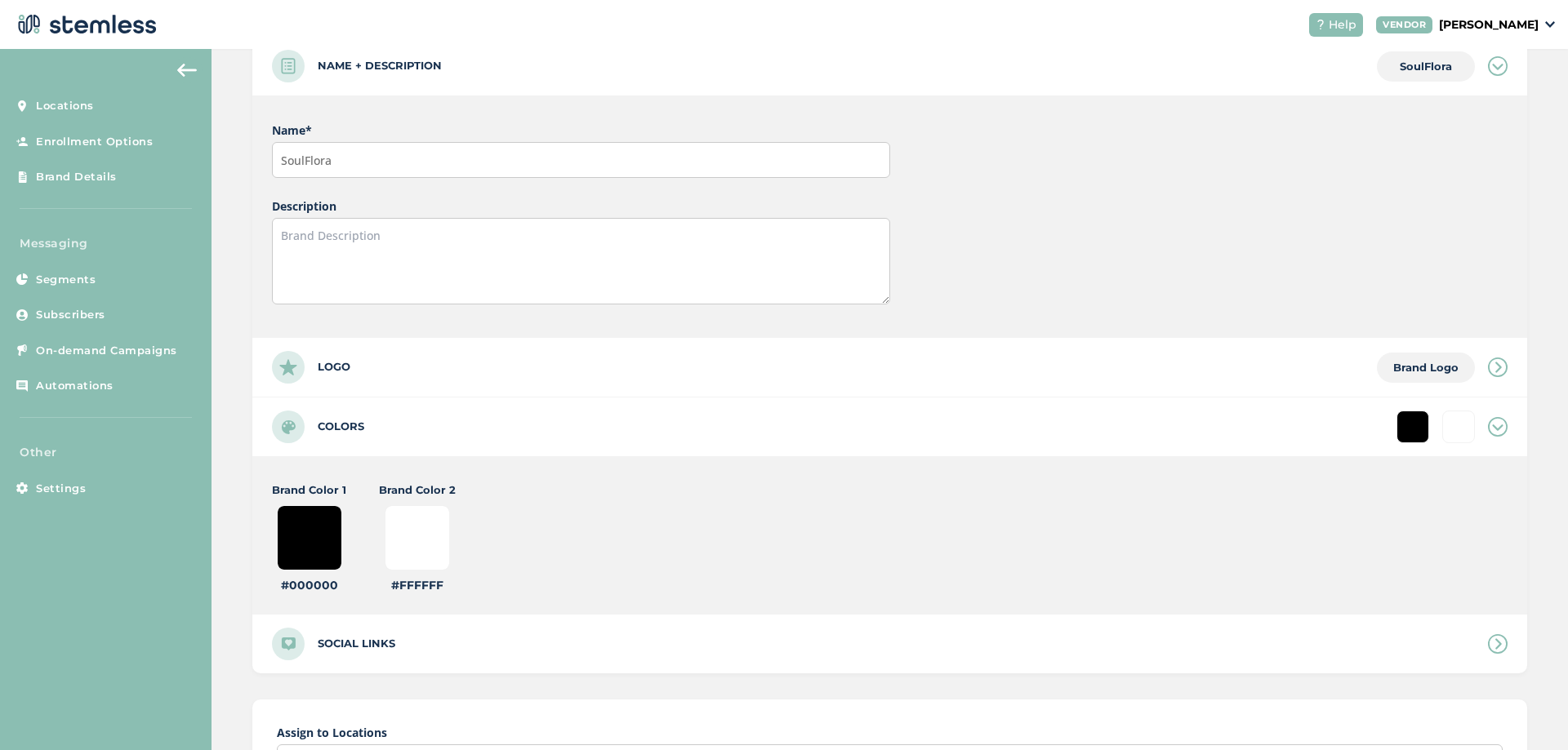
click at [383, 371] on div "Logo Brand Logo" at bounding box center [890, 368] width 1275 height 59
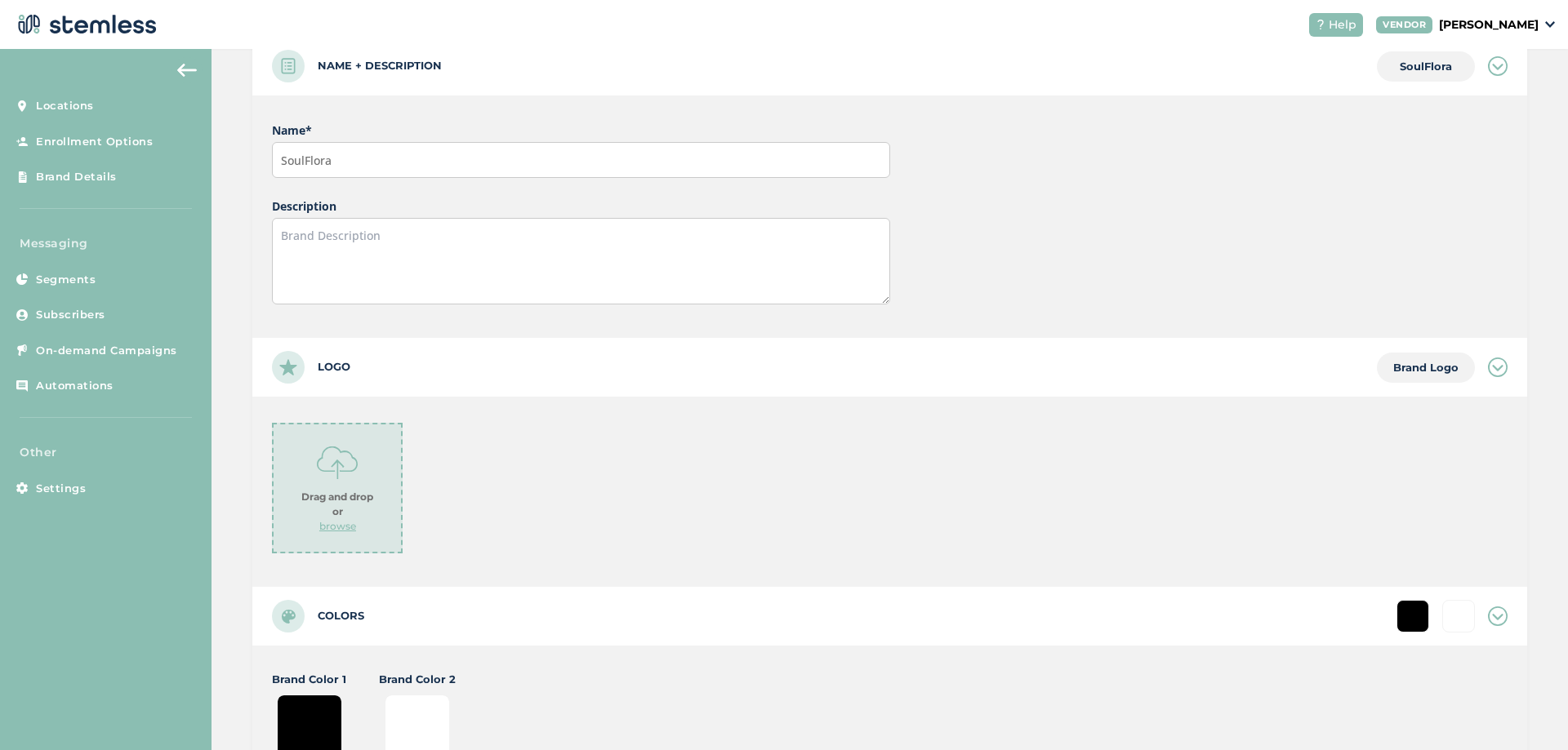
click at [338, 459] on img at bounding box center [336, 462] width 40 height 40
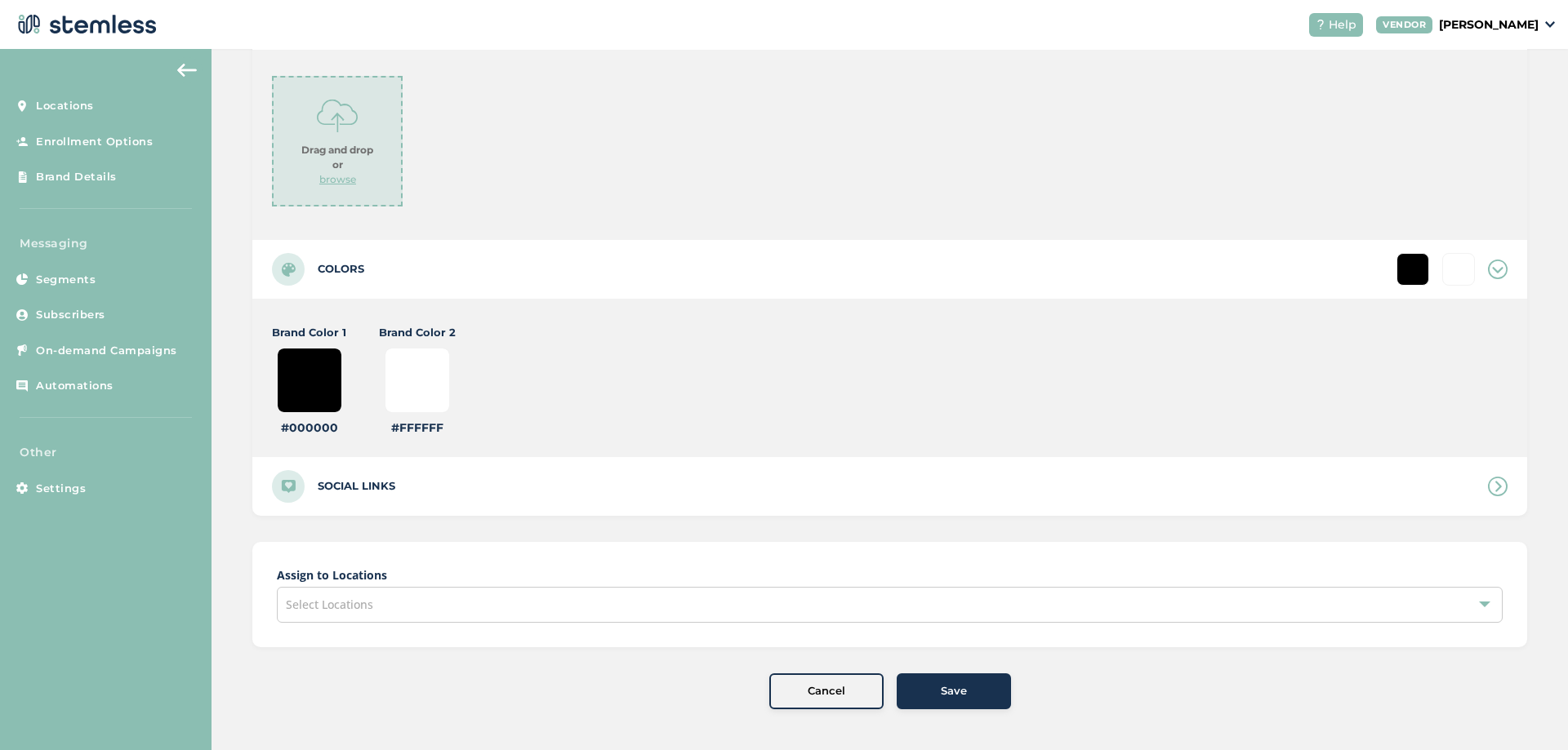
click at [411, 602] on div "Select Locations" at bounding box center [890, 604] width 1226 height 35
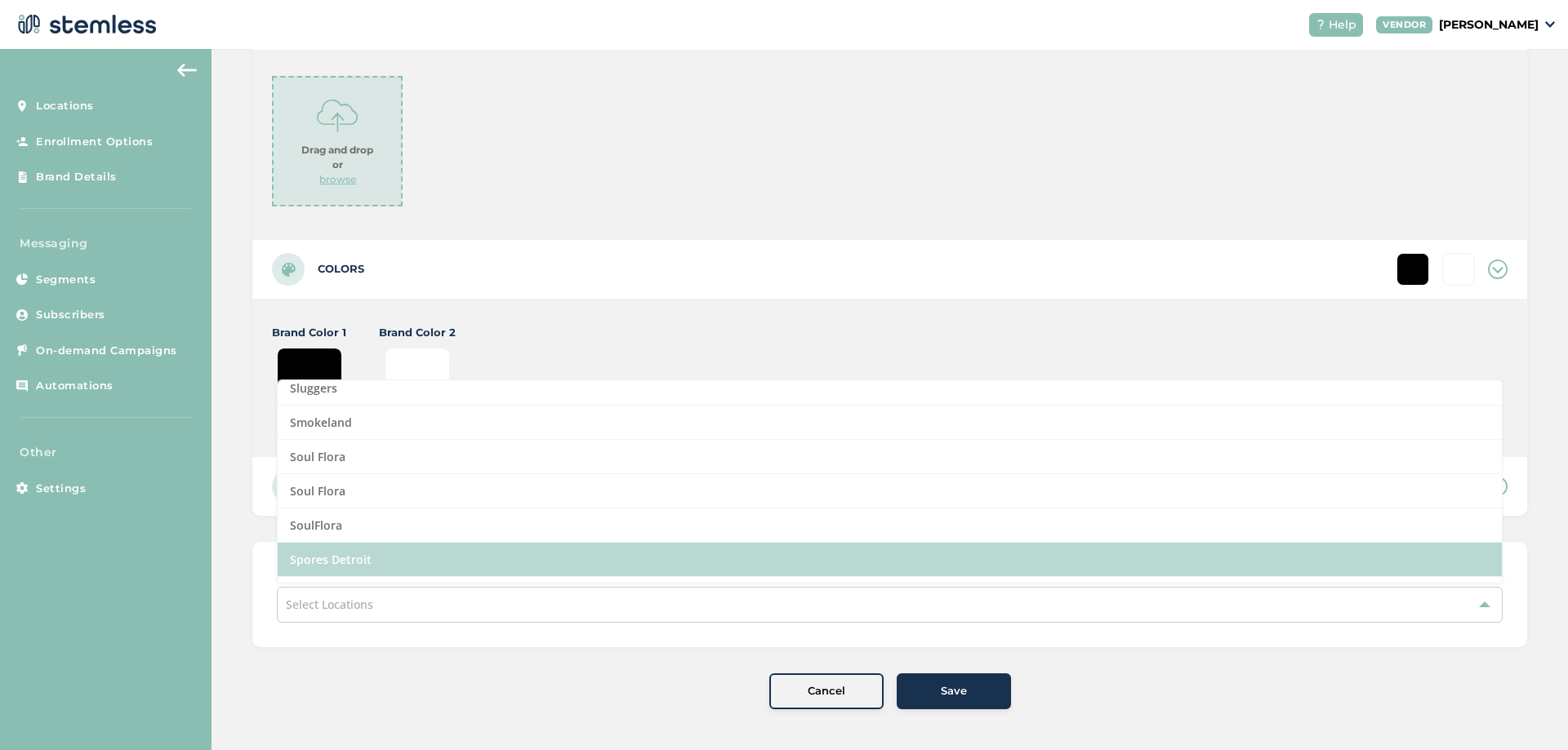
scroll to position [1665, 0]
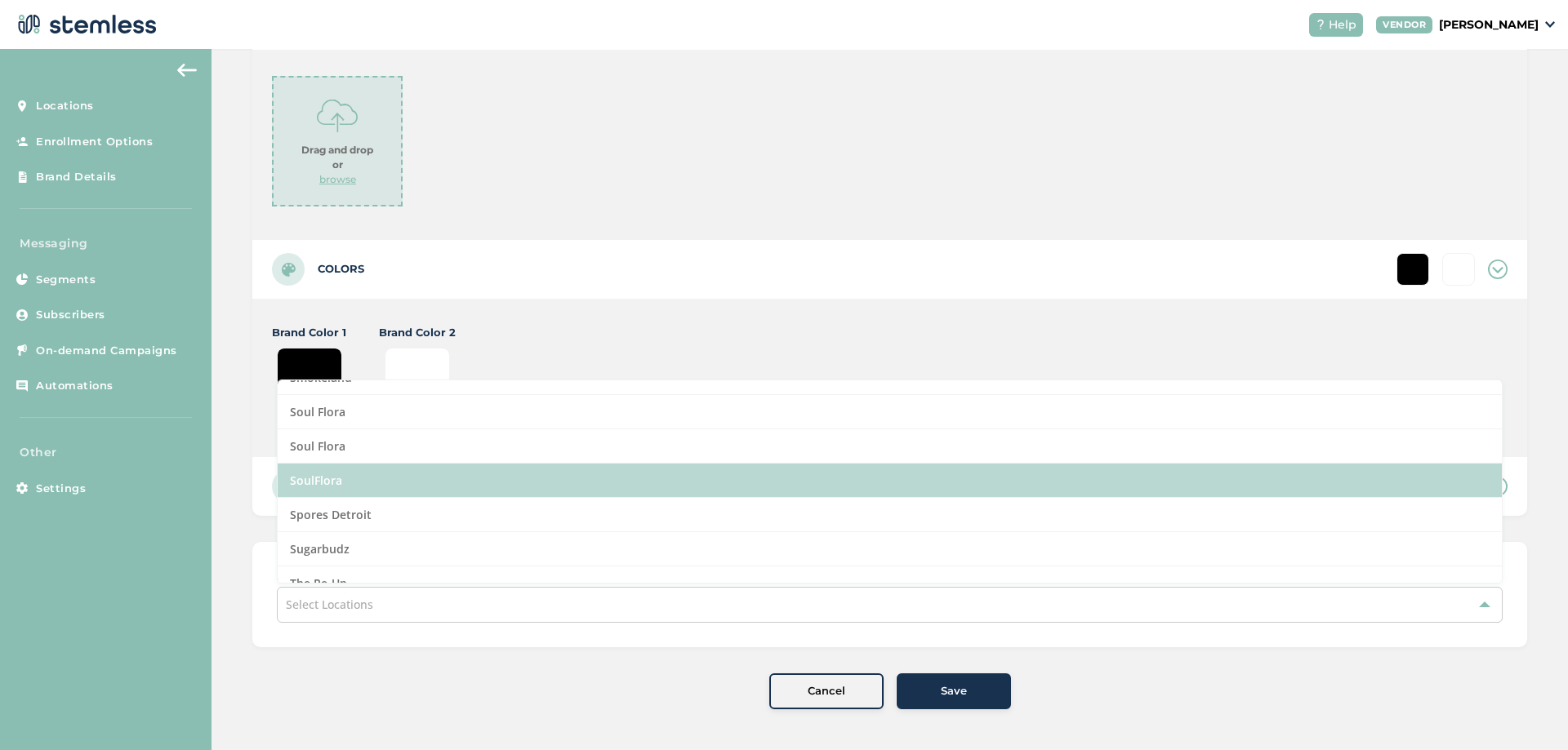
click at [362, 485] on li "SoulFlora" at bounding box center [890, 480] width 1224 height 34
type input "#ffffff"
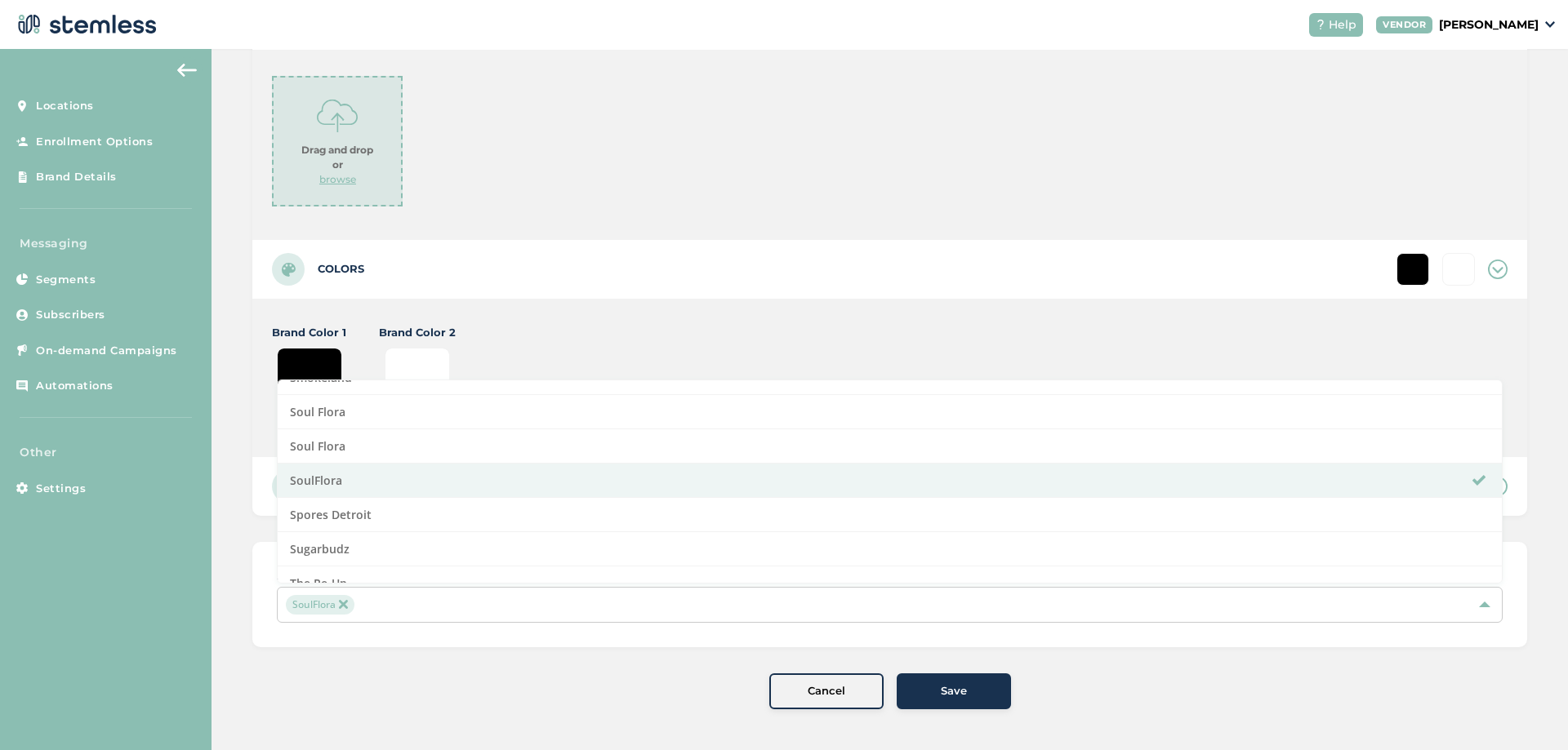
click at [453, 666] on span "Name + Description SoulFlora Name * SoulFlora Description Logo Brand Logo Drag …" at bounding box center [890, 199] width 1275 height 1019
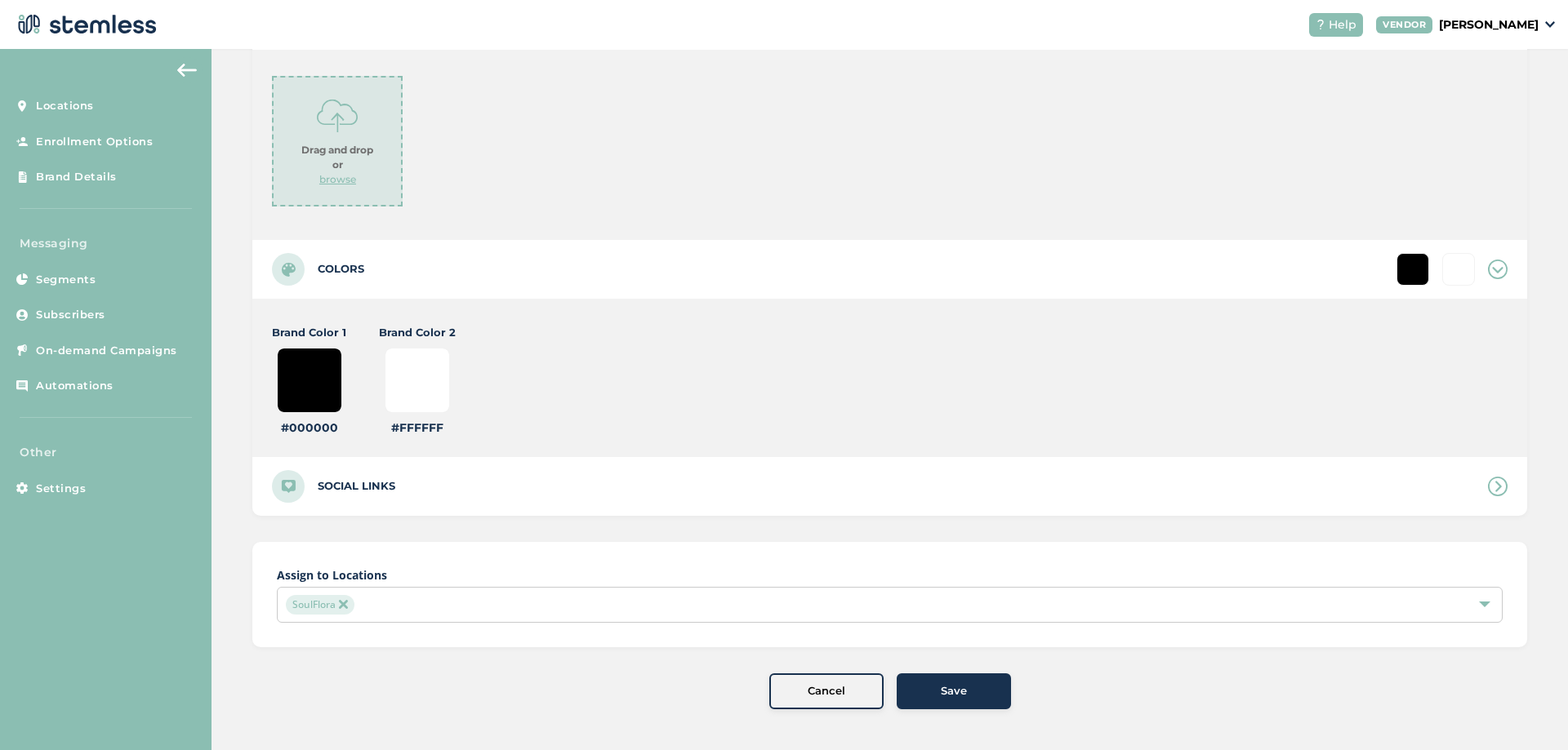
click at [313, 386] on input "#000000" at bounding box center [310, 380] width 65 height 65
click at [324, 381] on input "#000000" at bounding box center [310, 380] width 65 height 65
type input "#000009"
type input "#ffffff"
type input "#000090"
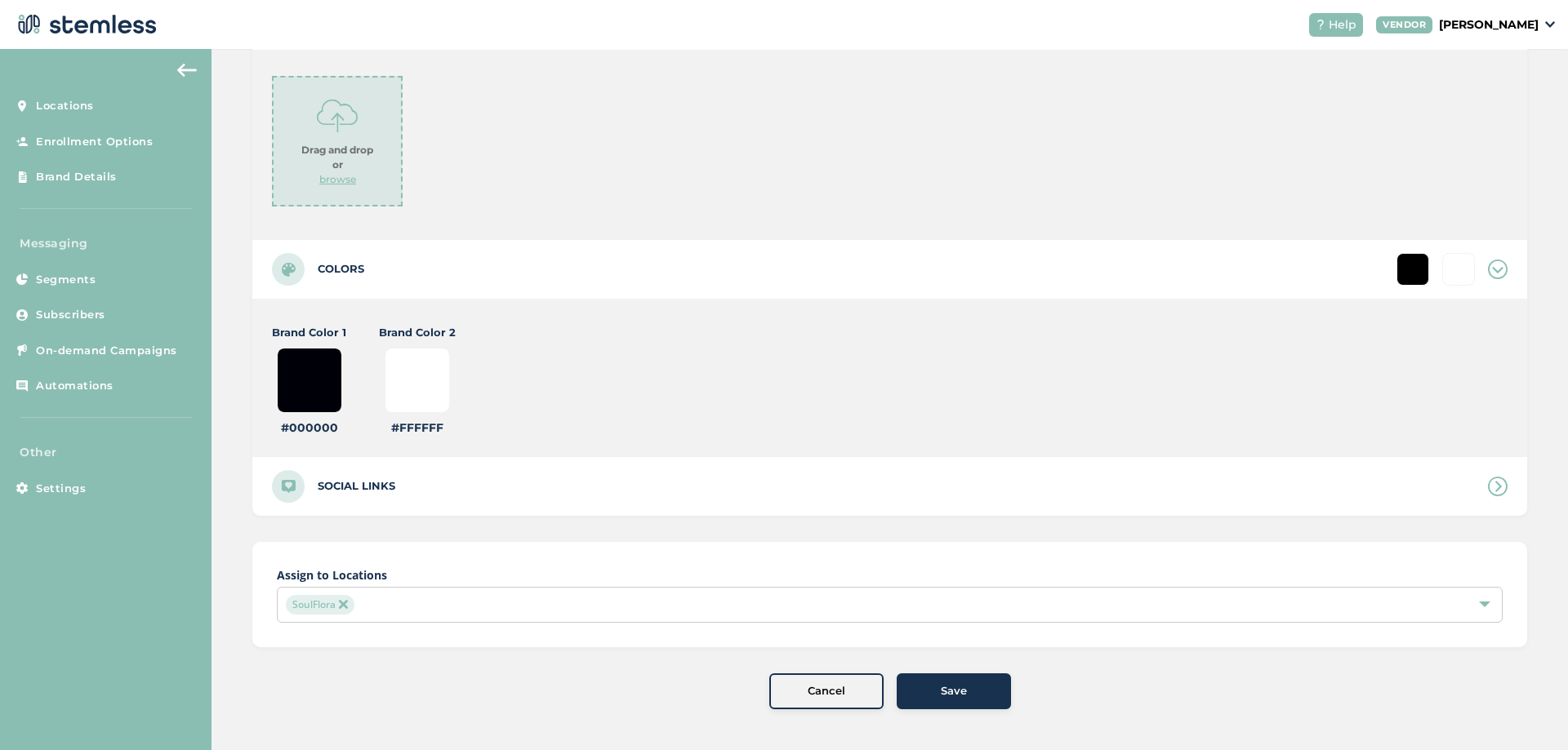
type input "#ffffff"
type input "#00090c"
type input "#ffffff"
type input "#0090c1"
type input "#ffffff"
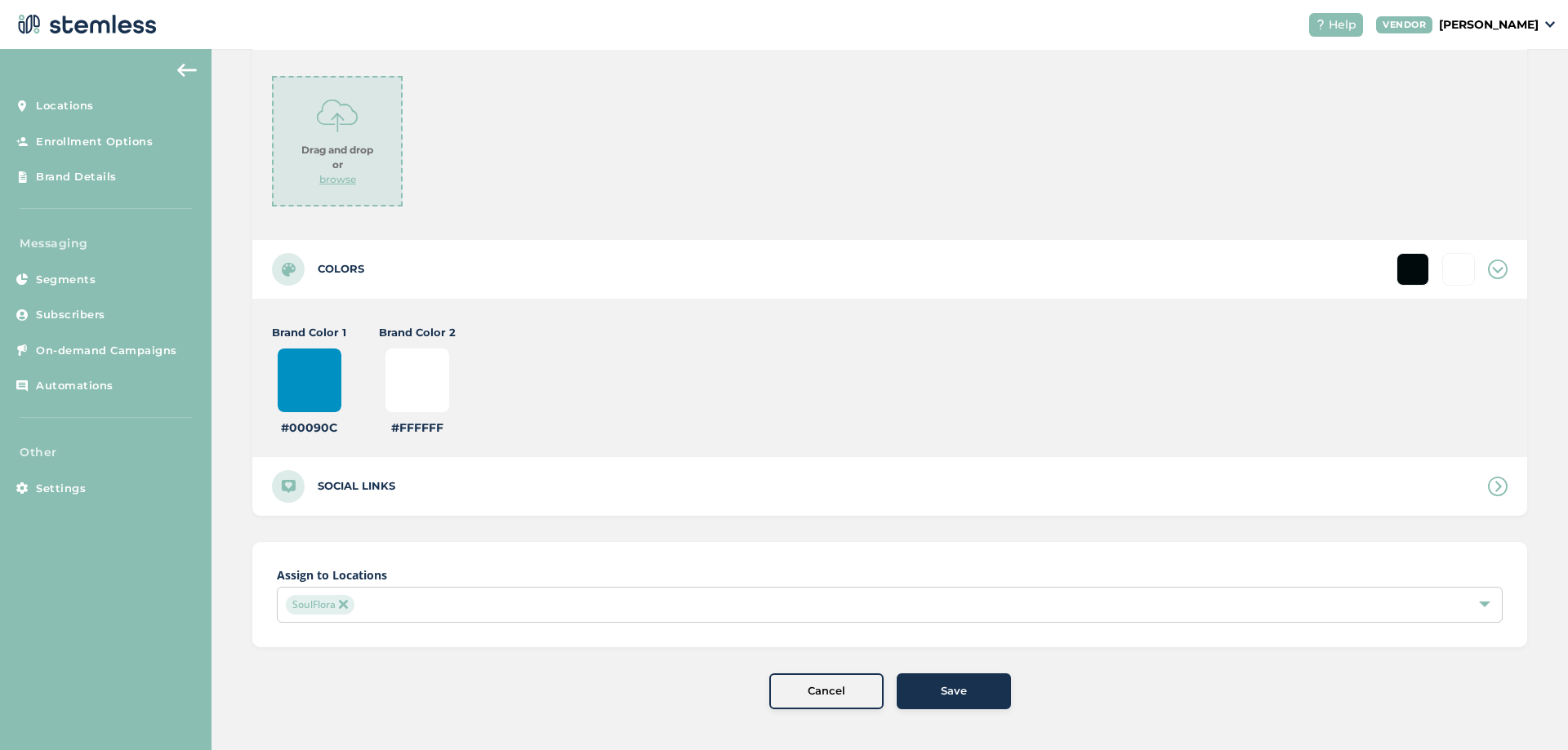
type input "#090c1b"
type input "#ffffff"
type input "#90c1b4"
type input "#ffffff"
type input "#90c1b4"
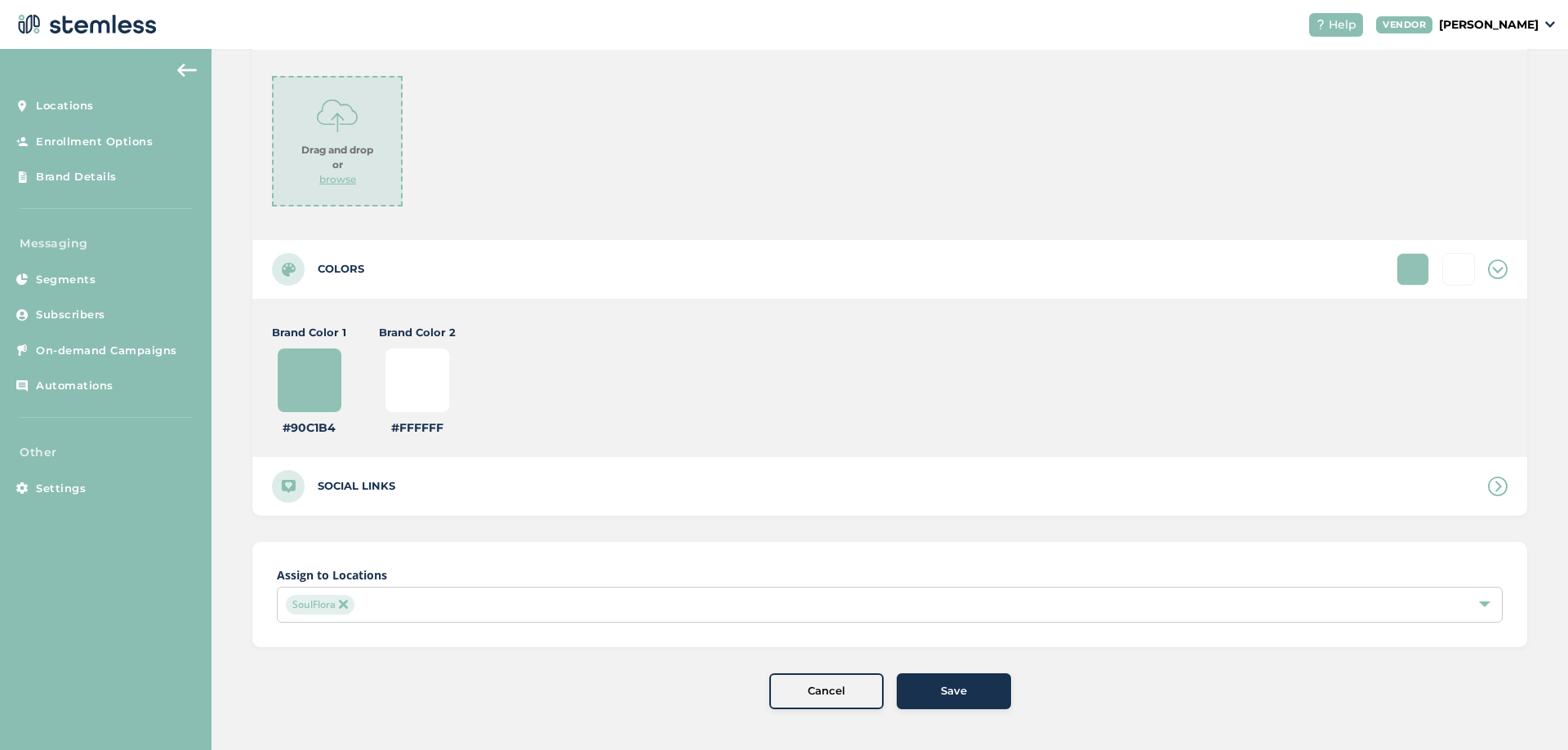
click at [416, 390] on input "#ffffff" at bounding box center [417, 380] width 65 height 65
type input "#133144"
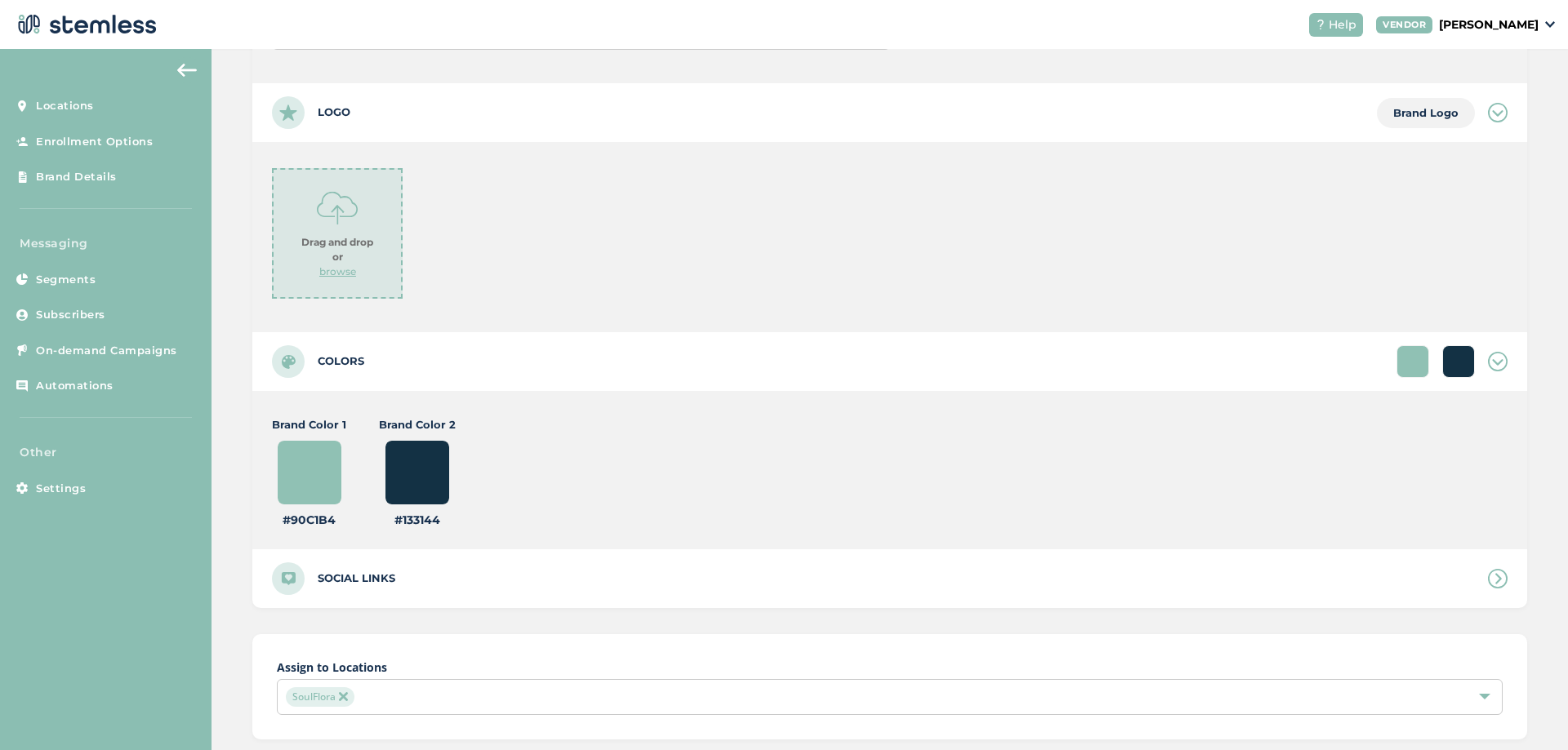
scroll to position [364, 0]
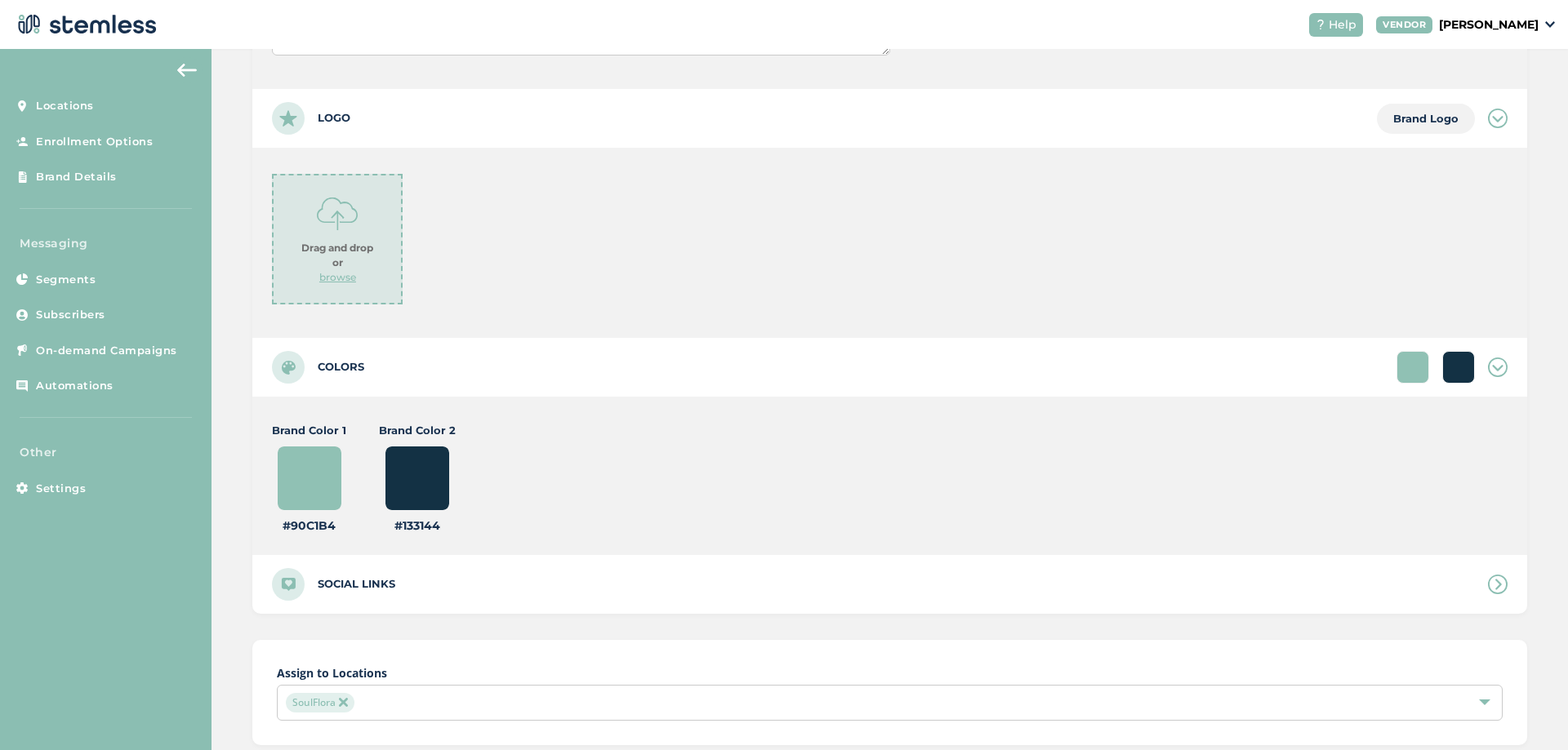
click at [316, 238] on div "Drag and drop or browse" at bounding box center [337, 239] width 130 height 130
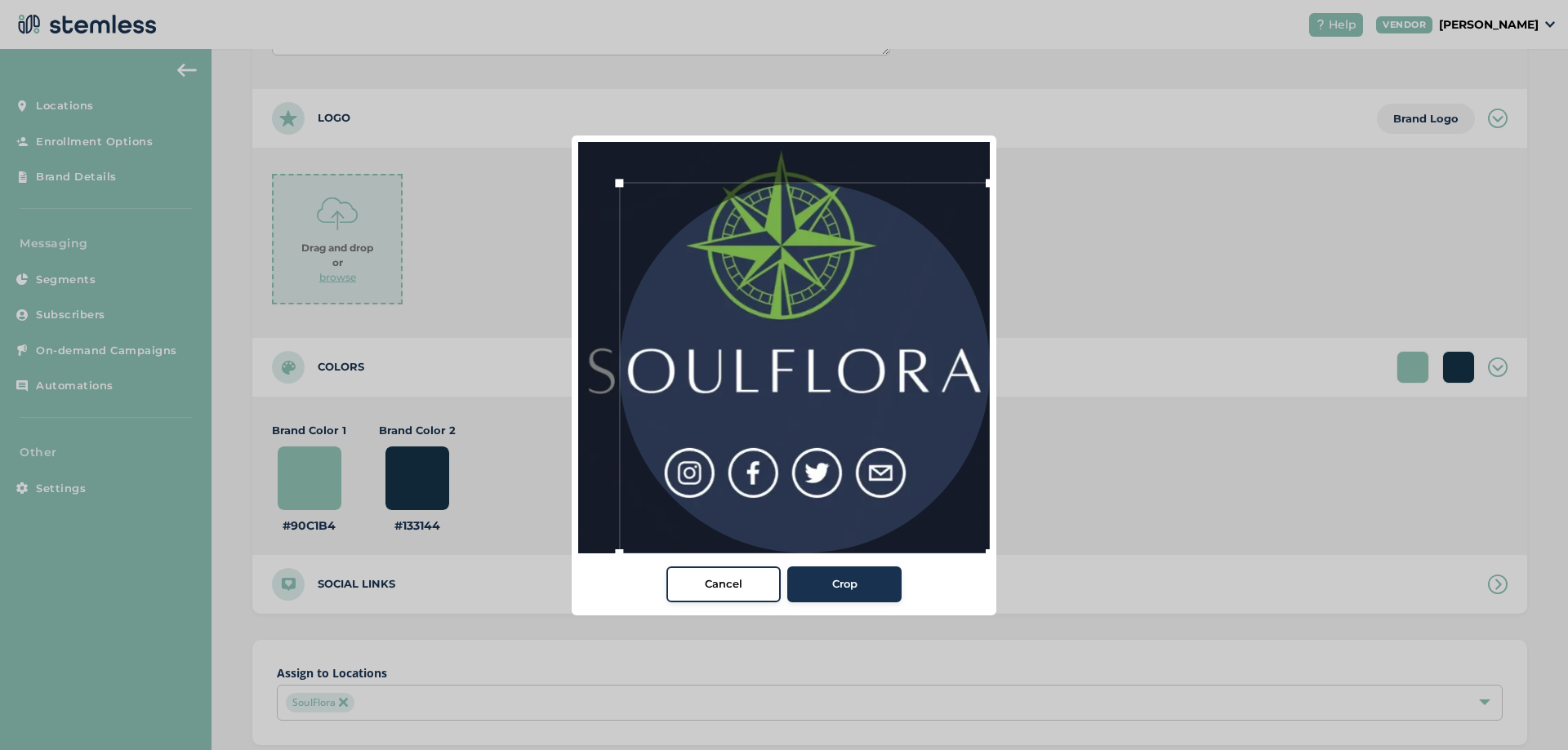
drag, startPoint x: 950, startPoint y: 508, endPoint x: 1092, endPoint y: 617, distance: 179.0
click at [1092, 617] on div "Cancel Crop" at bounding box center [784, 375] width 1568 height 750
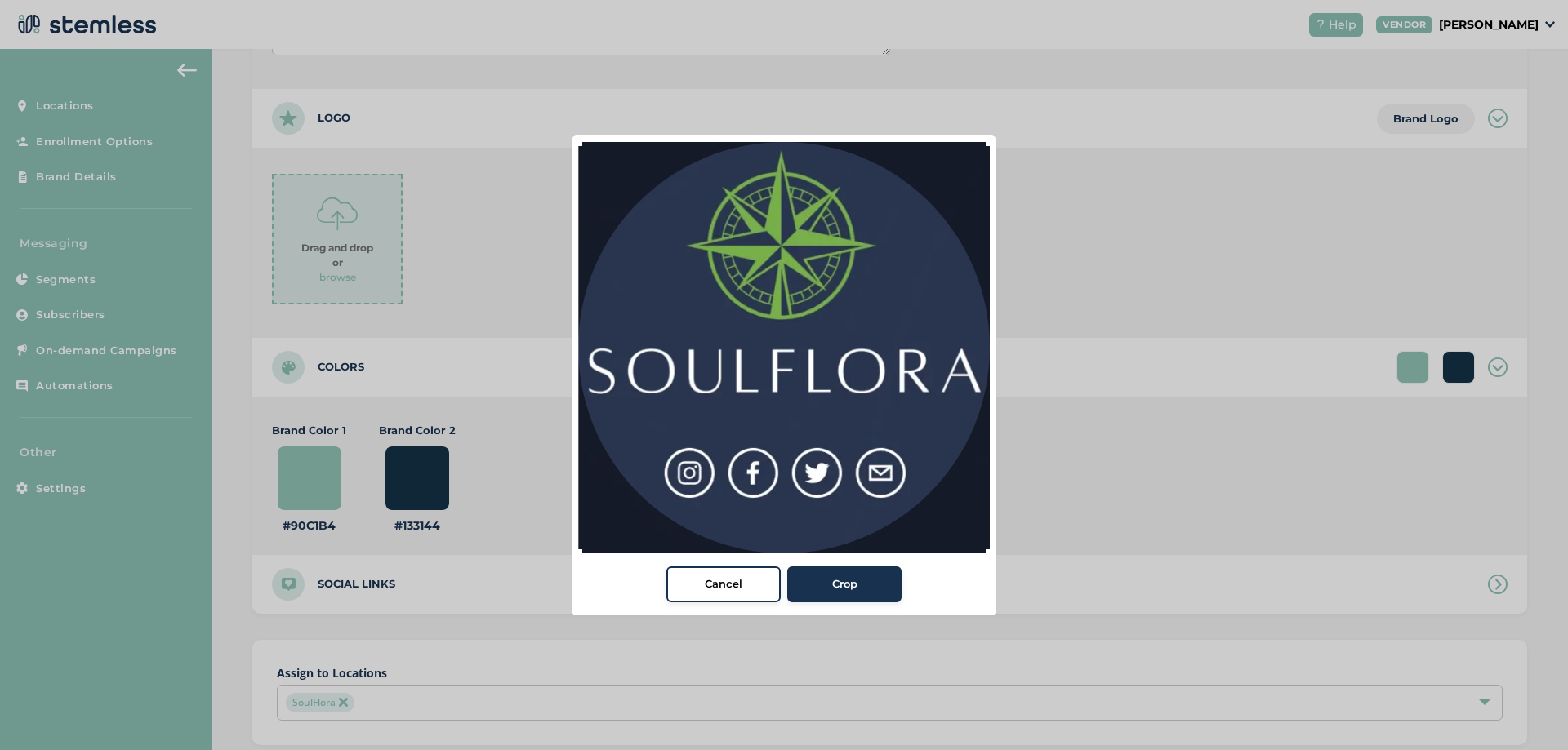
drag, startPoint x: 621, startPoint y: 185, endPoint x: 499, endPoint y: 77, distance: 162.9
click at [499, 77] on div "Cancel Crop" at bounding box center [784, 375] width 1568 height 750
click at [835, 586] on span "Crop" at bounding box center [845, 584] width 26 height 17
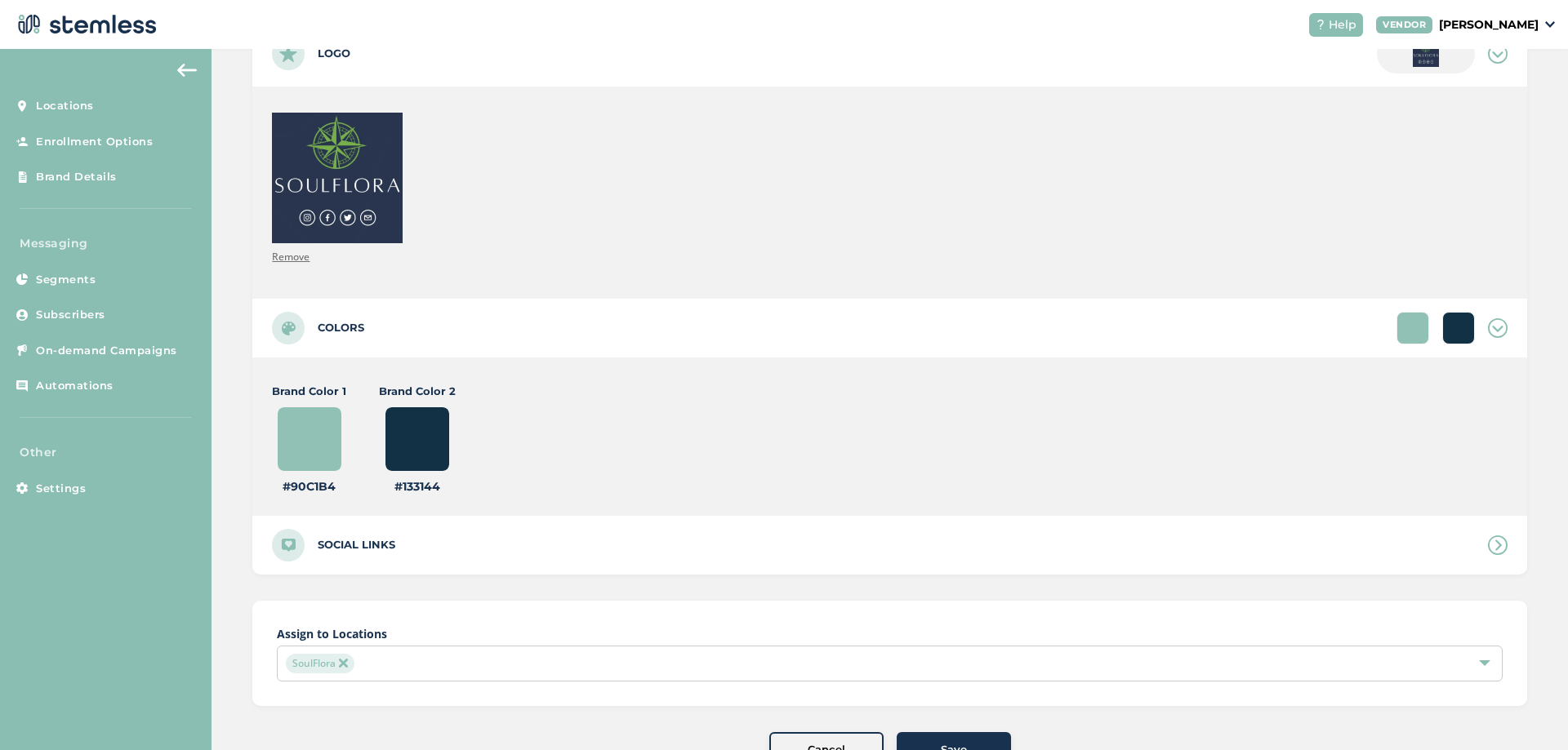
scroll to position [491, 0]
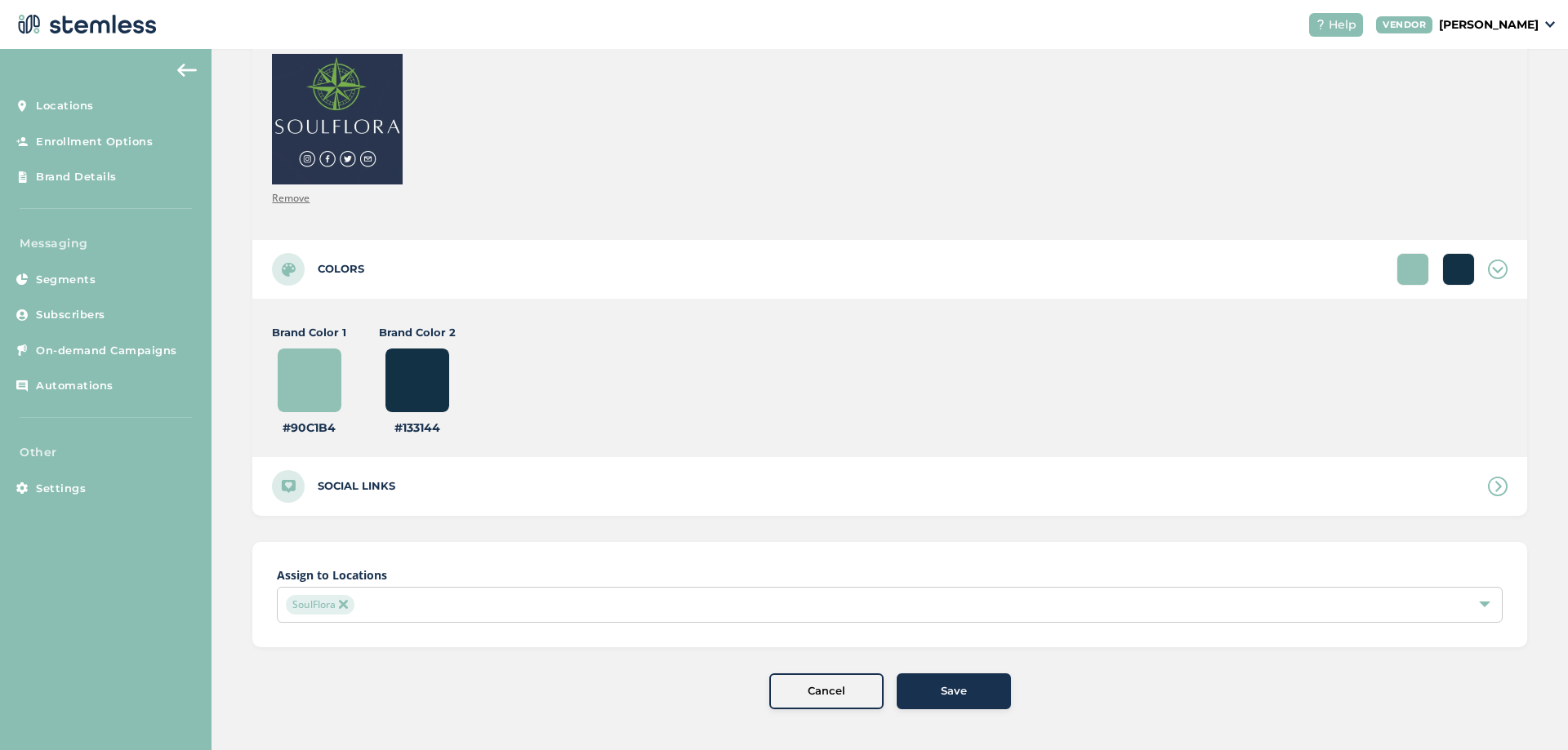
click at [941, 687] on span "Save" at bounding box center [954, 691] width 26 height 17
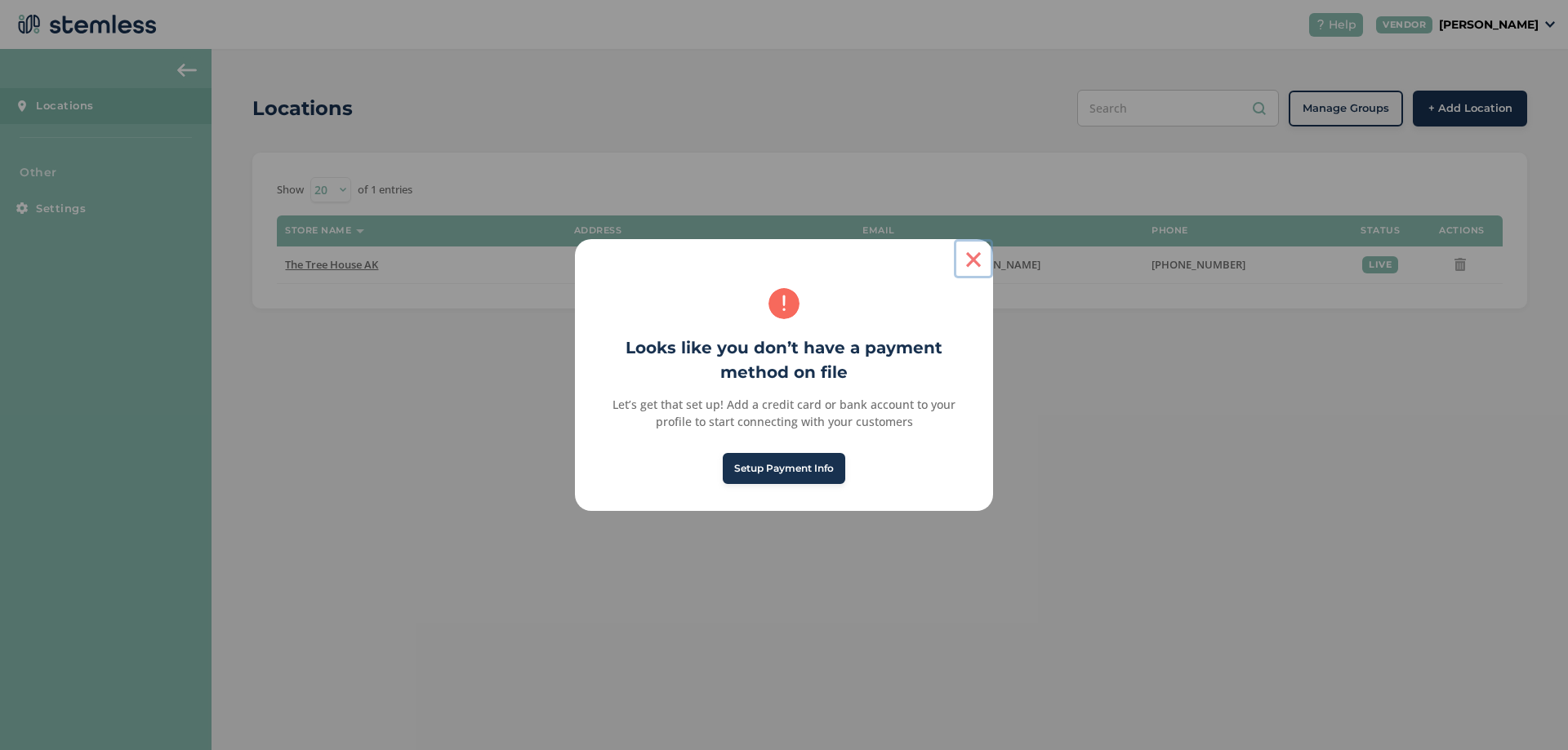
click at [971, 265] on button "×" at bounding box center [973, 259] width 39 height 39
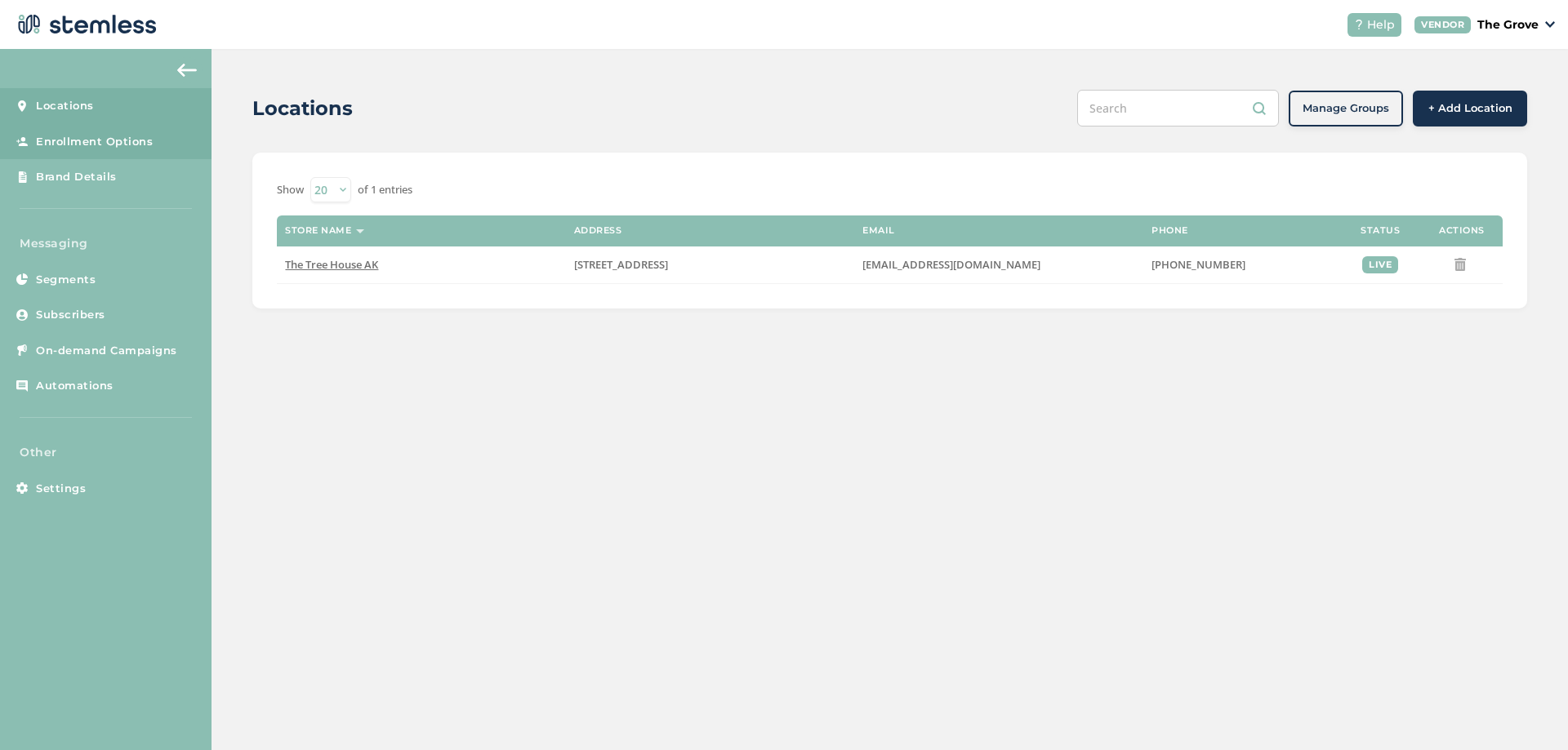
click at [71, 141] on span "Enrollment Options" at bounding box center [94, 142] width 116 height 17
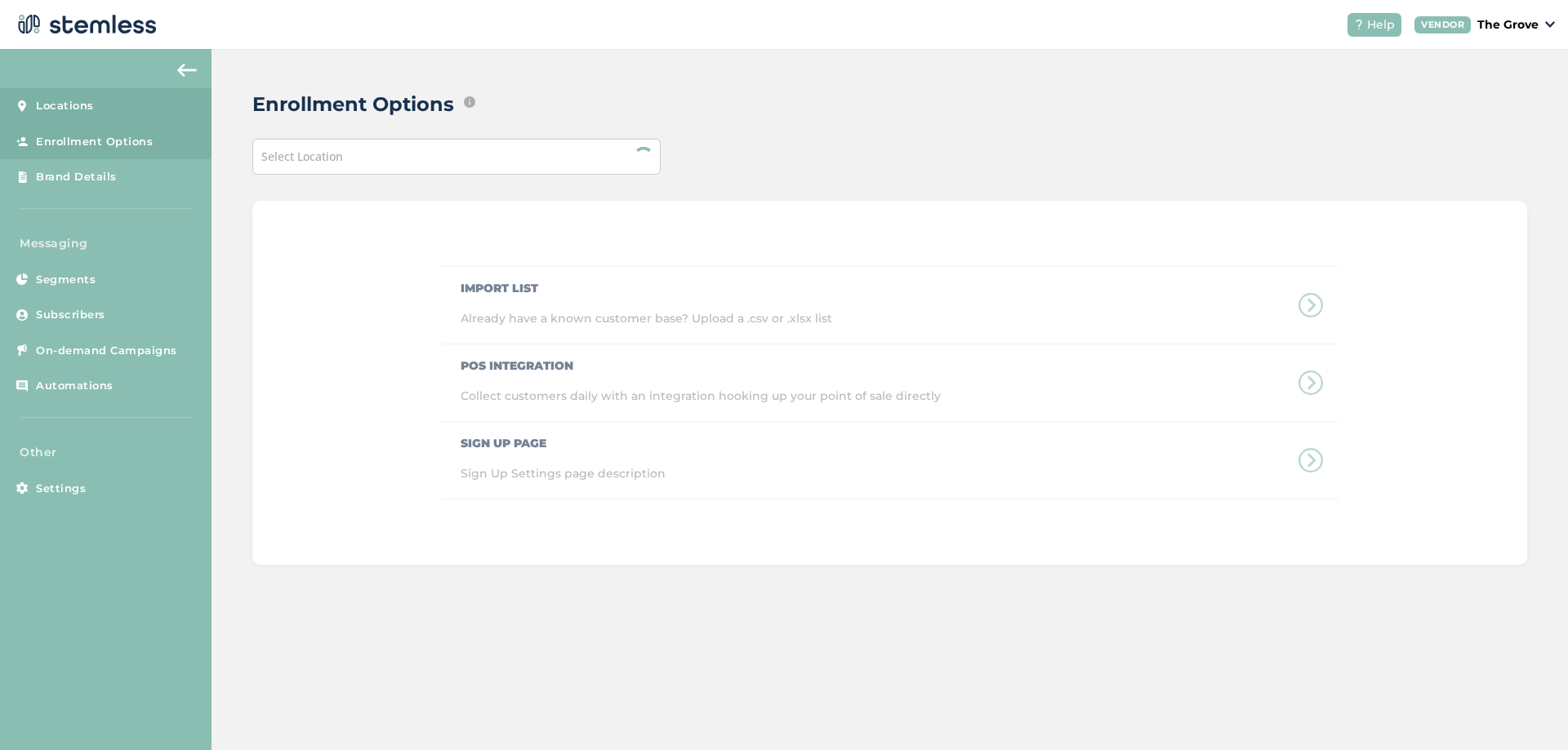
click at [84, 109] on span "Locations" at bounding box center [64, 105] width 58 height 17
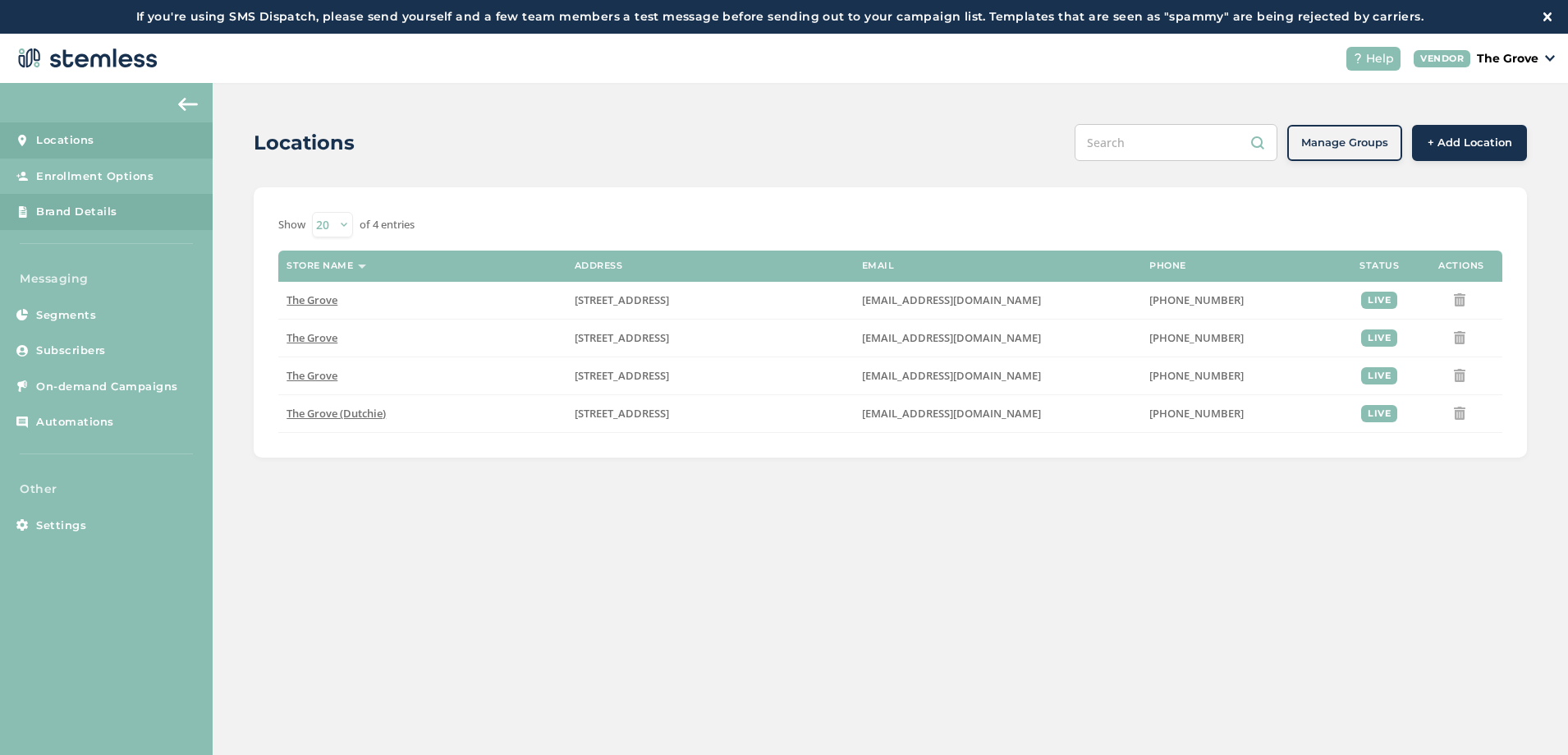
click at [82, 213] on span "Brand Details" at bounding box center [76, 211] width 81 height 17
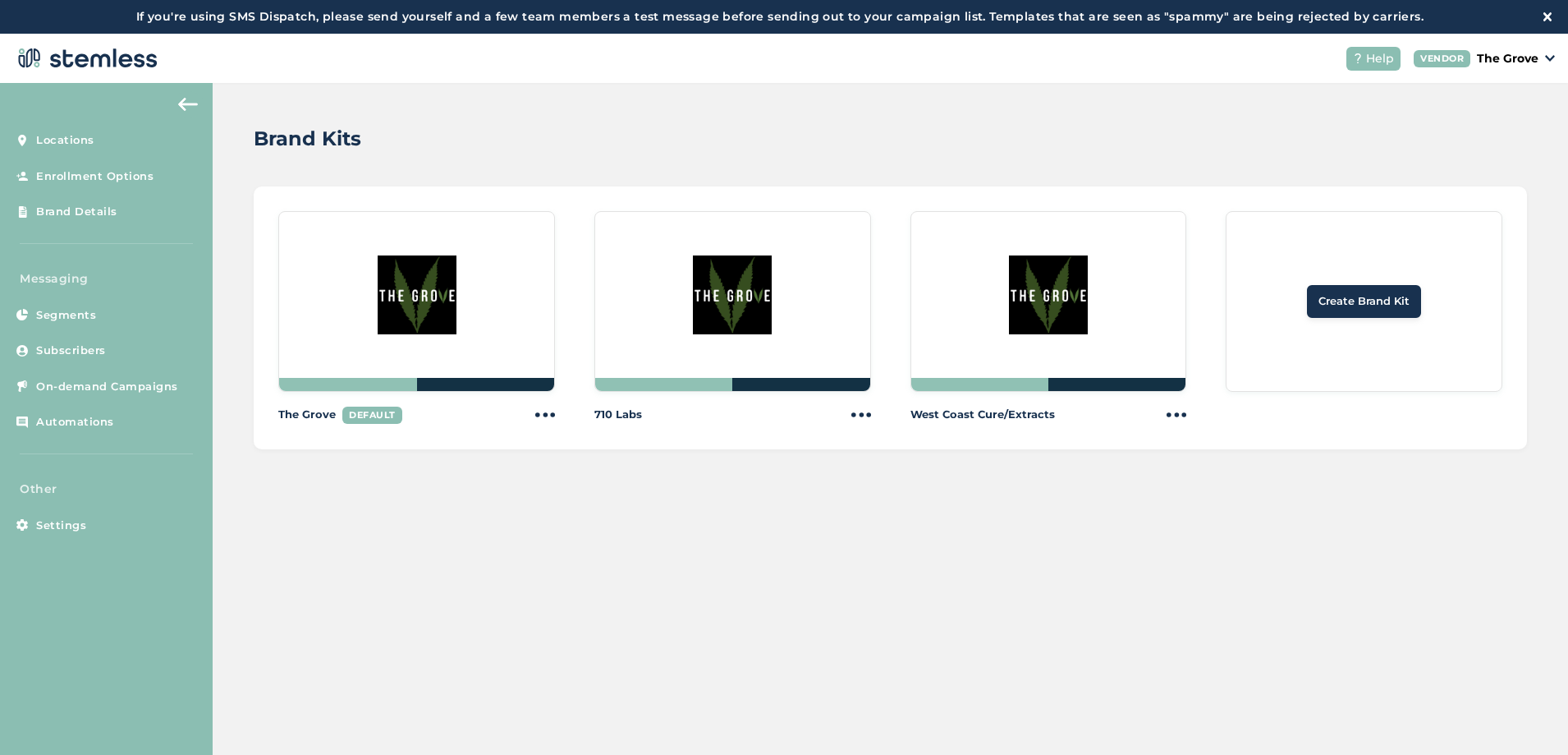
click at [528, 413] on div "The Grove DEFAULT" at bounding box center [417, 415] width 277 height 20
click at [542, 412] on img at bounding box center [545, 415] width 20 height 20
click at [341, 405] on div "The Grove DEFAULT Set Default Duplicate Remove" at bounding box center [417, 415] width 277 height 20
click at [362, 423] on div "DEFAULT" at bounding box center [372, 415] width 60 height 17
click at [319, 415] on h3 "The Grove" at bounding box center [307, 415] width 58 height 17
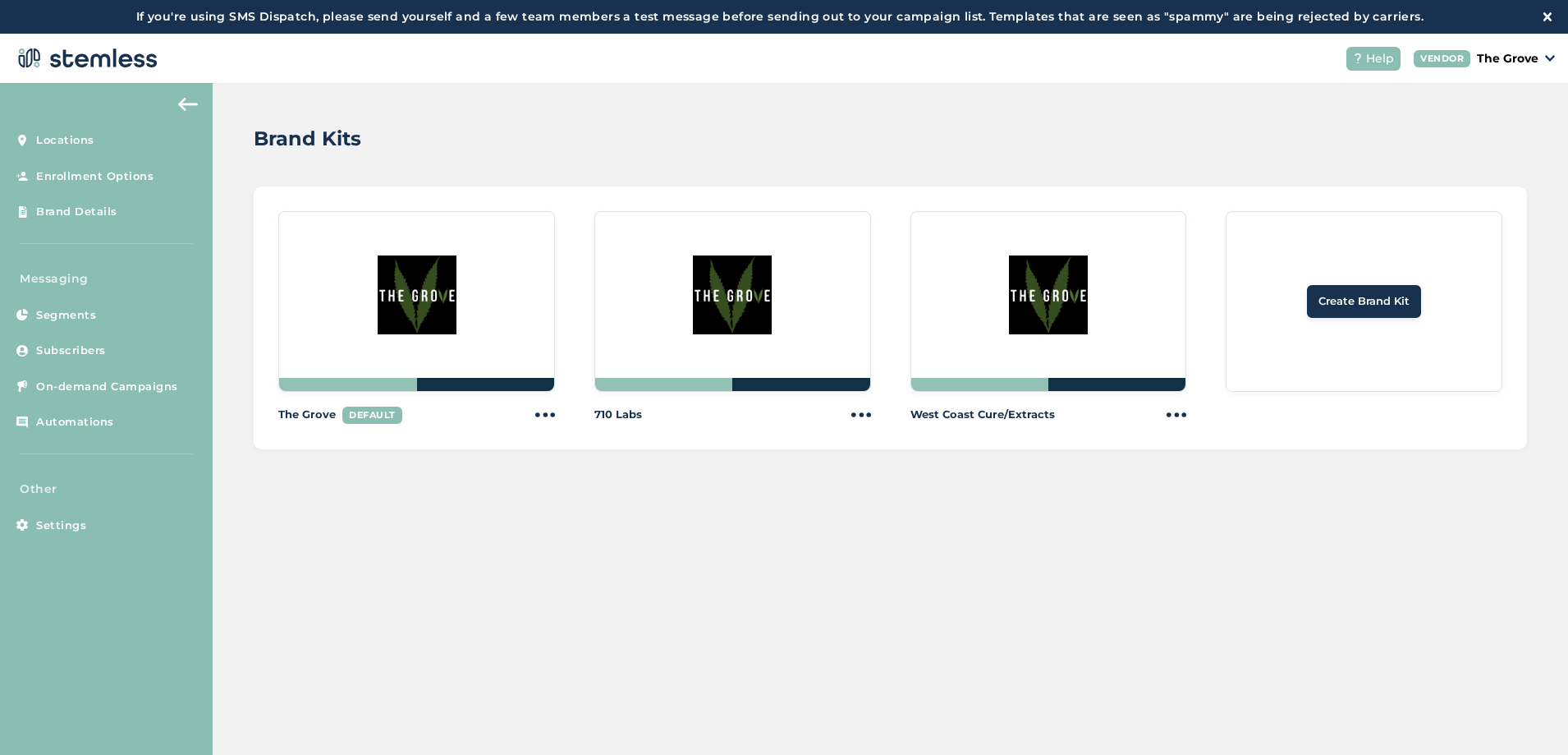
click at [432, 304] on img at bounding box center [417, 295] width 78 height 78
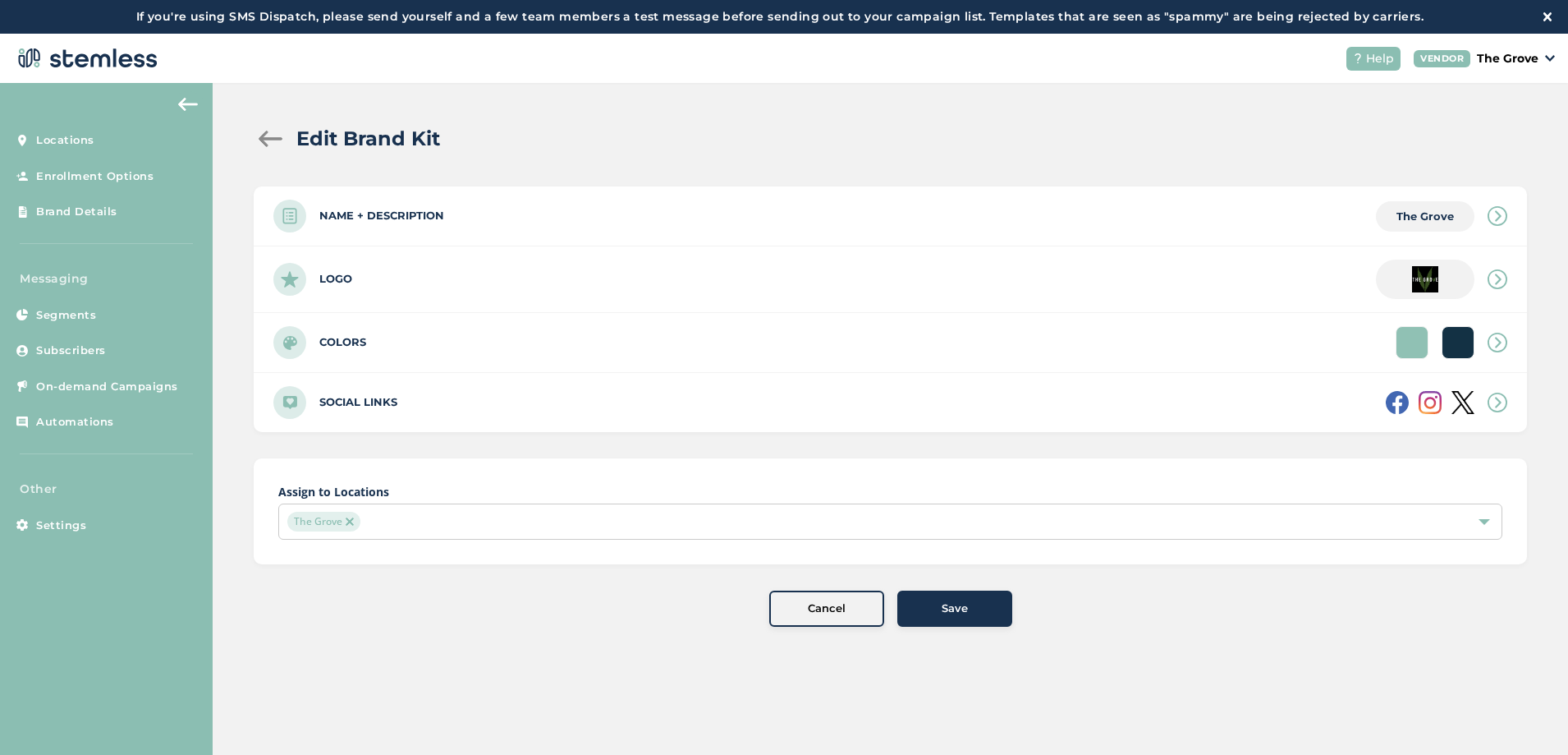
click at [397, 518] on div "The Grove" at bounding box center [883, 522] width 1190 height 20
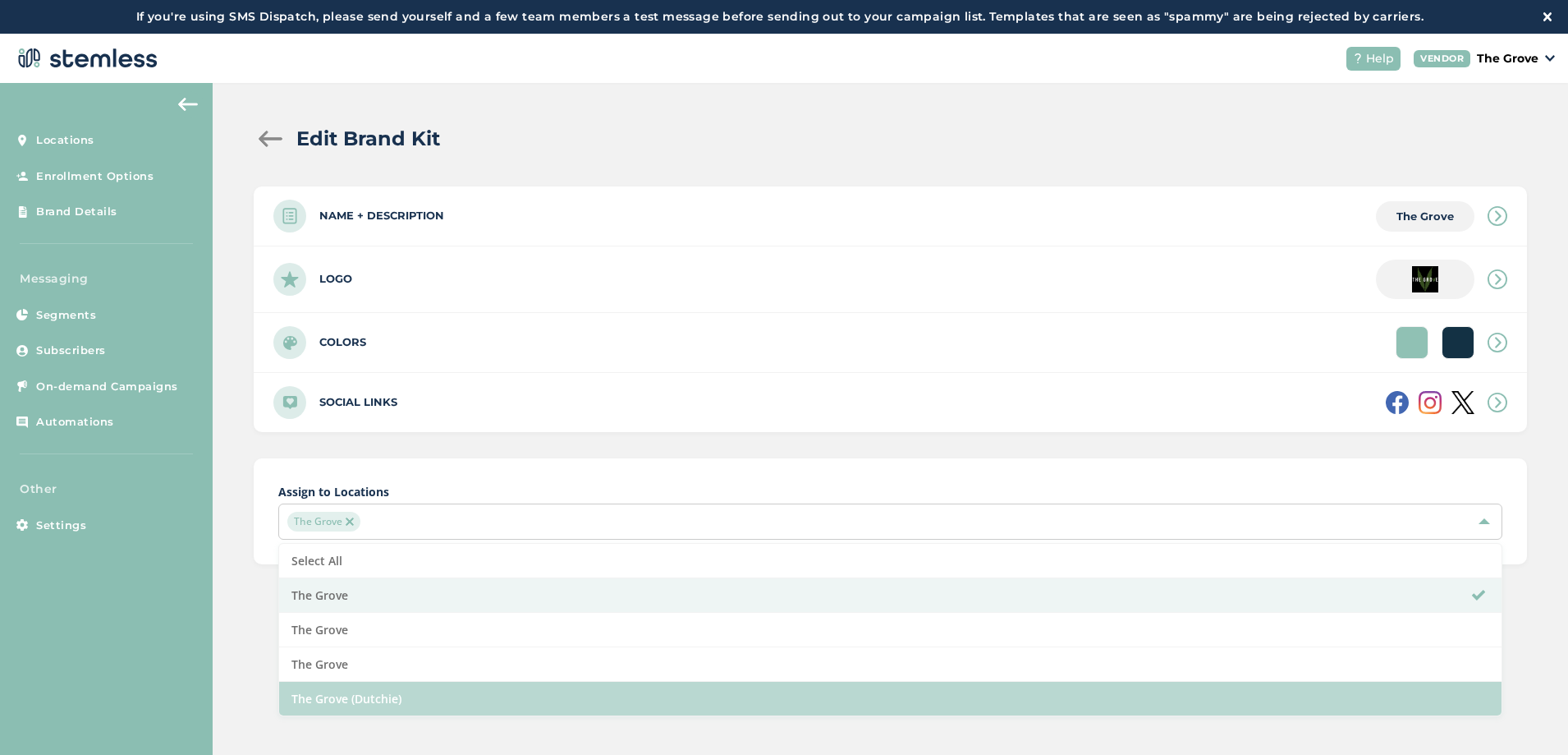
click at [344, 695] on li "The Grove (Dutchie)" at bounding box center [891, 698] width 1223 height 34
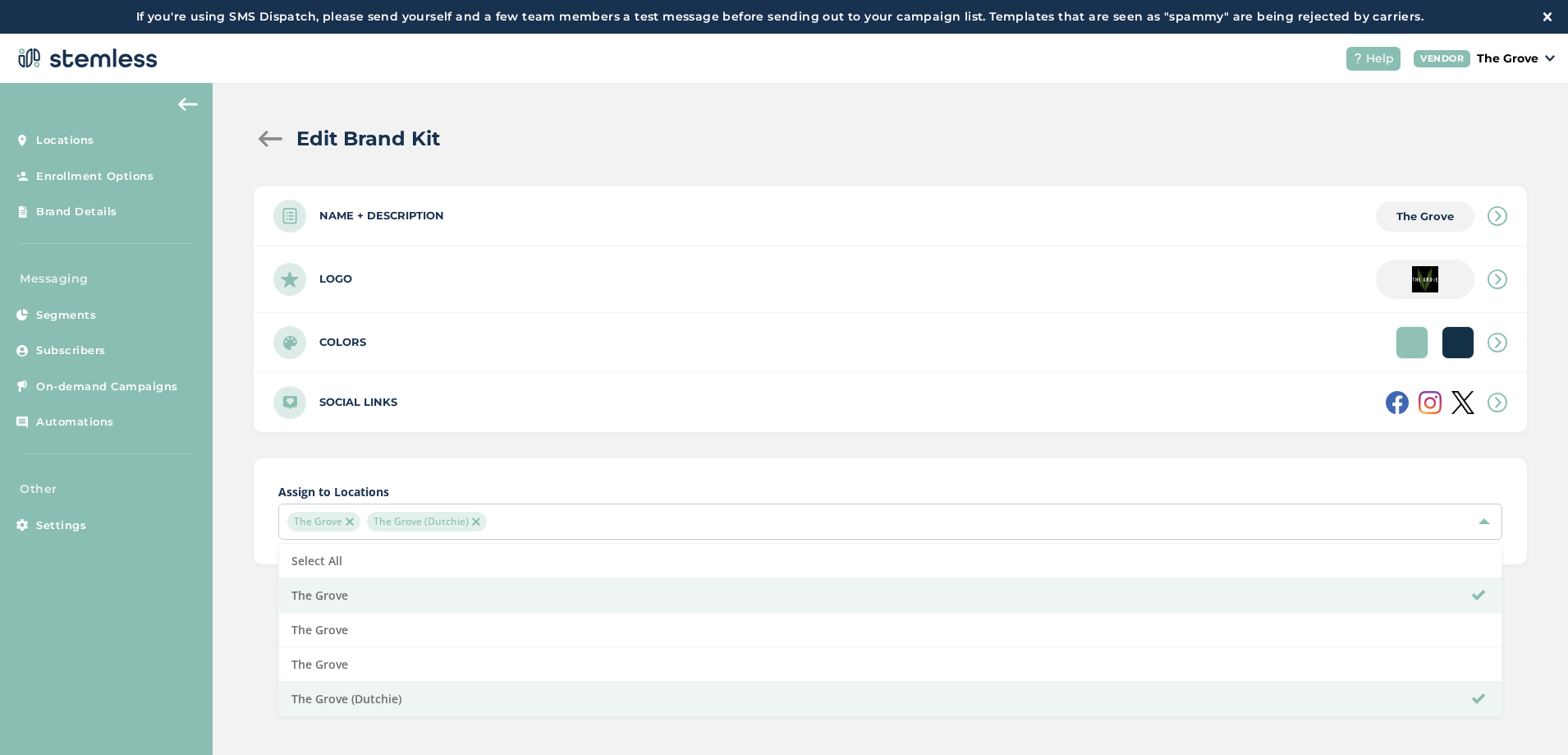
click at [825, 493] on label "Assign to Locations" at bounding box center [891, 491] width 1225 height 17
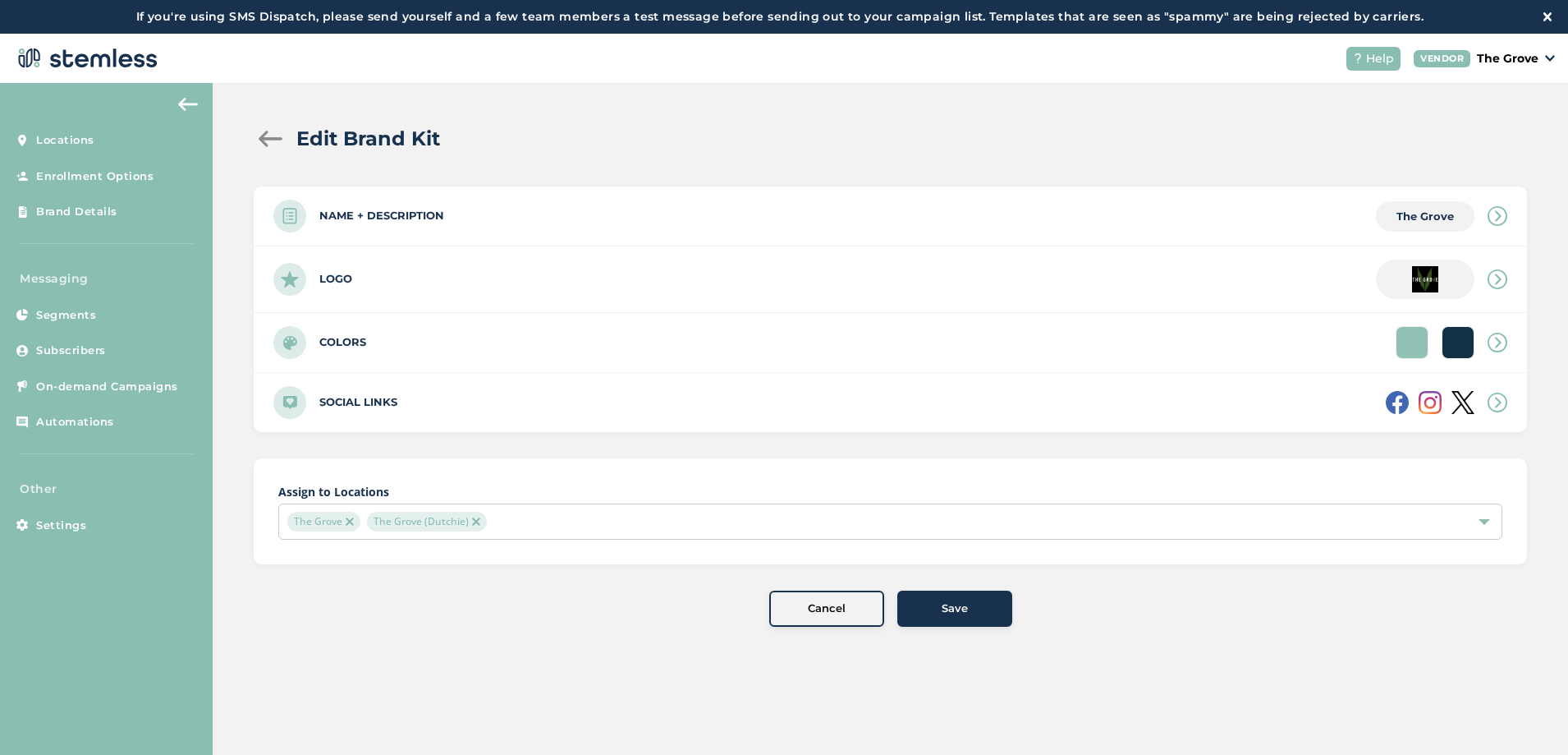
click at [924, 604] on div "Save" at bounding box center [954, 608] width 88 height 17
